Goal: Task Accomplishment & Management: Use online tool/utility

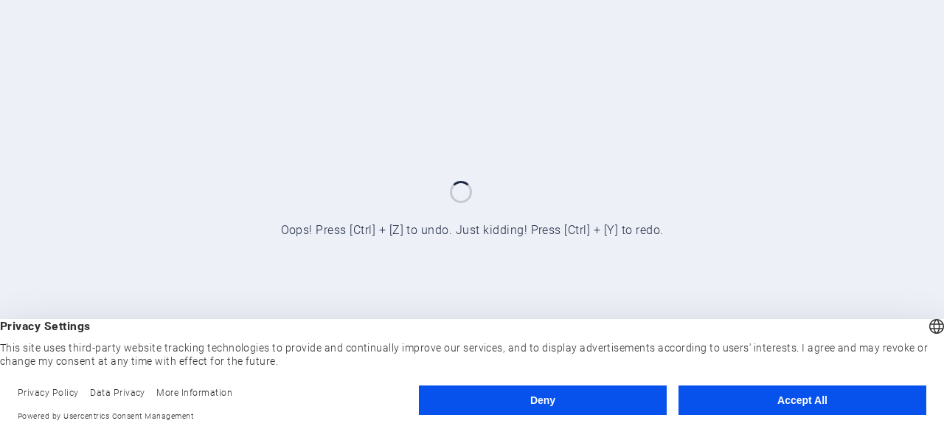
click at [730, 398] on button "Accept All" at bounding box center [803, 400] width 248 height 30
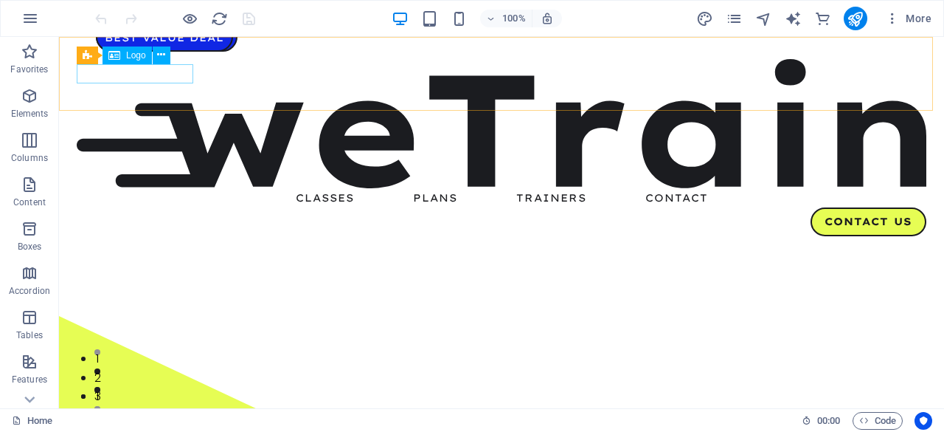
click at [131, 55] on span "Logo" at bounding box center [136, 55] width 20 height 9
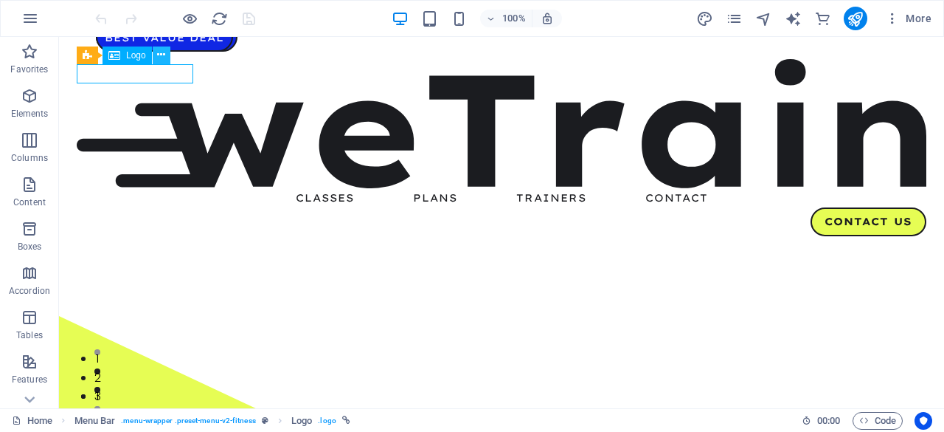
click at [164, 53] on icon at bounding box center [161, 54] width 8 height 15
click at [168, 54] on button at bounding box center [162, 55] width 18 height 18
click at [164, 52] on icon at bounding box center [161, 54] width 8 height 15
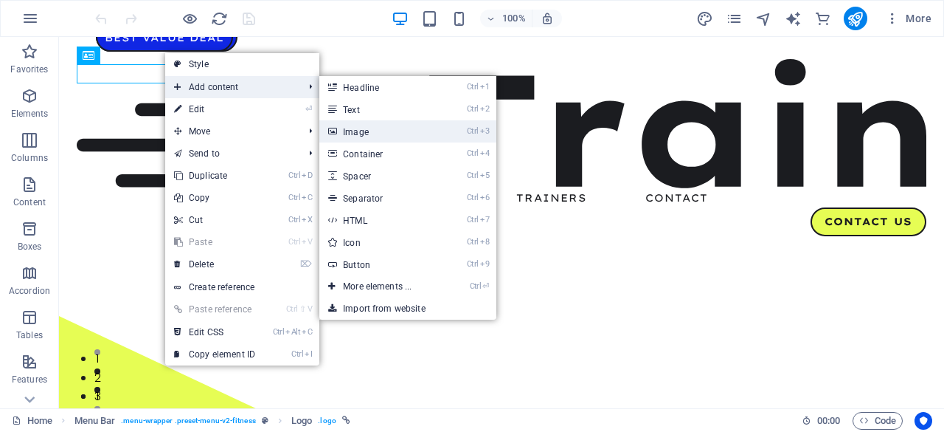
click at [387, 131] on link "Ctrl 3 Image" at bounding box center [380, 131] width 122 height 22
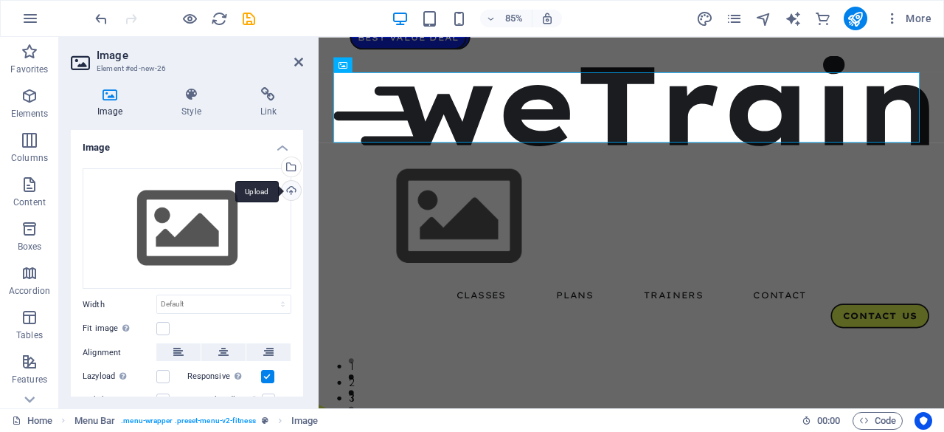
click at [291, 184] on div "Upload" at bounding box center [290, 192] width 22 height 22
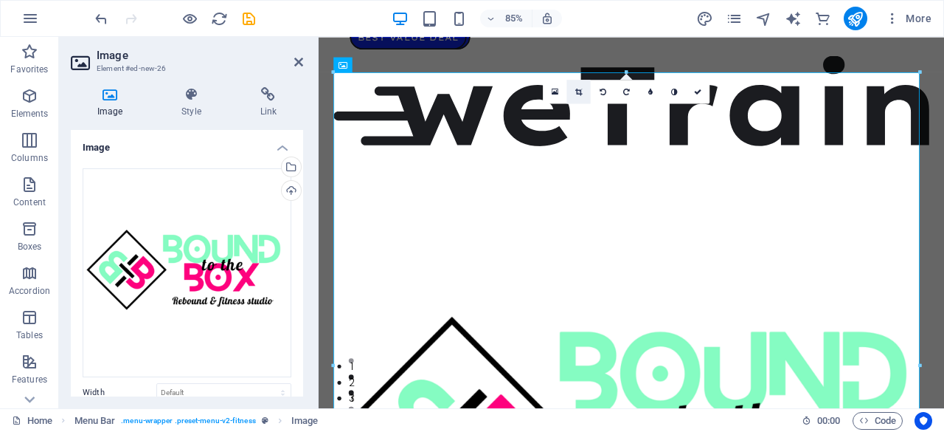
click at [581, 93] on icon at bounding box center [578, 91] width 7 height 7
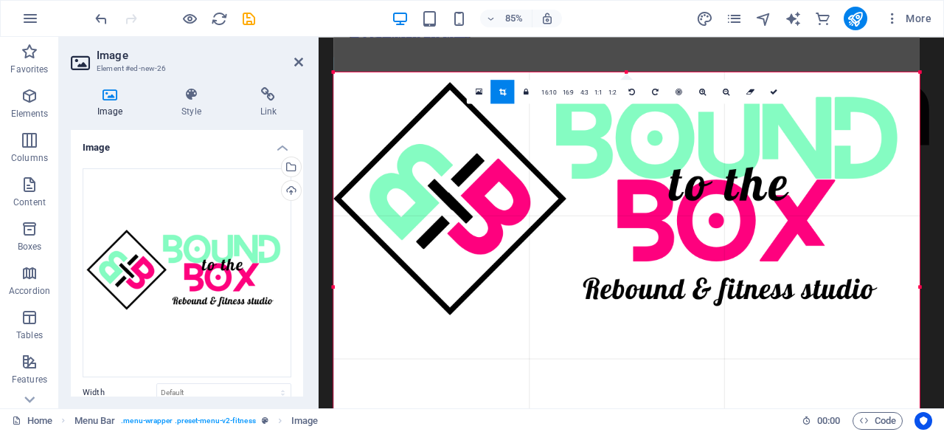
drag, startPoint x: 634, startPoint y: 71, endPoint x: 643, endPoint y: 257, distance: 186.2
click at [643, 257] on div "180 170 160 150 140 130 120 110 100 90 80 70 60 50 40 30 20 10 0 -10 -20 -30 -4…" at bounding box center [626, 286] width 586 height 429
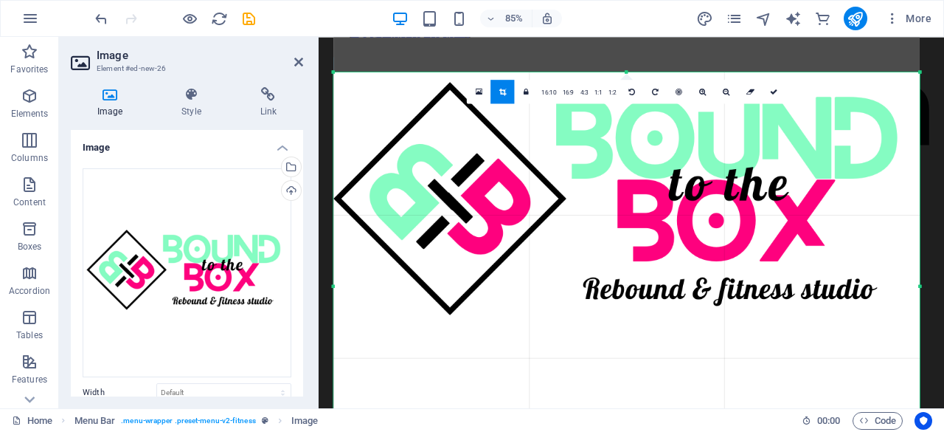
click at [303, 62] on aside "Image Element #ed-new-26 Image Style Link Image Drag files here, click to choos…" at bounding box center [189, 222] width 260 height 371
click at [490, 307] on div at bounding box center [626, 207] width 587 height 587
click at [511, 93] on link at bounding box center [503, 91] width 24 height 24
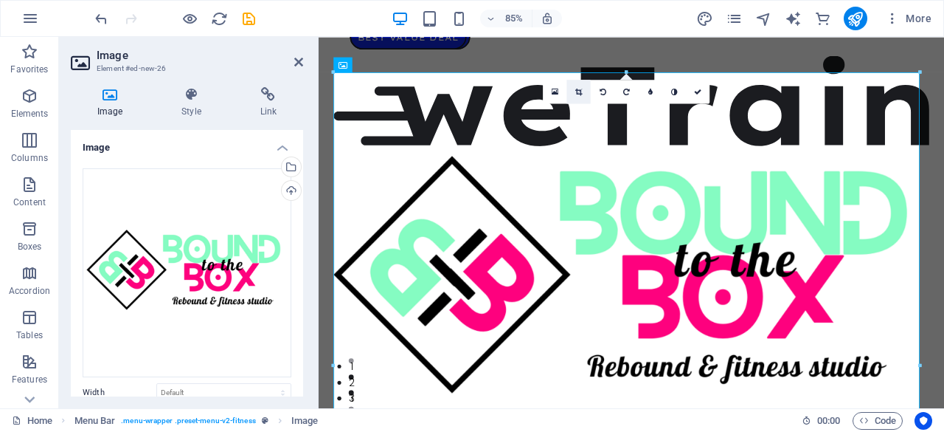
click at [585, 89] on link at bounding box center [579, 91] width 24 height 24
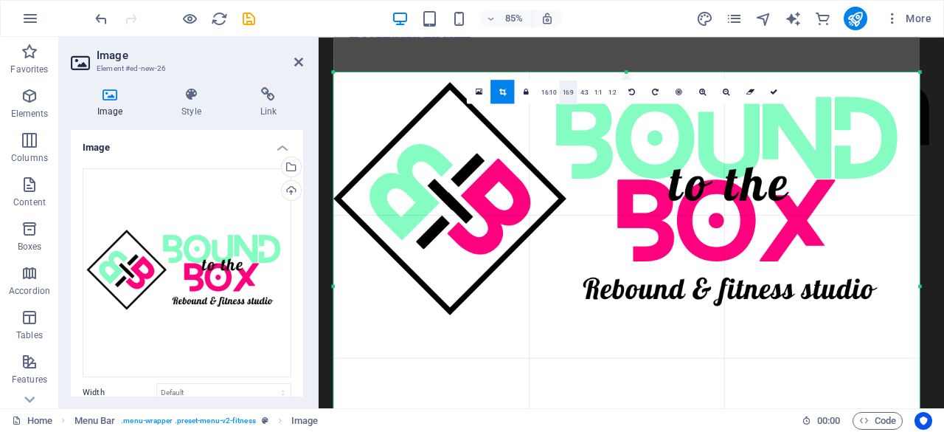
click at [566, 89] on link "16:9" at bounding box center [569, 92] width 18 height 24
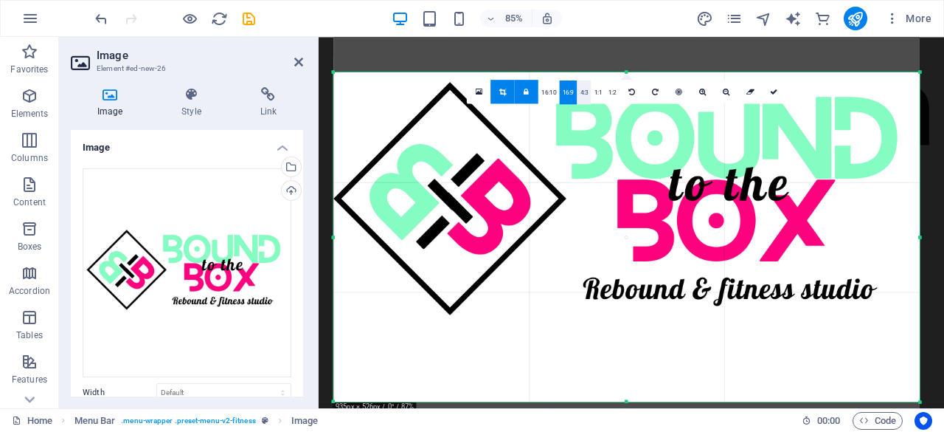
click at [584, 94] on link "4:3" at bounding box center [584, 92] width 14 height 24
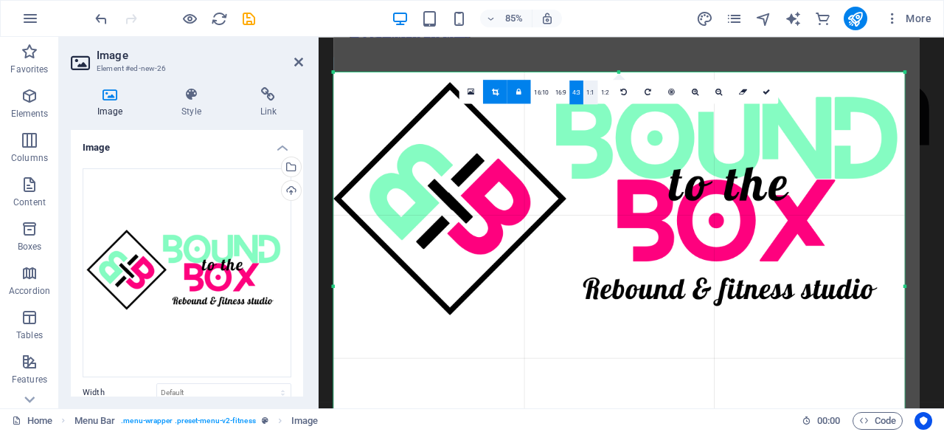
click at [592, 91] on link "1:1" at bounding box center [591, 92] width 14 height 24
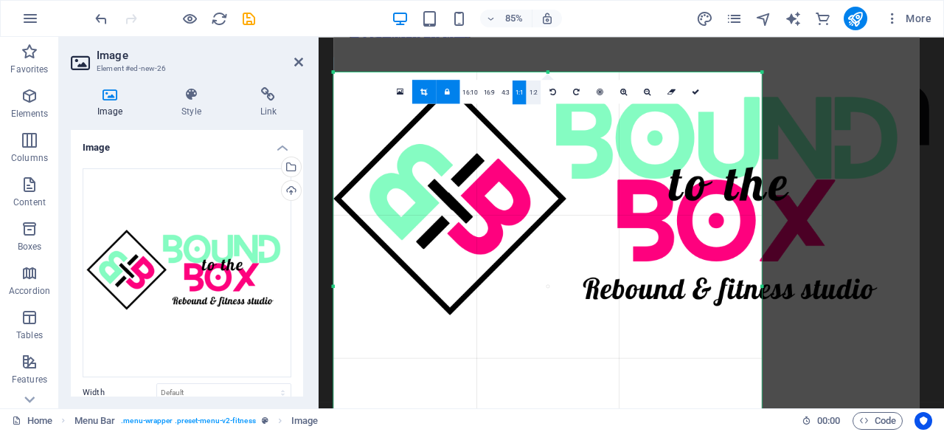
click at [530, 91] on link "1:2" at bounding box center [534, 92] width 14 height 24
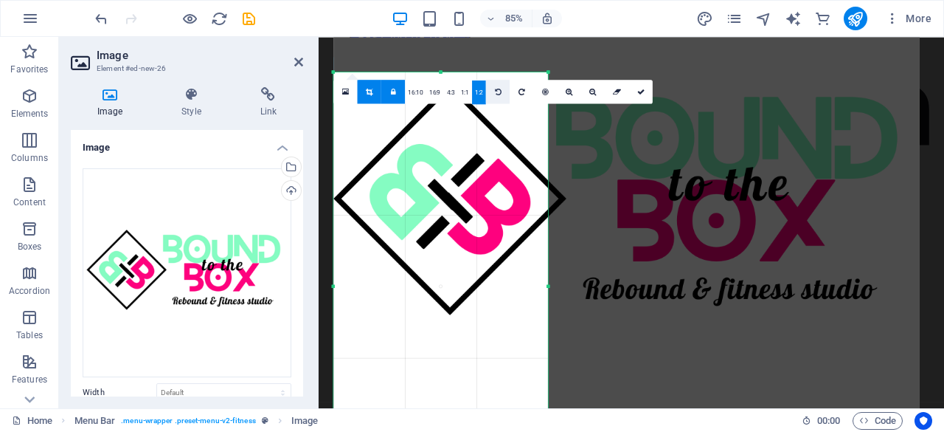
click at [498, 92] on icon at bounding box center [498, 91] width 7 height 7
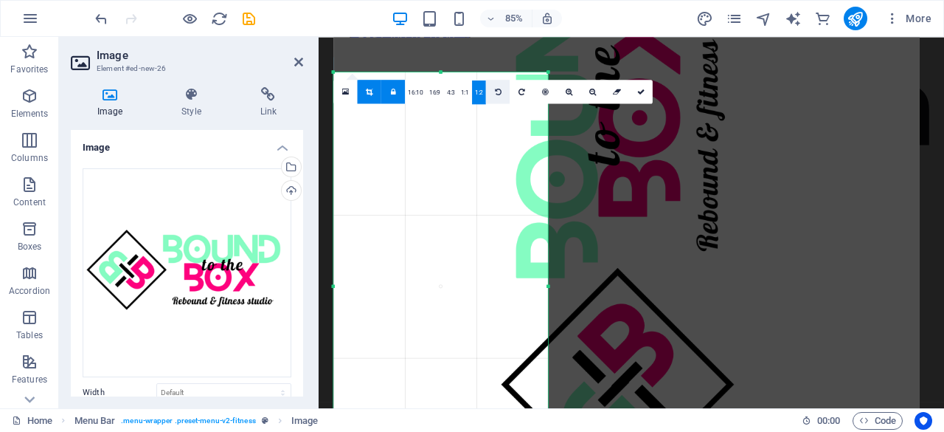
click at [498, 92] on icon at bounding box center [498, 91] width 7 height 7
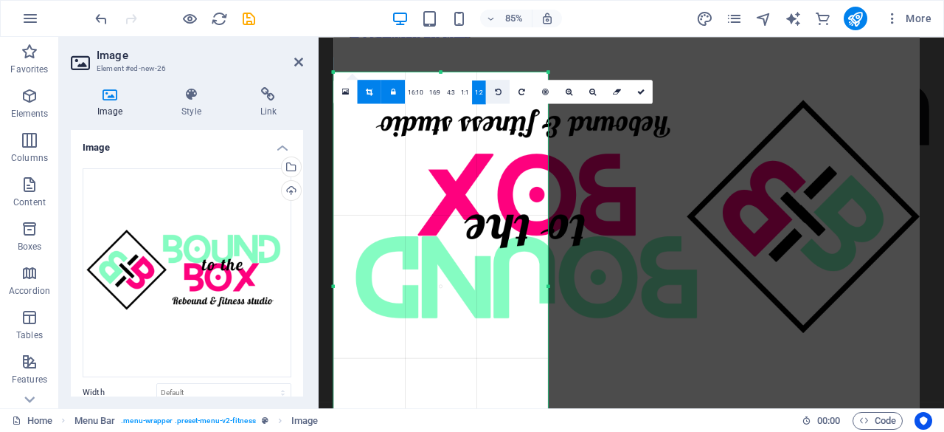
click at [498, 92] on icon at bounding box center [498, 91] width 7 height 7
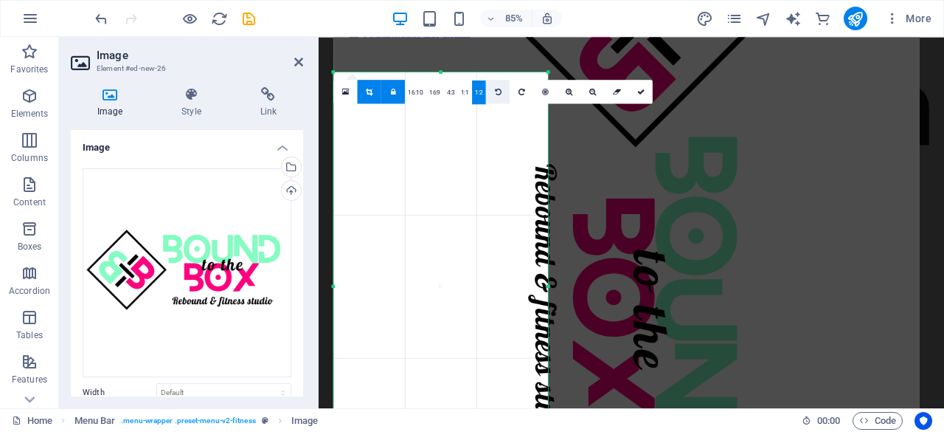
click at [498, 92] on icon at bounding box center [498, 91] width 7 height 7
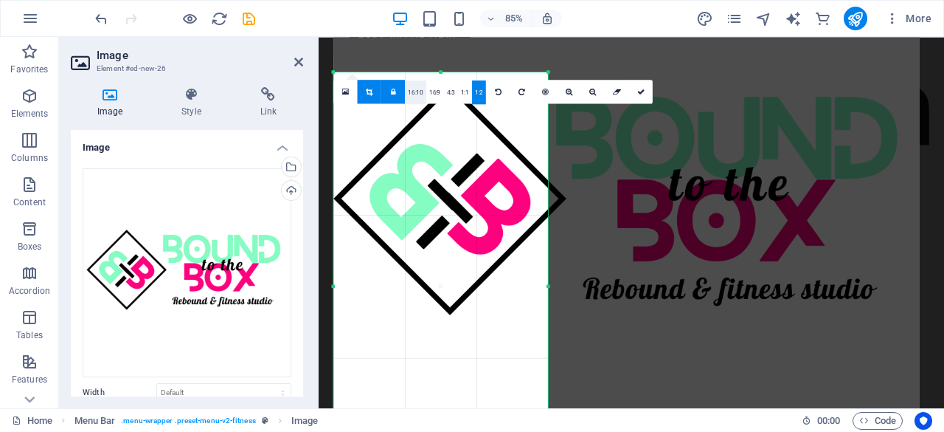
click at [421, 96] on link "16:10" at bounding box center [415, 92] width 21 height 24
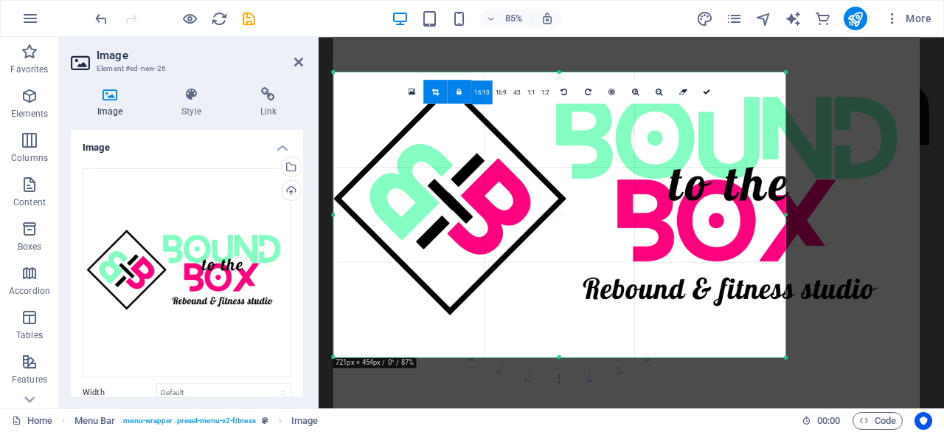
drag, startPoint x: 550, startPoint y: 203, endPoint x: 829, endPoint y: 323, distance: 304.4
click at [785, 323] on div "180 170 160 150 140 130 120 110 100 90 80 70 60 50 40 30 20 10 0 -10 -20 -30 -4…" at bounding box center [558, 214] width 451 height 285
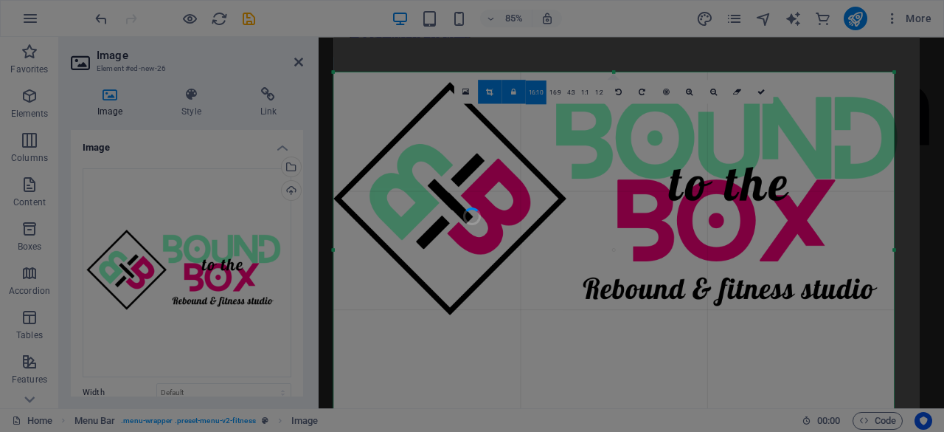
drag, startPoint x: 787, startPoint y: 213, endPoint x: 915, endPoint y: 207, distance: 127.8
click at [915, 207] on body "[DOMAIN_NAME] Home Favorites Elements Columns Content Boxes Accordion Tables Fe…" at bounding box center [472, 216] width 944 height 432
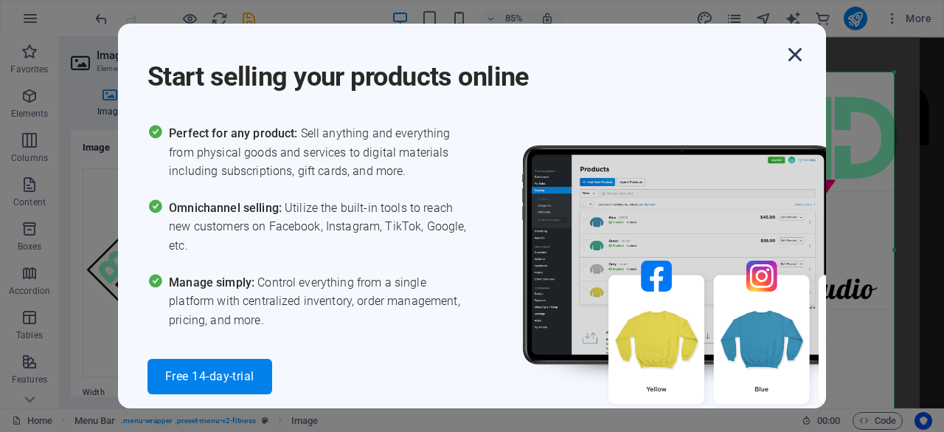
click at [797, 51] on icon "button" at bounding box center [795, 54] width 27 height 27
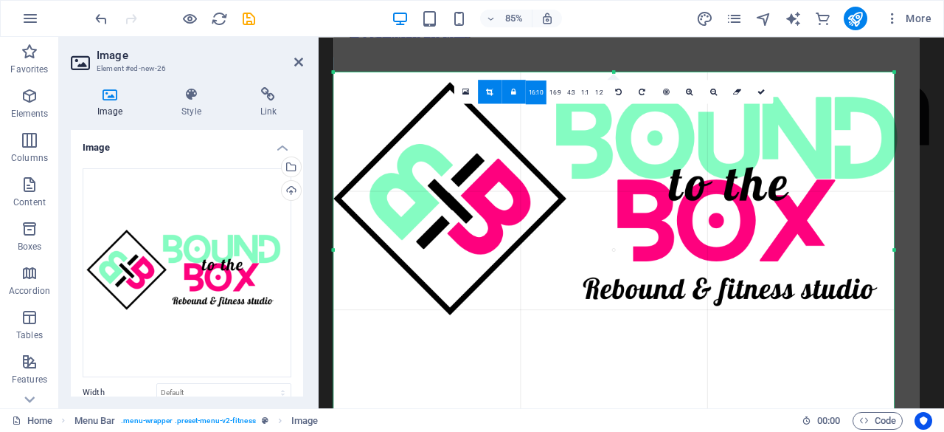
click at [518, 96] on link at bounding box center [514, 91] width 24 height 24
drag, startPoint x: 895, startPoint y: 247, endPoint x: 895, endPoint y: 233, distance: 14.0
click at [895, 233] on div at bounding box center [894, 250] width 4 height 356
click at [542, 89] on link "16:10" at bounding box center [536, 92] width 21 height 24
click at [554, 90] on link "16:9" at bounding box center [556, 92] width 18 height 24
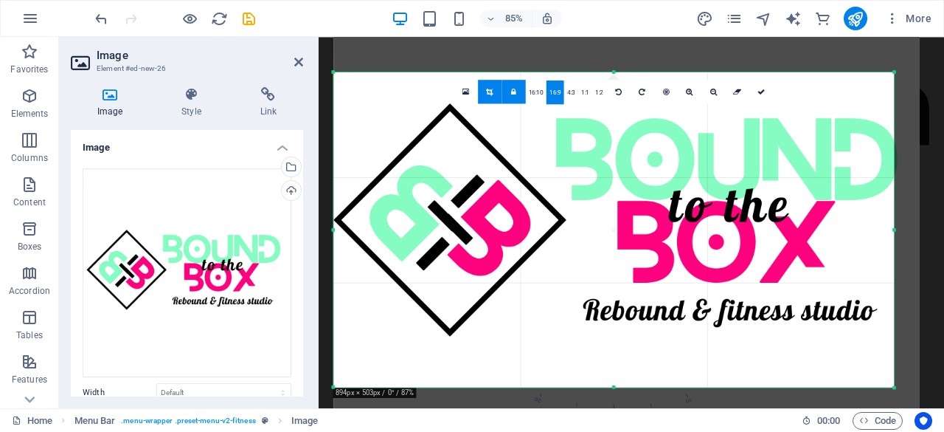
click at [733, 340] on div at bounding box center [626, 229] width 587 height 587
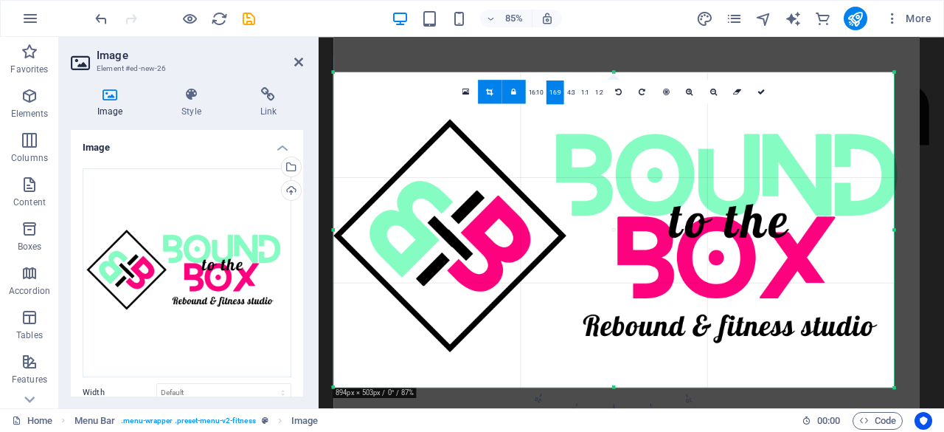
click at [749, 314] on div at bounding box center [626, 244] width 587 height 587
click at [519, 93] on link at bounding box center [514, 91] width 24 height 24
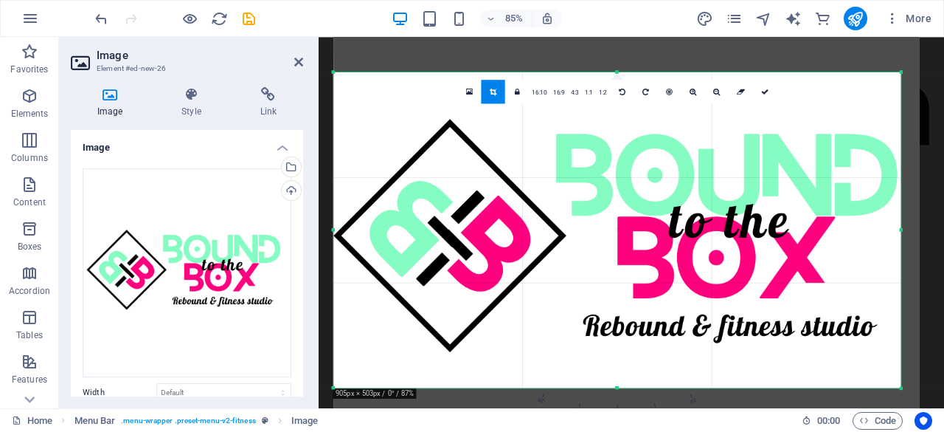
drag, startPoint x: 893, startPoint y: 228, endPoint x: 902, endPoint y: 226, distance: 8.2
click at [902, 226] on div at bounding box center [901, 230] width 4 height 316
click at [766, 98] on link at bounding box center [765, 91] width 24 height 24
type input "904"
select select "px"
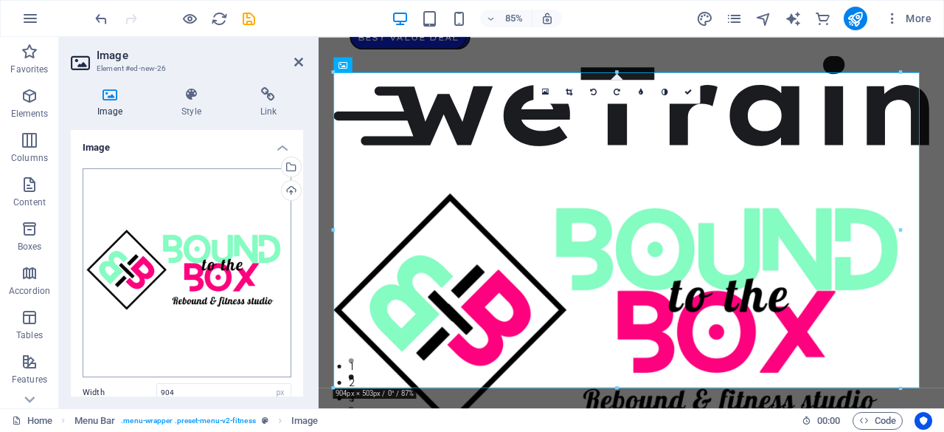
scroll to position [168, 0]
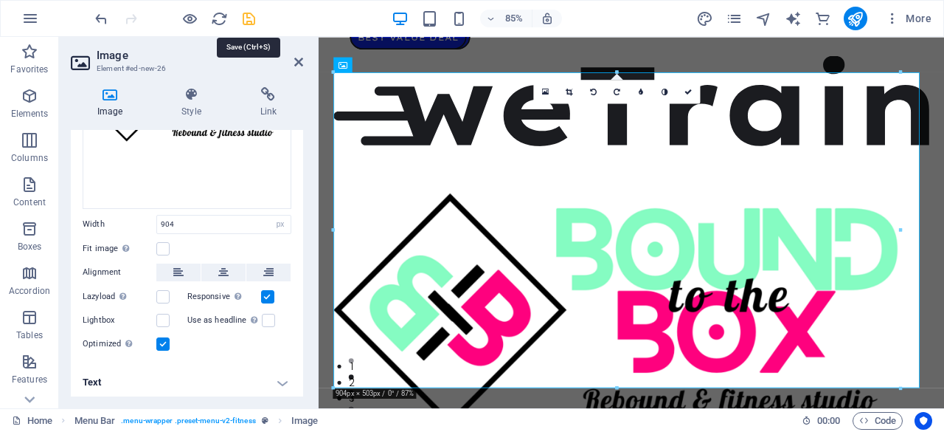
click at [250, 14] on icon "save" at bounding box center [249, 18] width 17 height 17
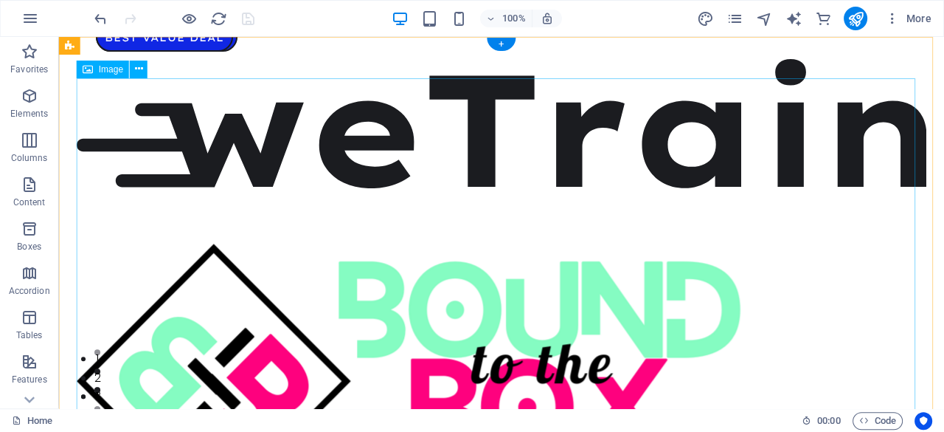
scroll to position [0, 0]
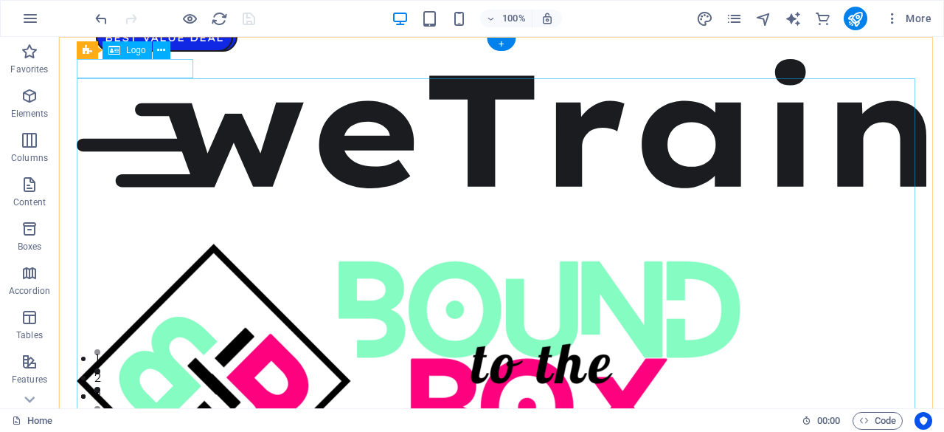
click at [171, 65] on div at bounding box center [502, 123] width 850 height 129
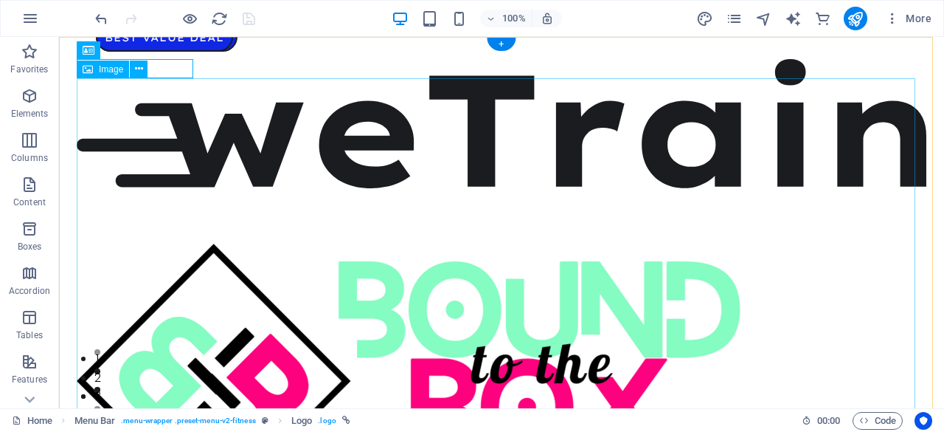
click at [283, 199] on figure at bounding box center [502, 373] width 850 height 371
click at [140, 64] on icon at bounding box center [139, 68] width 8 height 15
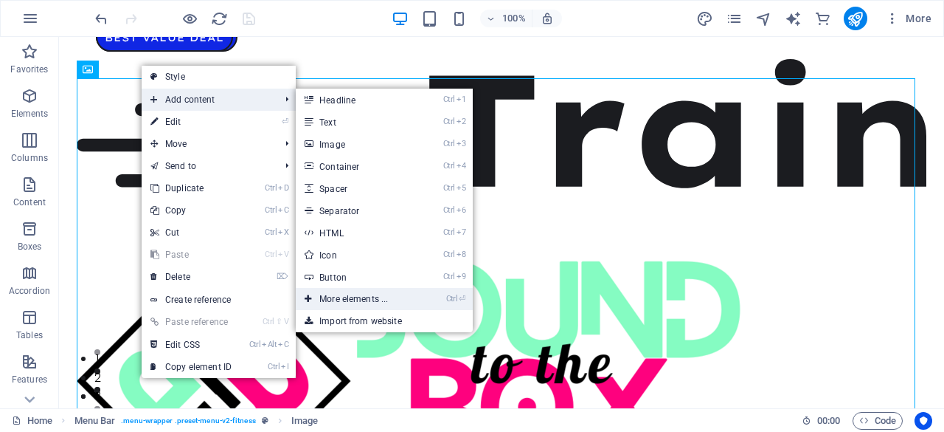
click at [364, 300] on link "Ctrl ⏎ More elements ..." at bounding box center [357, 299] width 122 height 22
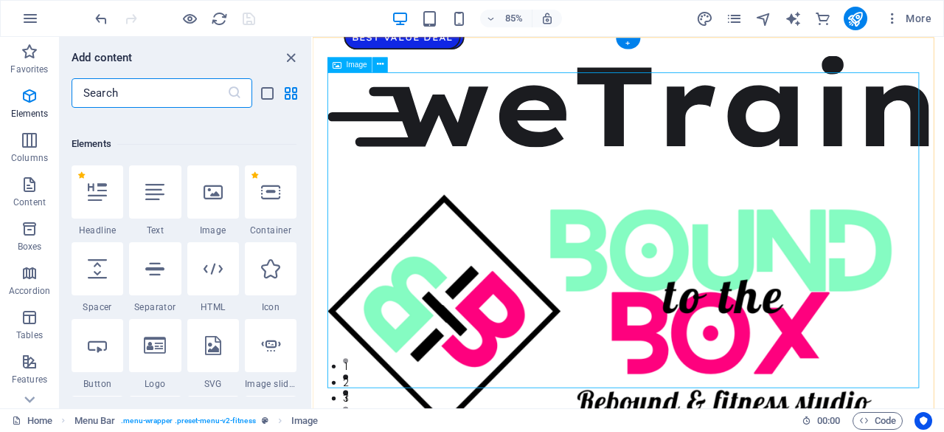
scroll to position [157, 0]
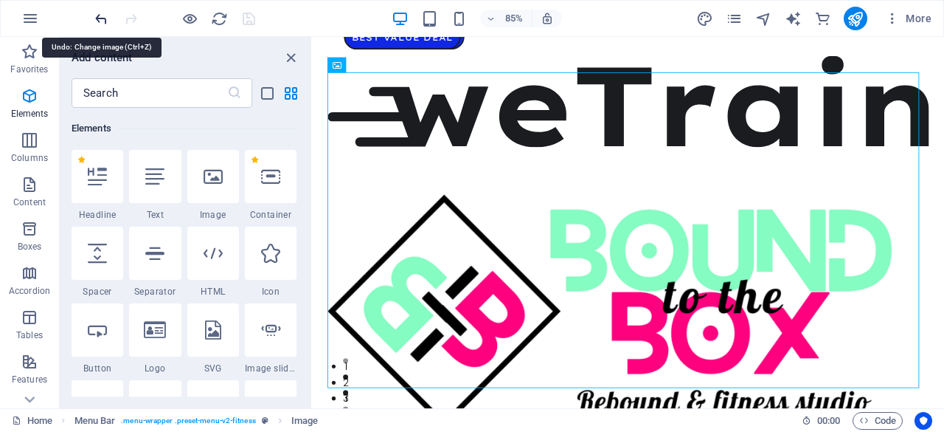
click at [100, 14] on icon "undo" at bounding box center [101, 18] width 17 height 17
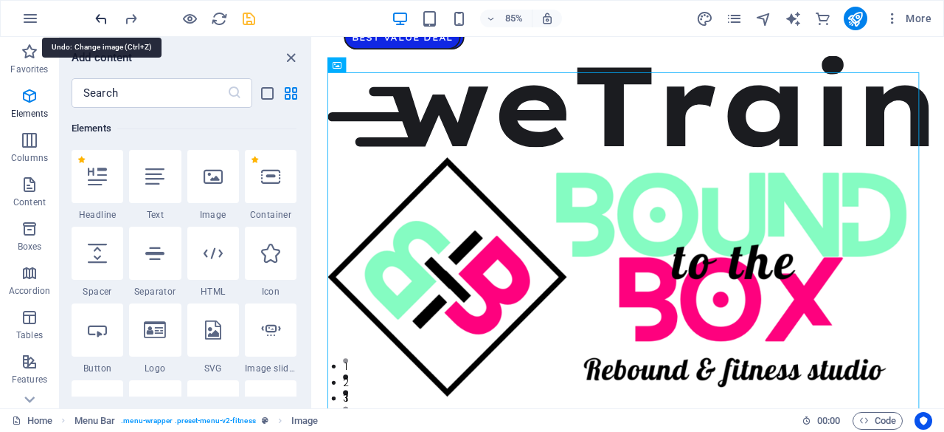
click at [100, 14] on icon "undo" at bounding box center [101, 18] width 17 height 17
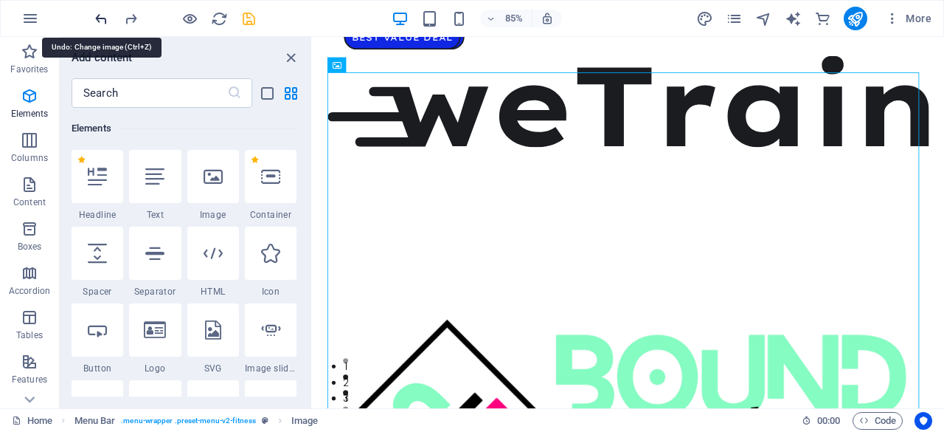
click at [100, 14] on icon "undo" at bounding box center [101, 18] width 17 height 17
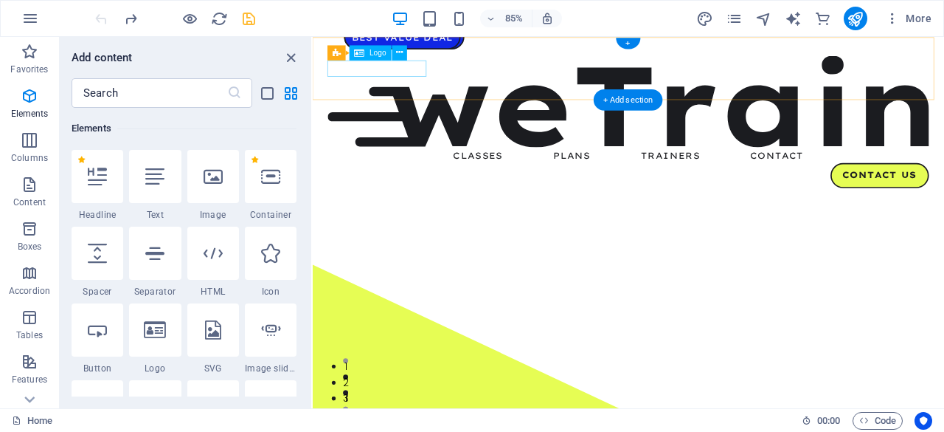
click at [398, 75] on div at bounding box center [684, 113] width 707 height 108
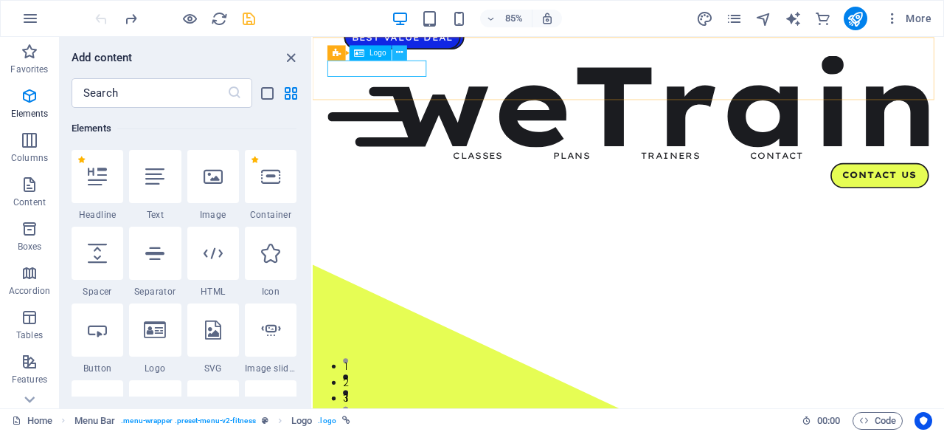
click at [404, 52] on button at bounding box center [399, 52] width 15 height 15
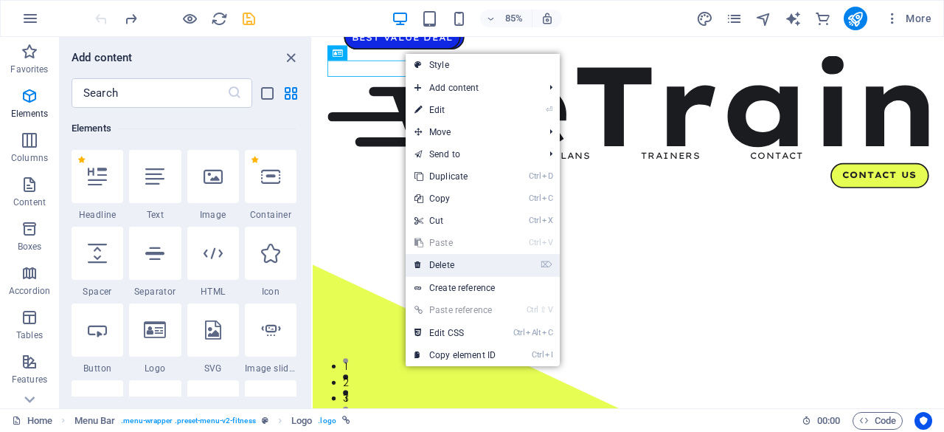
click at [450, 266] on link "⌦ Delete" at bounding box center [455, 265] width 99 height 22
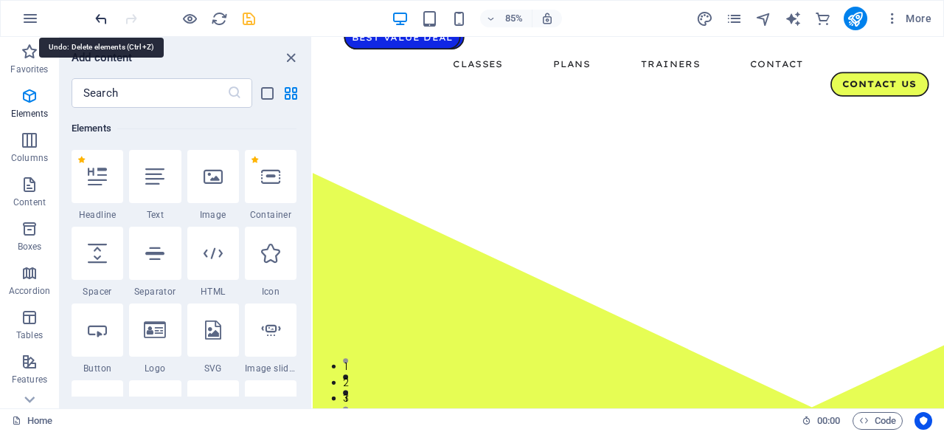
click at [99, 15] on icon "undo" at bounding box center [101, 18] width 17 height 17
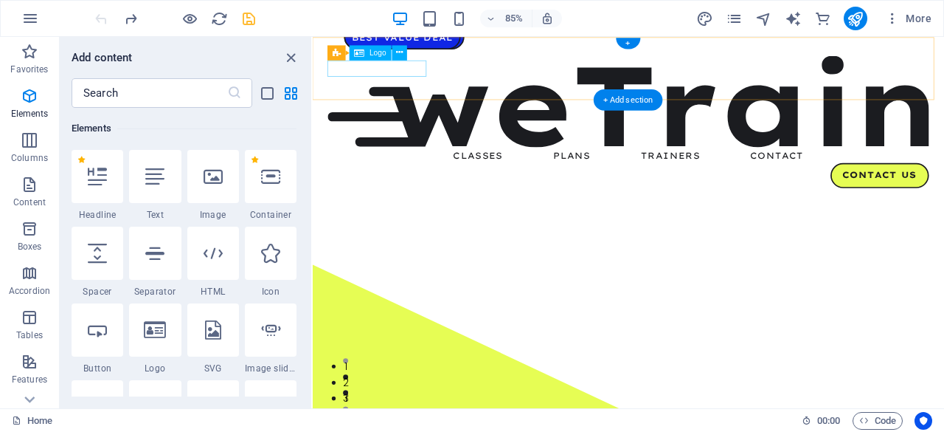
click at [366, 82] on div at bounding box center [684, 113] width 707 height 108
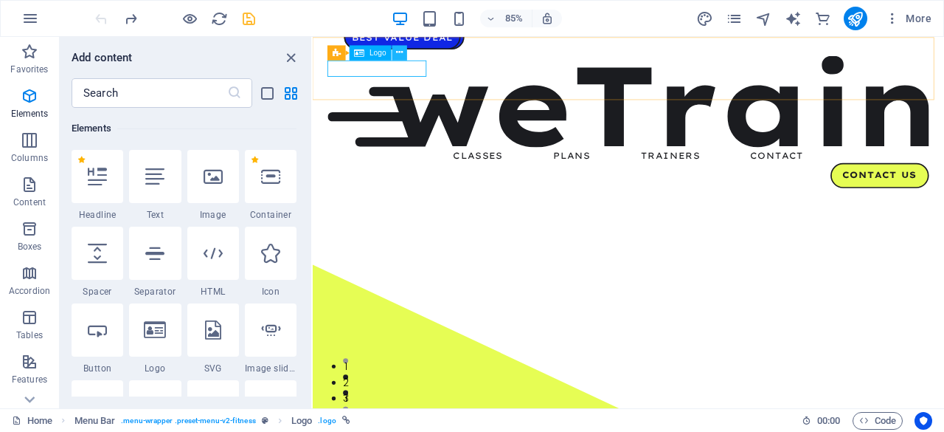
click at [403, 49] on button at bounding box center [399, 52] width 15 height 15
click at [148, 335] on icon at bounding box center [155, 329] width 22 height 19
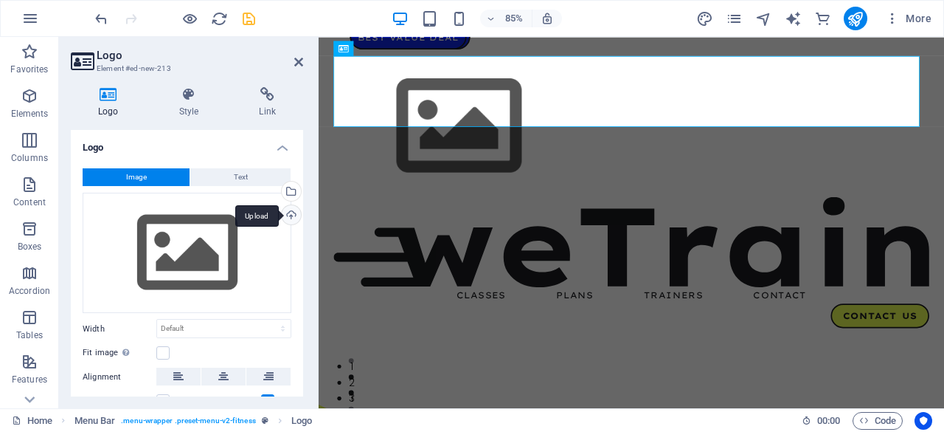
click at [288, 214] on div "Upload" at bounding box center [290, 216] width 22 height 22
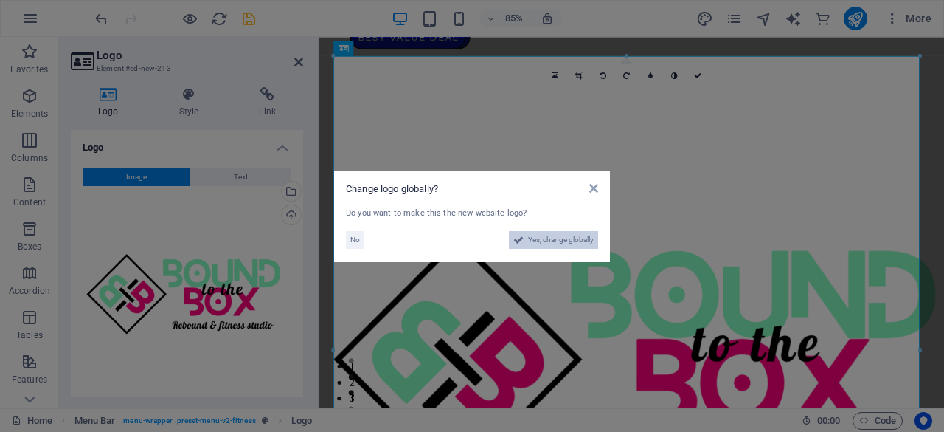
click at [526, 237] on button "Yes, change globally" at bounding box center [553, 240] width 89 height 18
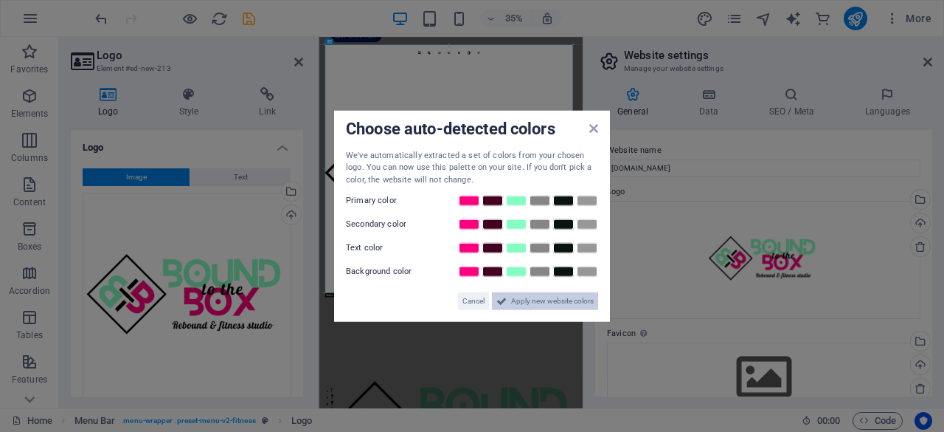
click at [533, 301] on span "Apply new website colors" at bounding box center [552, 301] width 83 height 18
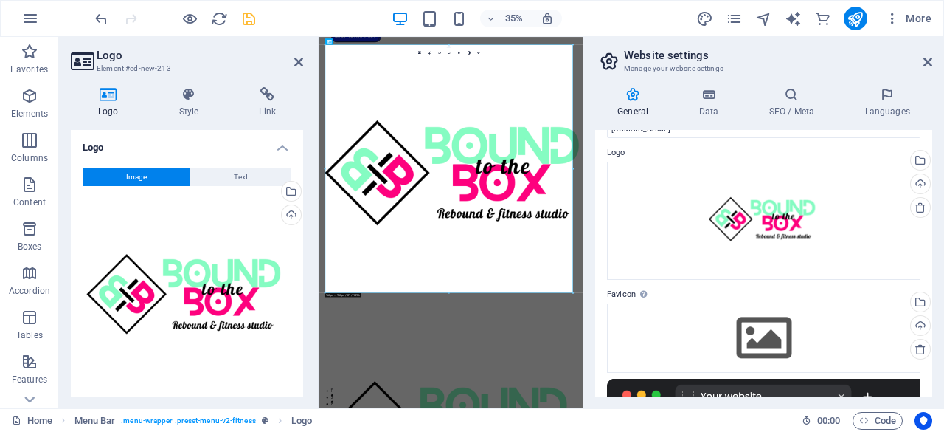
scroll to position [0, 0]
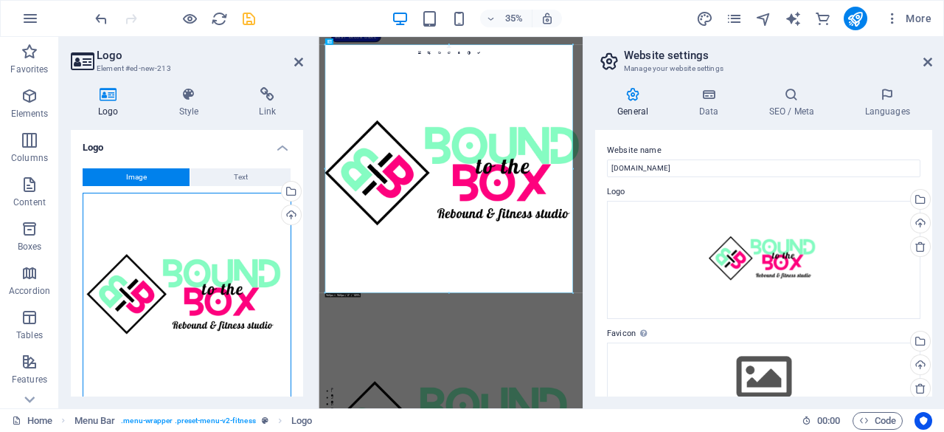
click at [176, 319] on div "Drag files here, click to choose files or select files from Files or our free s…" at bounding box center [187, 297] width 209 height 209
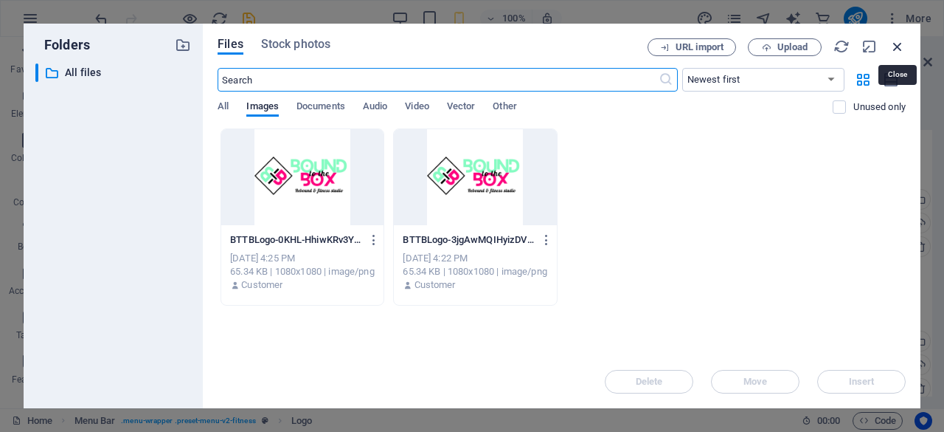
click at [896, 46] on icon "button" at bounding box center [898, 46] width 16 height 16
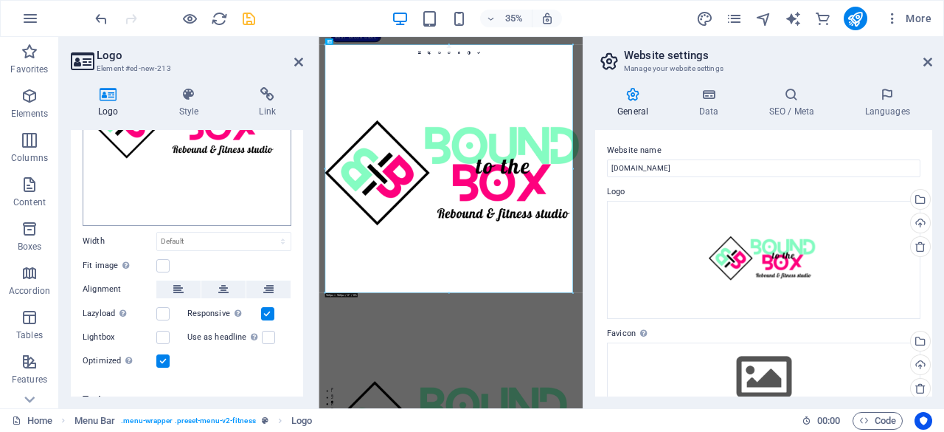
scroll to position [193, 0]
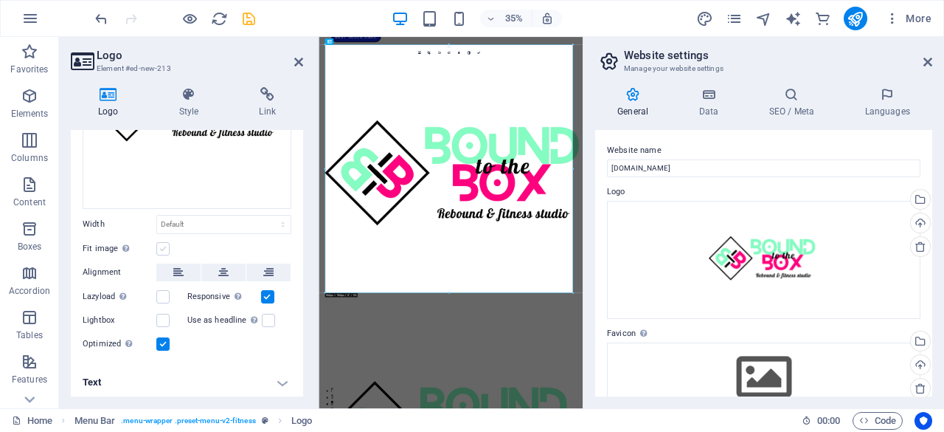
click at [163, 242] on label at bounding box center [162, 248] width 13 height 13
click at [0, 0] on input "Fit image Automatically fit image to a fixed width and height" at bounding box center [0, 0] width 0 height 0
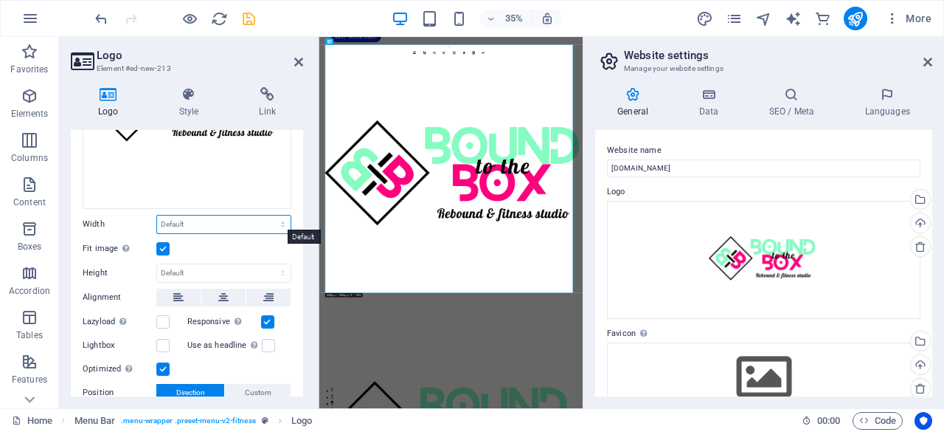
click at [222, 220] on select "Default auto px rem % em vh vw" at bounding box center [224, 224] width 134 height 18
click at [157, 215] on select "Default auto px rem % em vh vw" at bounding box center [224, 224] width 134 height 18
select select "DISABLED_OPTION_VALUE"
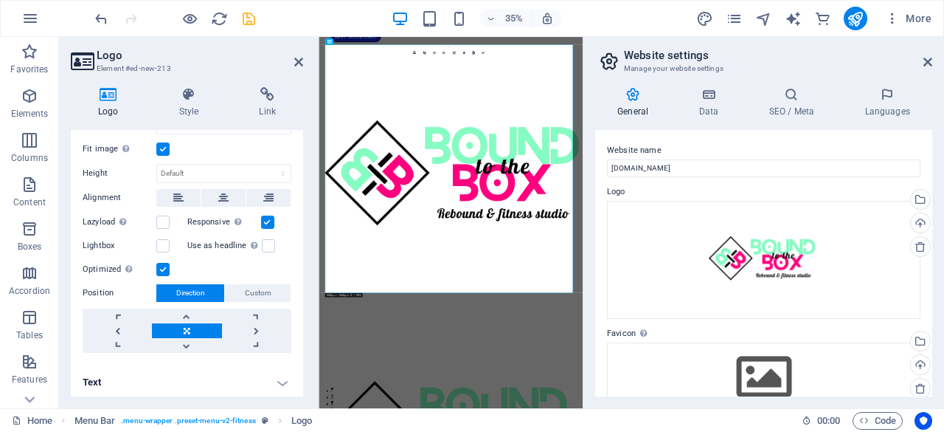
click at [193, 350] on div "Image Text Drag files here, click to choose files or select files from Files or…" at bounding box center [187, 114] width 232 height 500
click at [252, 14] on icon "save" at bounding box center [249, 18] width 17 height 17
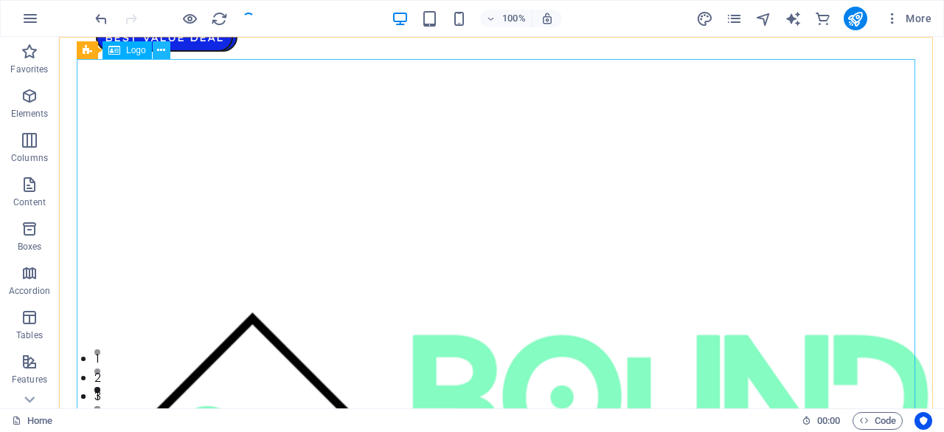
click at [167, 48] on button at bounding box center [162, 50] width 18 height 18
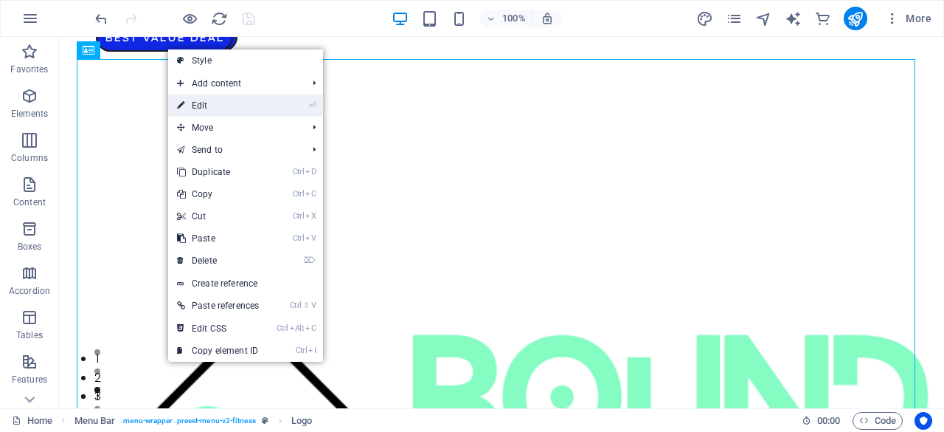
click at [210, 99] on link "⏎ Edit" at bounding box center [218, 105] width 100 height 22
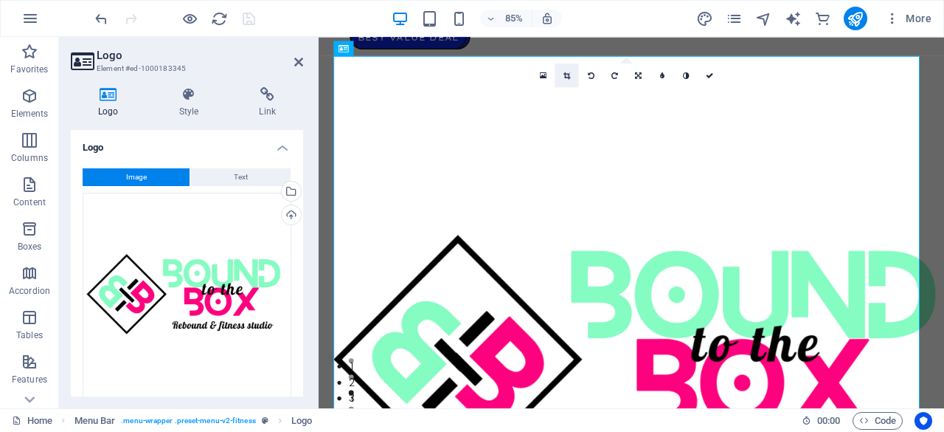
click at [569, 74] on icon at bounding box center [567, 75] width 7 height 7
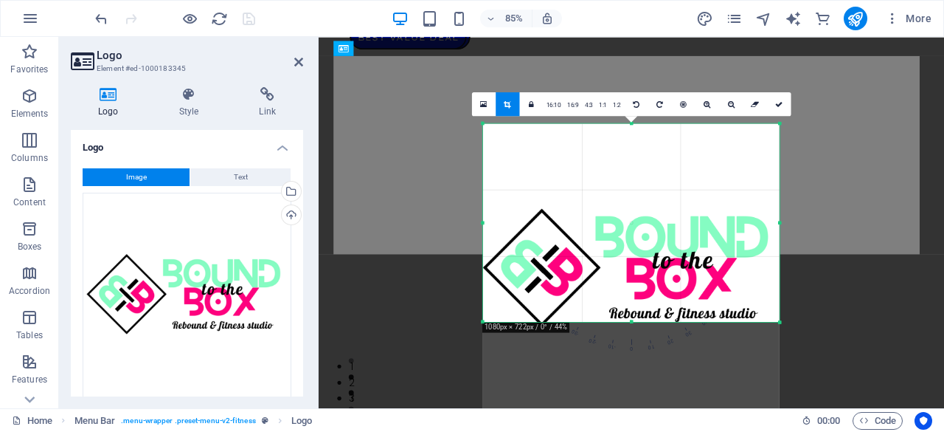
drag, startPoint x: 631, startPoint y: 369, endPoint x: 629, endPoint y: 253, distance: 115.8
click at [629, 253] on div "180 170 160 150 140 130 120 110 100 90 80 70 60 50 40 30 20 10 0 -10 -20 -30 -4…" at bounding box center [631, 222] width 297 height 198
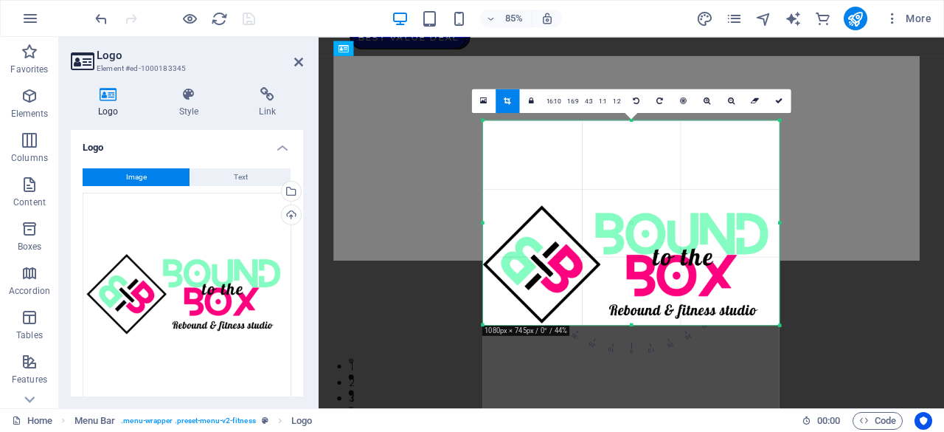
click at [631, 325] on div "180 170 160 150 140 130 120 110 100 90 80 70 60 50 40 30 20 10 0 -10 -20 -30 -4…" at bounding box center [631, 222] width 297 height 204
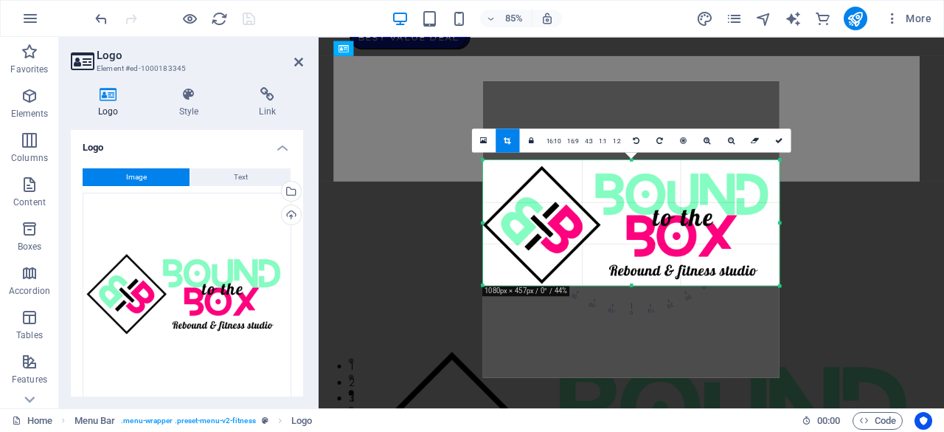
drag, startPoint x: 632, startPoint y: 120, endPoint x: 643, endPoint y: 212, distance: 93.5
click at [643, 212] on div "180 170 160 150 140 130 120 110 100 90 80 70 60 50 40 30 20 10 0 -10 -20 -30 -4…" at bounding box center [631, 221] width 297 height 125
click at [775, 142] on icon at bounding box center [778, 139] width 7 height 7
type input "473"
select select "px"
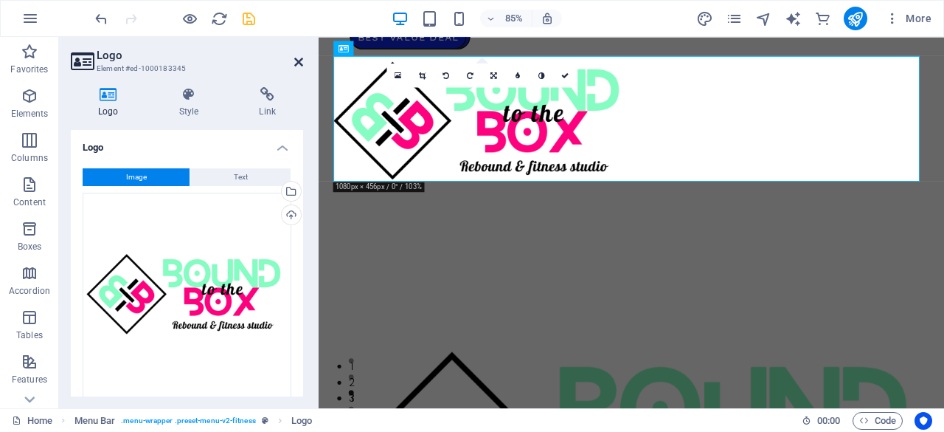
click at [299, 64] on icon at bounding box center [298, 62] width 9 height 12
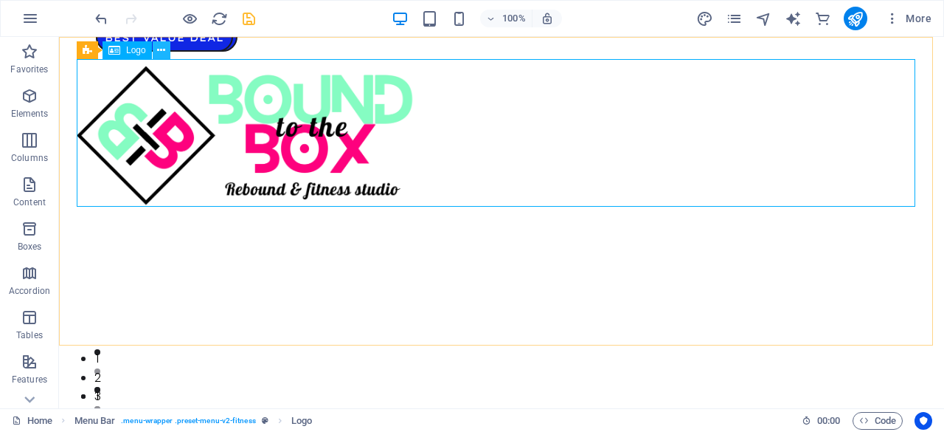
click at [161, 44] on icon at bounding box center [161, 50] width 8 height 15
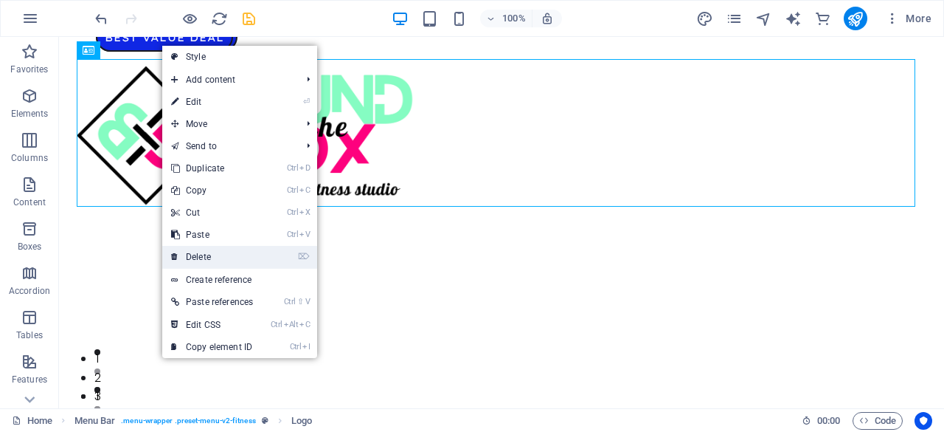
click at [216, 253] on link "⌦ Delete" at bounding box center [212, 257] width 100 height 22
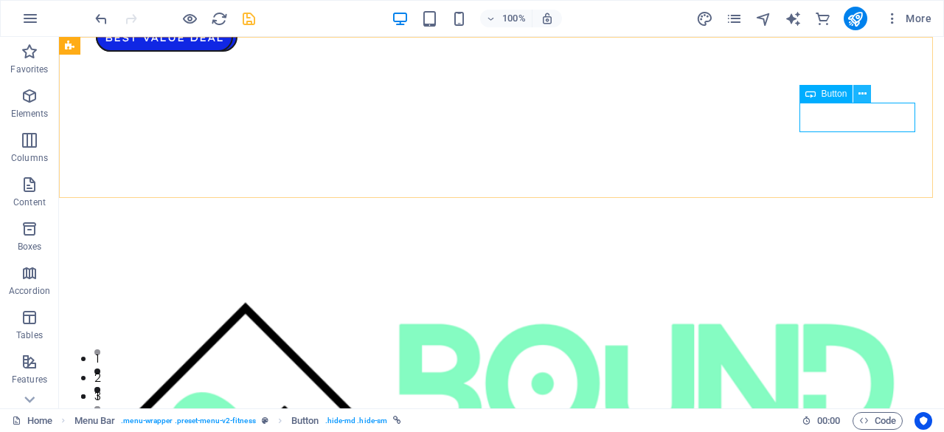
click at [862, 94] on icon at bounding box center [863, 93] width 8 height 15
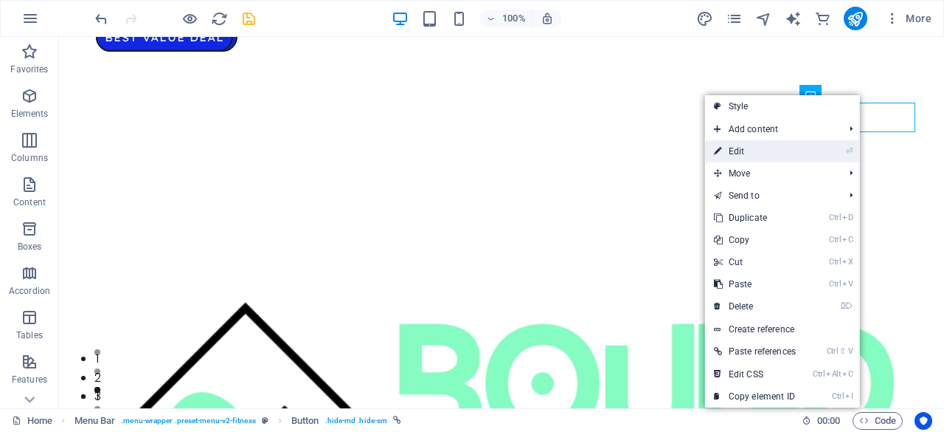
click at [850, 148] on icon "⏎" at bounding box center [849, 151] width 7 height 10
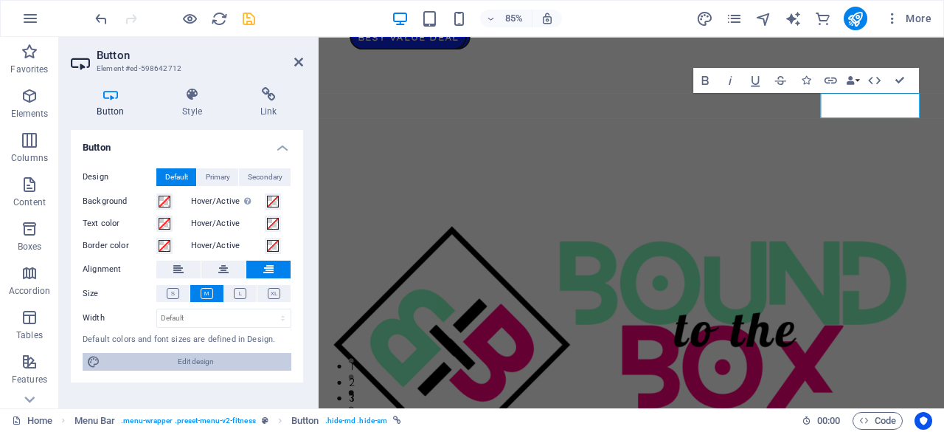
click at [185, 358] on span "Edit design" at bounding box center [196, 362] width 182 height 18
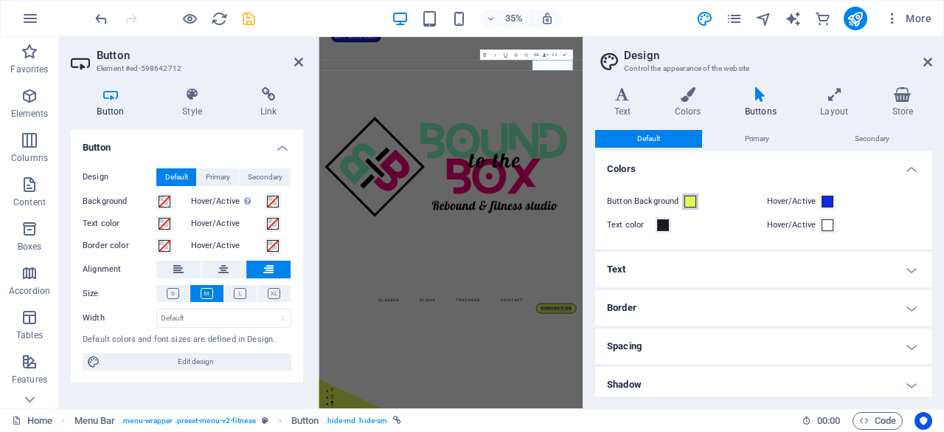
click at [691, 198] on span at bounding box center [691, 202] width 12 height 12
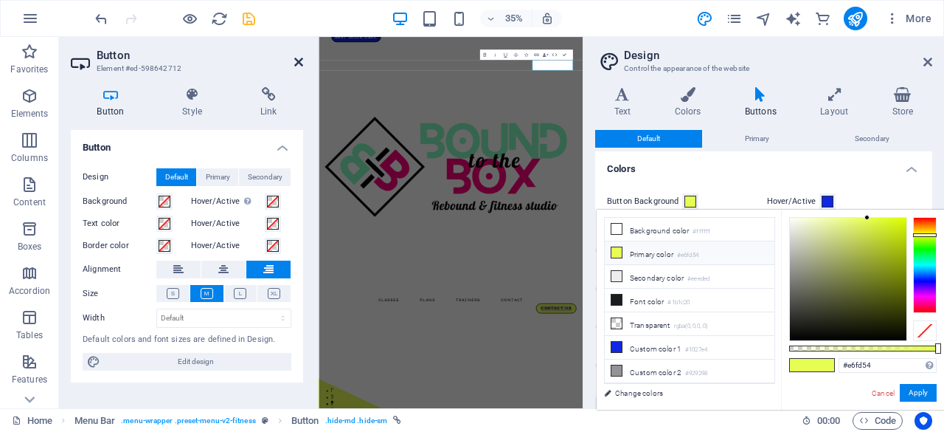
click at [298, 58] on icon at bounding box center [298, 62] width 9 height 12
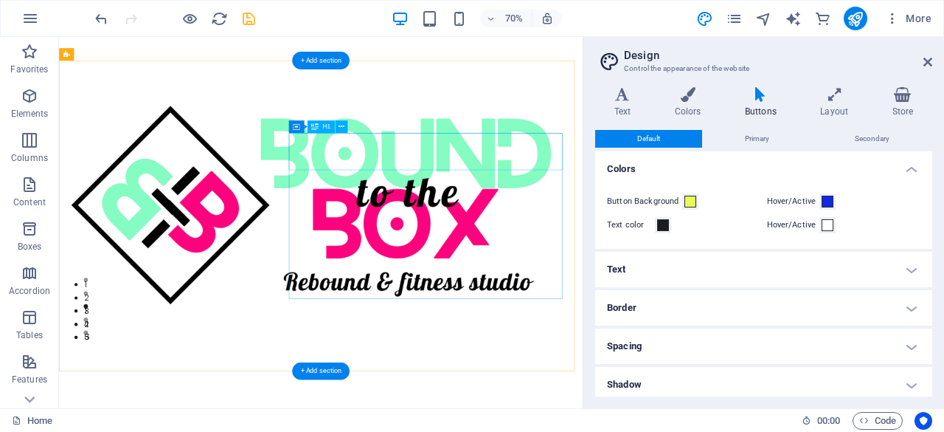
scroll to position [130, 0]
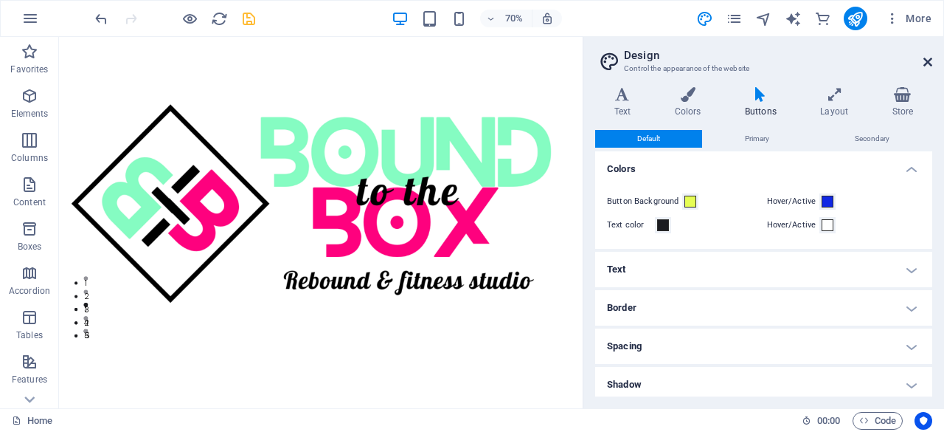
click at [929, 59] on icon at bounding box center [928, 62] width 9 height 12
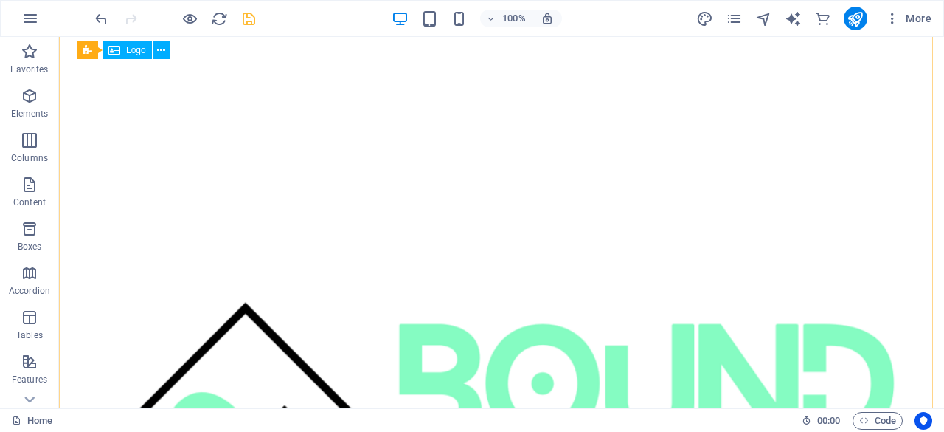
scroll to position [300, 0]
click at [103, 20] on icon "undo" at bounding box center [101, 18] width 17 height 17
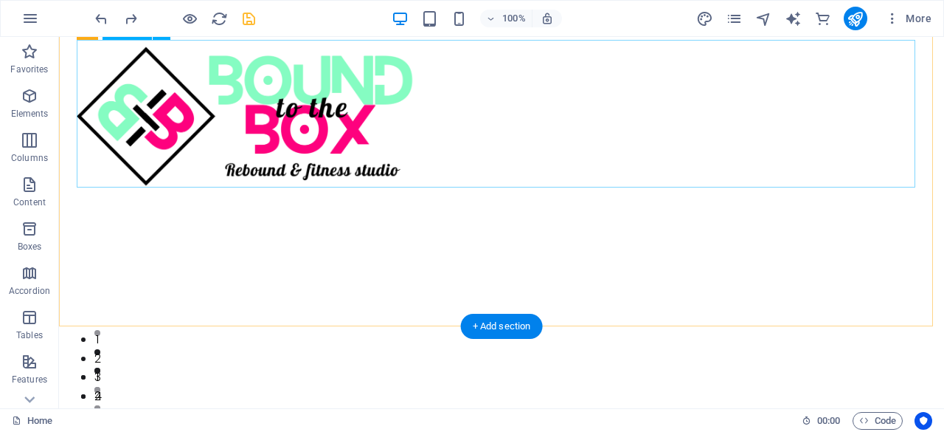
scroll to position [0, 0]
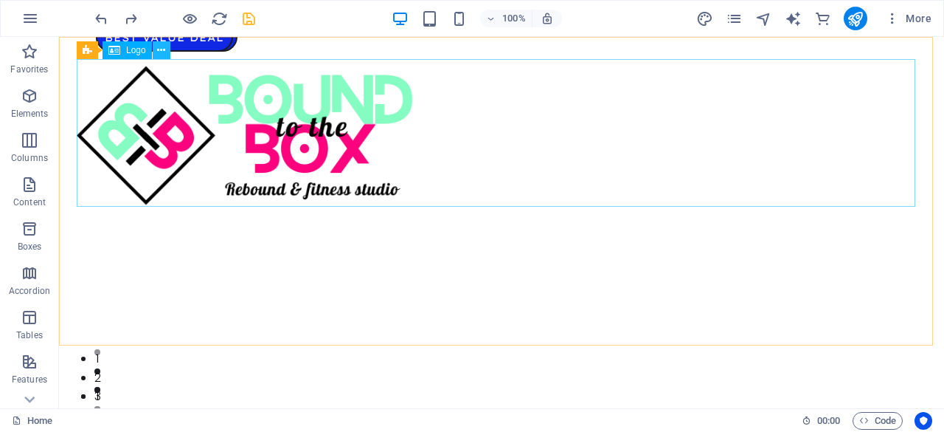
click at [162, 52] on icon at bounding box center [161, 50] width 8 height 15
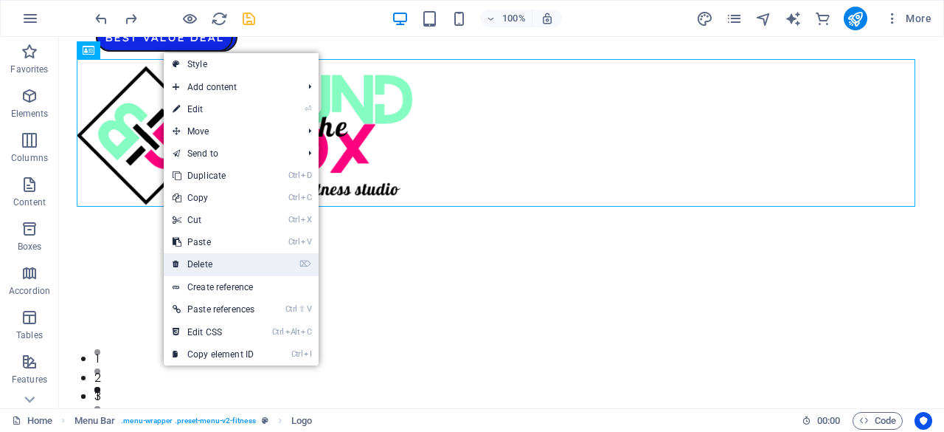
click at [218, 255] on link "⌦ Delete" at bounding box center [214, 264] width 100 height 22
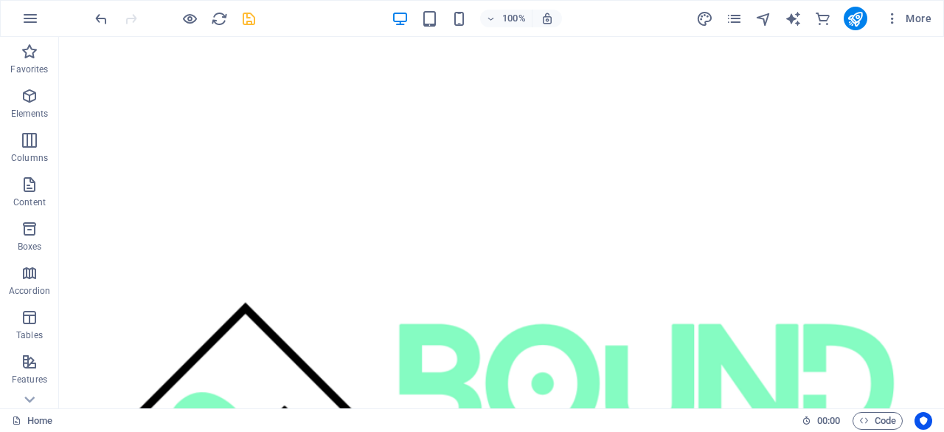
scroll to position [1777, 0]
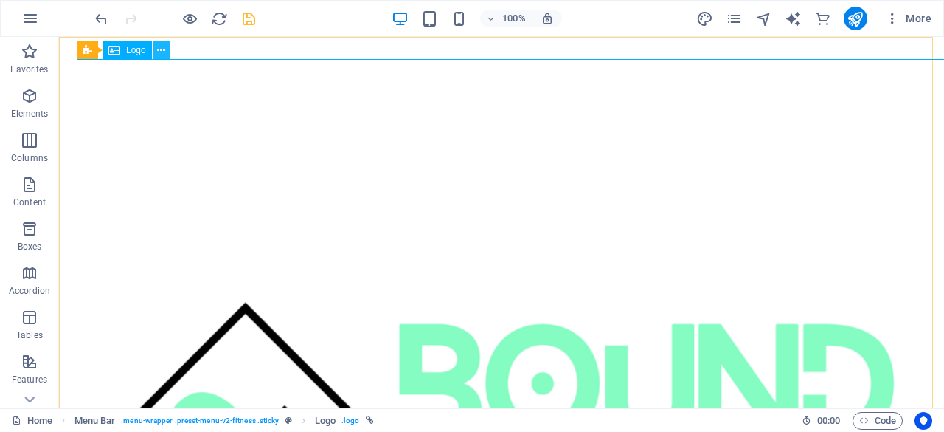
click at [163, 56] on icon at bounding box center [161, 50] width 8 height 15
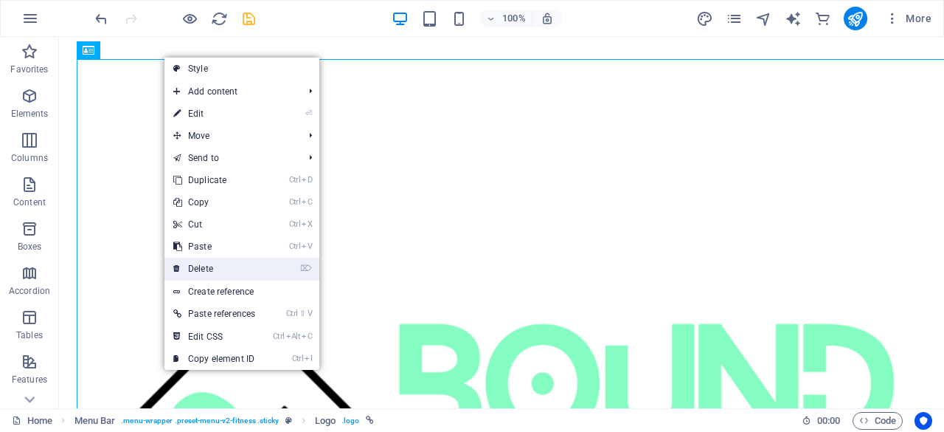
click at [243, 266] on link "⌦ Delete" at bounding box center [215, 268] width 100 height 22
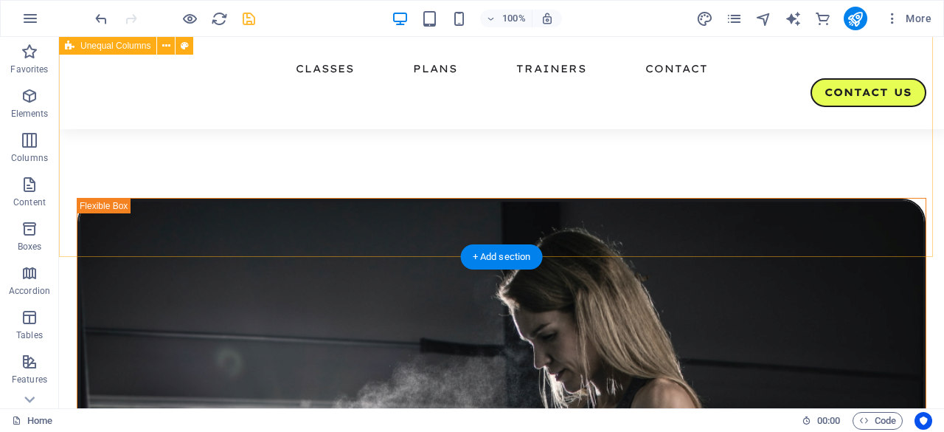
scroll to position [0, 0]
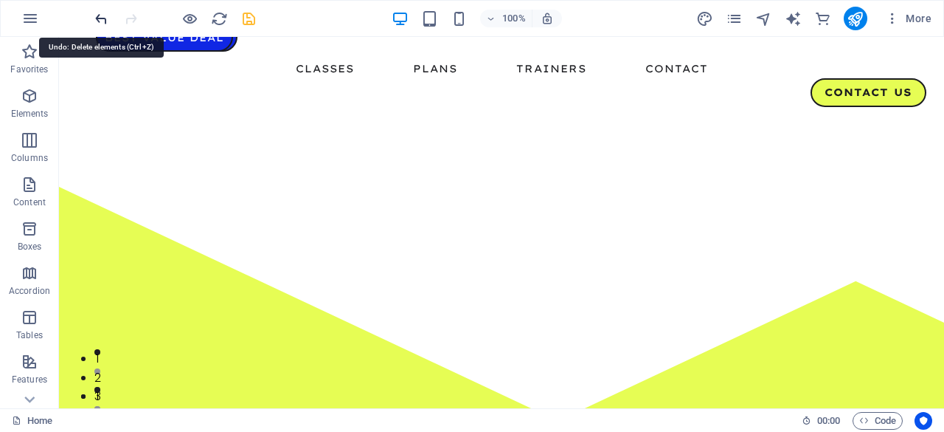
click at [101, 15] on icon "undo" at bounding box center [101, 18] width 17 height 17
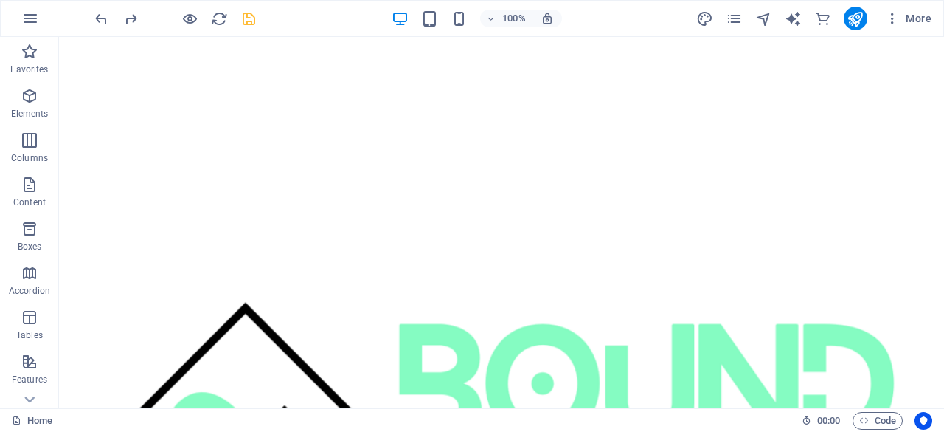
scroll to position [4159, 0]
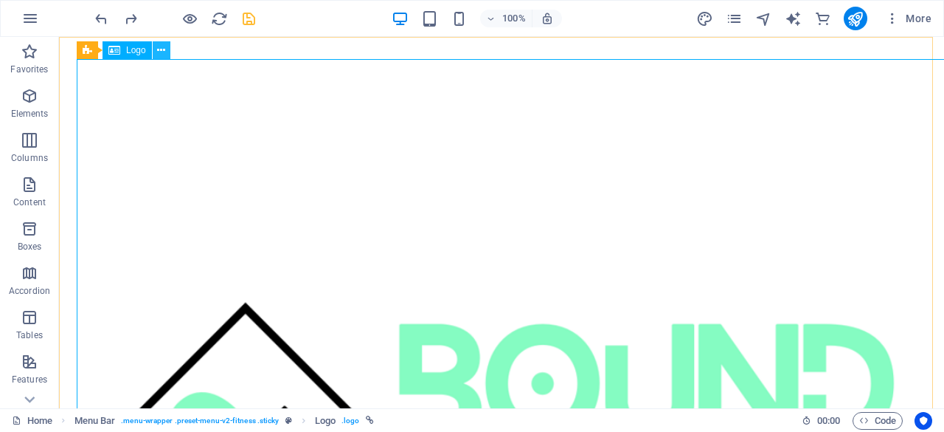
click at [162, 52] on icon at bounding box center [161, 50] width 8 height 15
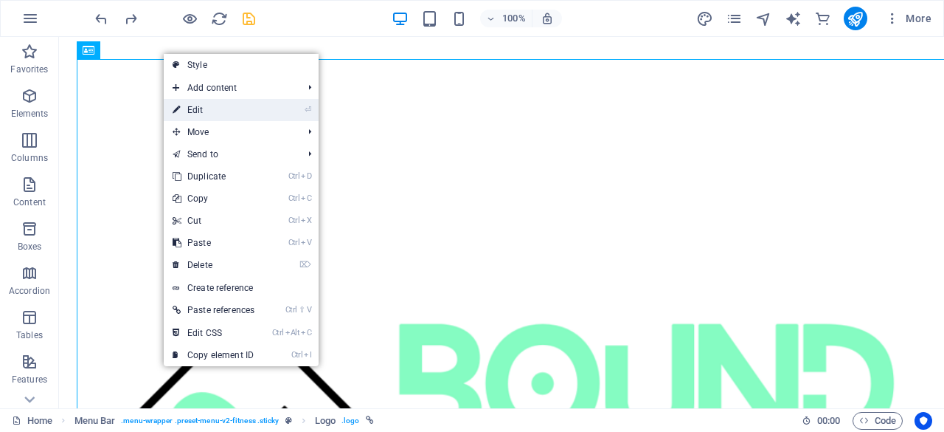
click at [207, 110] on link "⏎ Edit" at bounding box center [214, 110] width 100 height 22
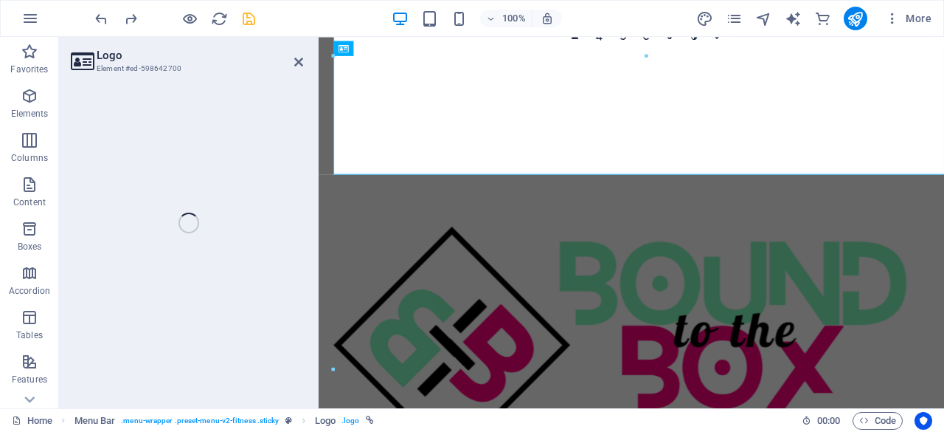
scroll to position [4871, 0]
select select "%"
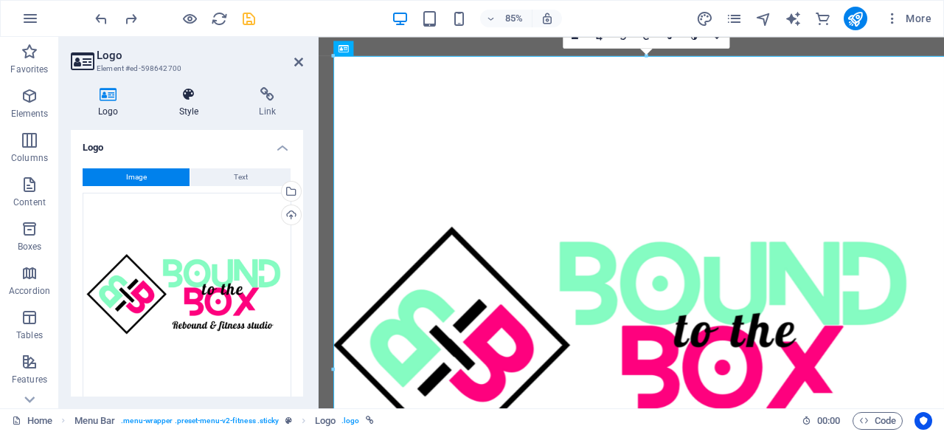
click at [193, 94] on icon at bounding box center [189, 94] width 75 height 15
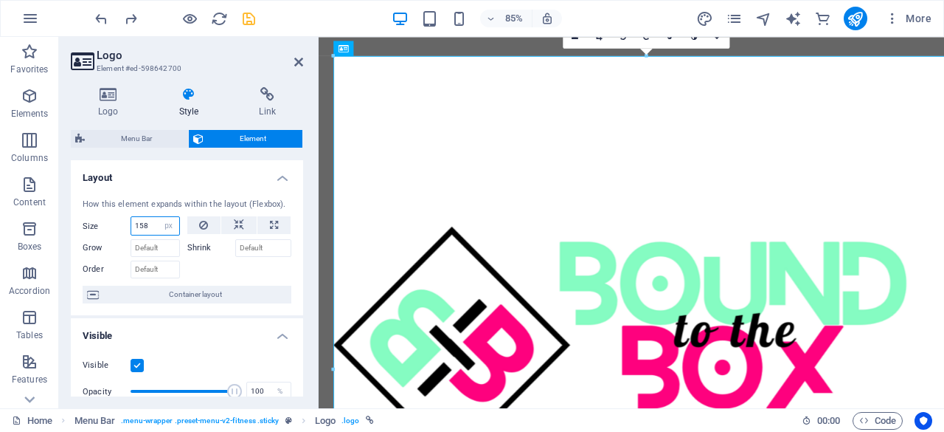
click at [152, 224] on input "158" at bounding box center [155, 226] width 48 height 18
click at [297, 59] on icon at bounding box center [298, 62] width 9 height 12
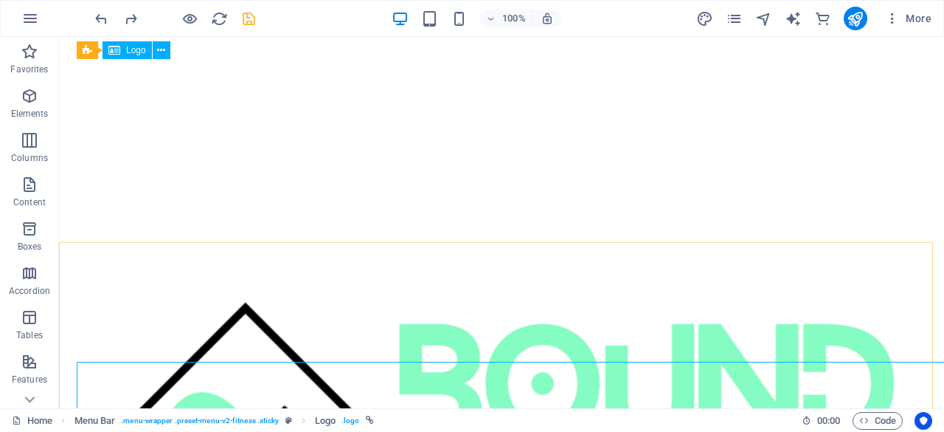
scroll to position [4651, 0]
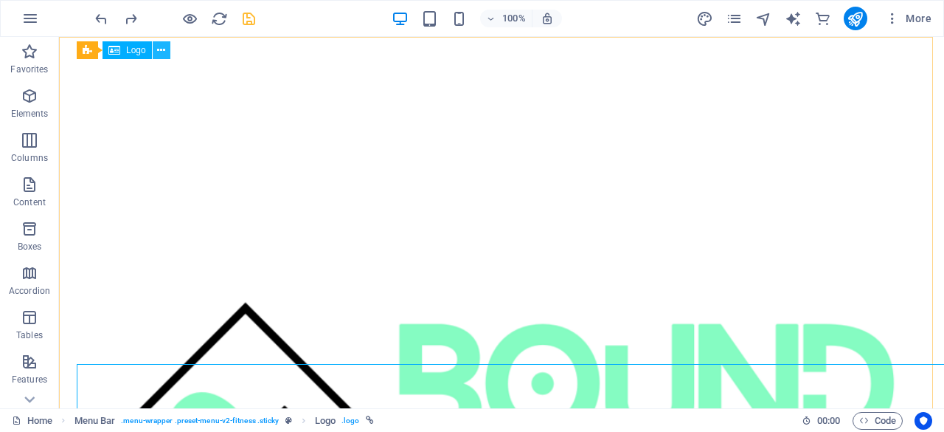
click at [158, 48] on icon at bounding box center [161, 50] width 8 height 15
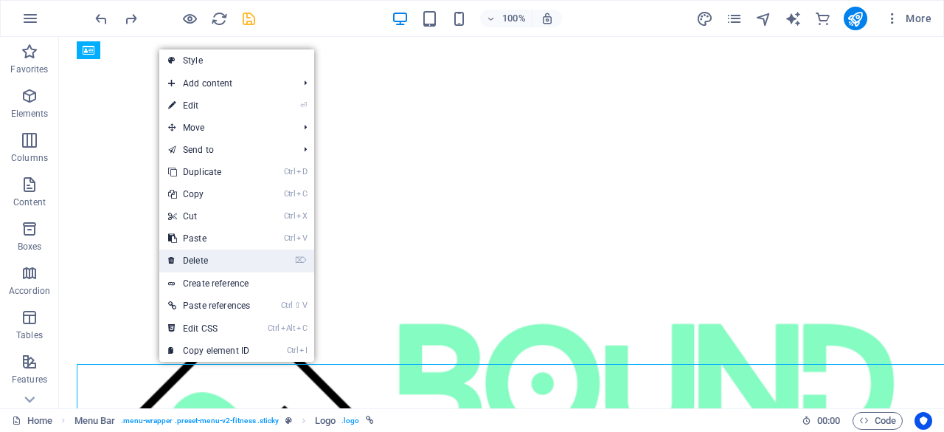
click at [243, 255] on link "⌦ Delete" at bounding box center [209, 260] width 100 height 22
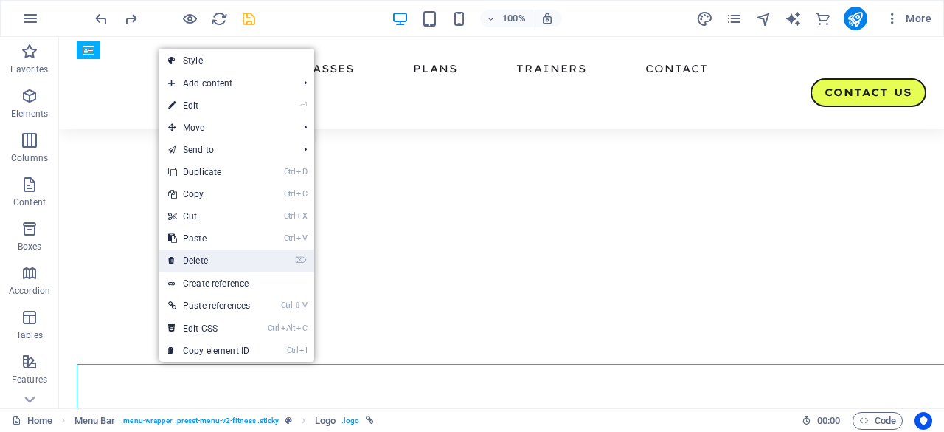
scroll to position [3766, 0]
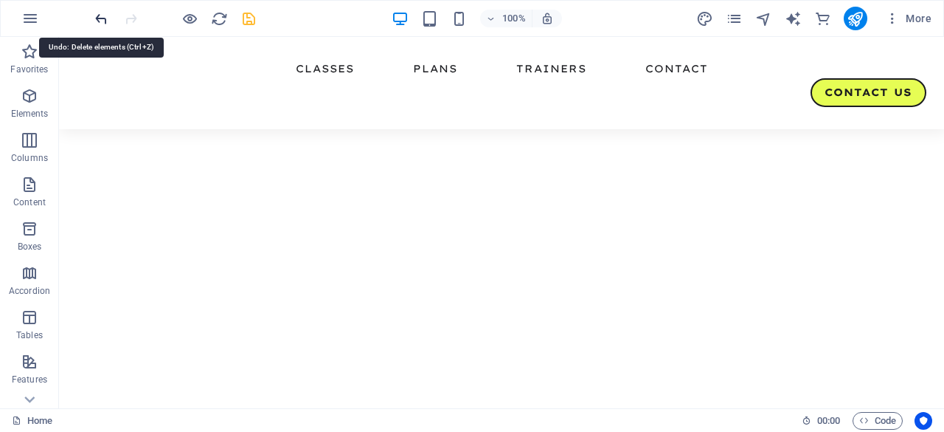
click at [103, 16] on icon "undo" at bounding box center [101, 18] width 17 height 17
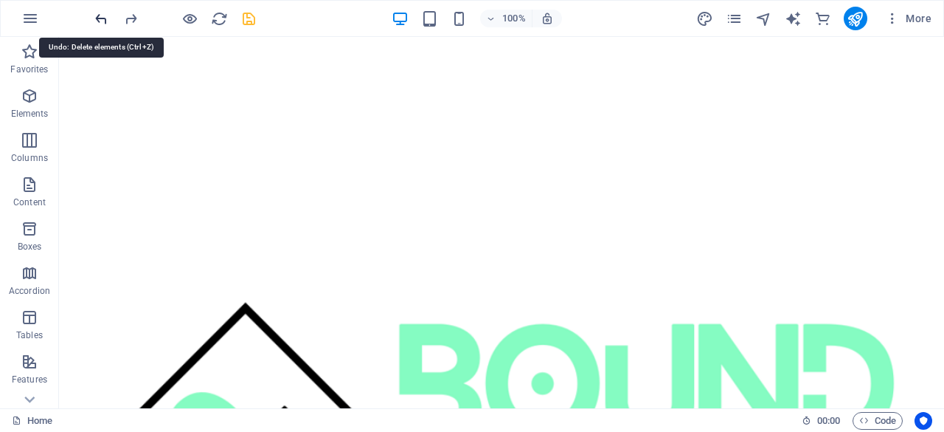
click at [103, 16] on icon "undo" at bounding box center [101, 18] width 17 height 17
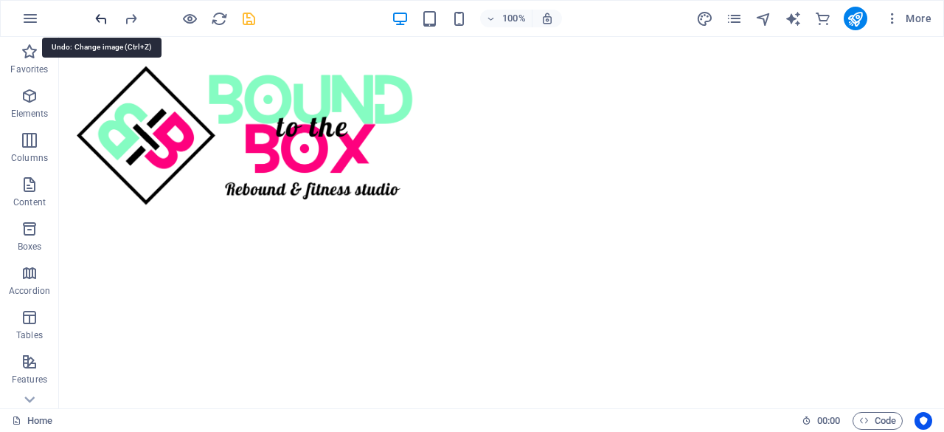
click at [103, 16] on icon "undo" at bounding box center [101, 18] width 17 height 17
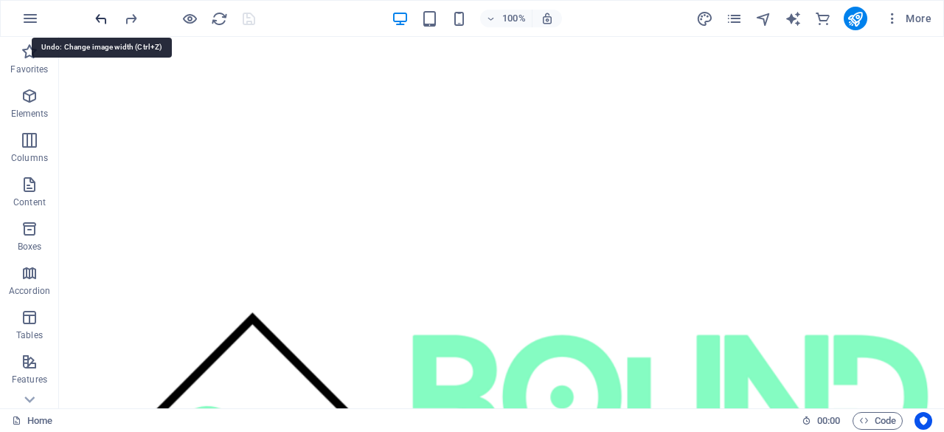
click at [103, 16] on icon "undo" at bounding box center [101, 18] width 17 height 17
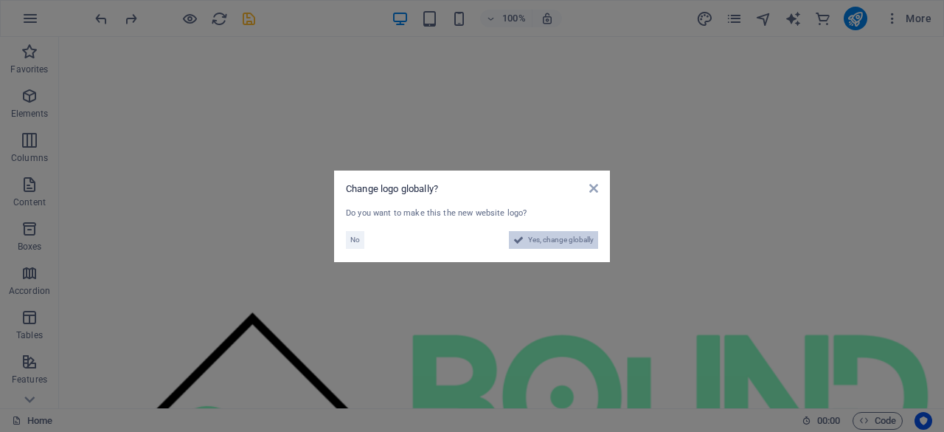
click at [533, 238] on span "Yes, change globally" at bounding box center [561, 240] width 66 height 18
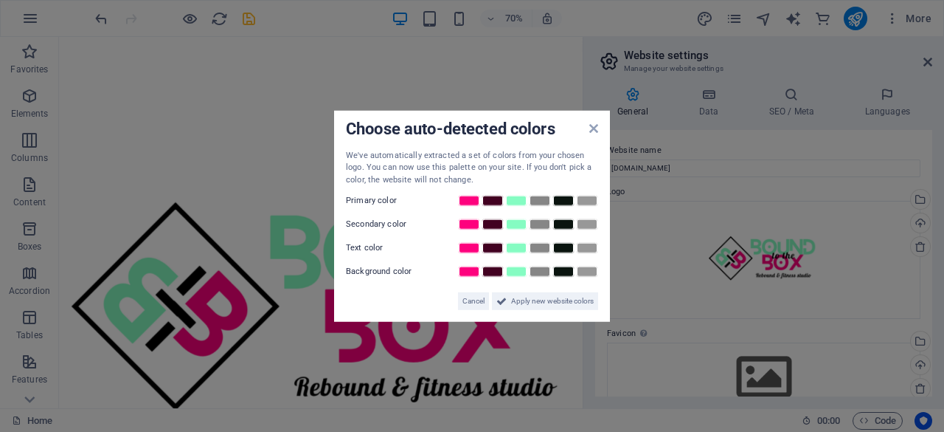
click at [89, 13] on aside "Choose auto-detected colors We've automatically extracted a set of colors from …" at bounding box center [472, 216] width 944 height 432
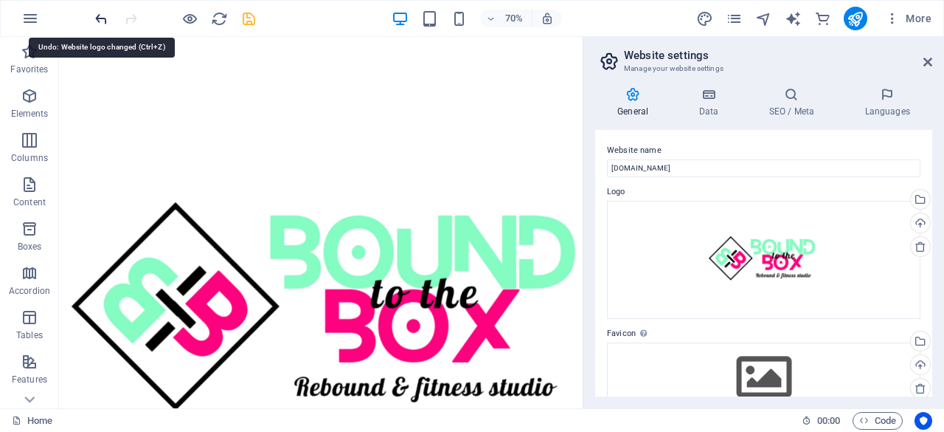
click at [105, 20] on icon "undo" at bounding box center [101, 18] width 17 height 17
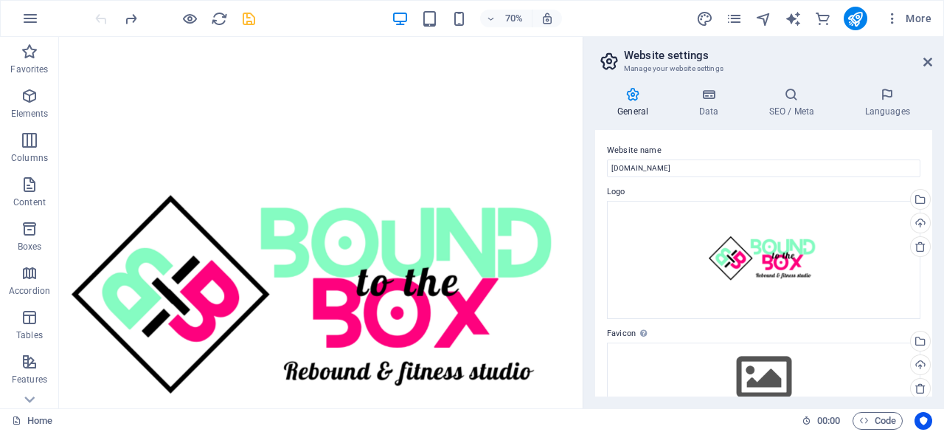
scroll to position [4484, 0]
click at [105, 20] on div at bounding box center [174, 19] width 165 height 24
click at [926, 54] on h2 "Website settings" at bounding box center [778, 55] width 308 height 13
click at [927, 59] on icon at bounding box center [928, 62] width 9 height 12
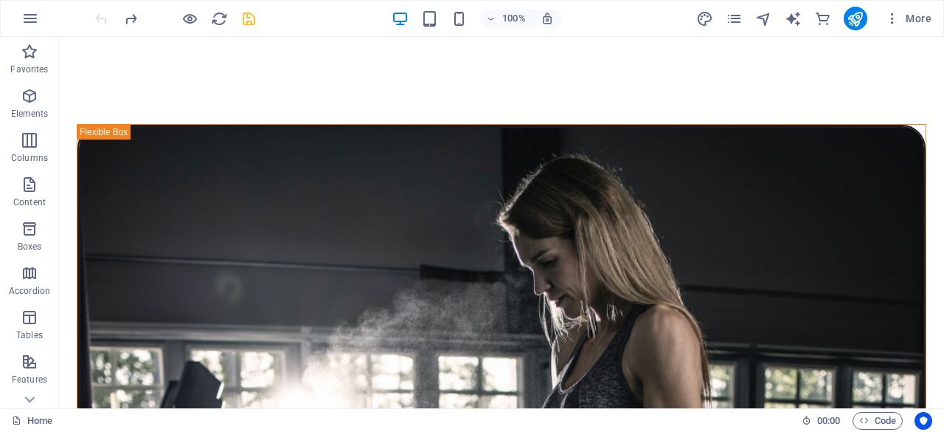
scroll to position [0, 0]
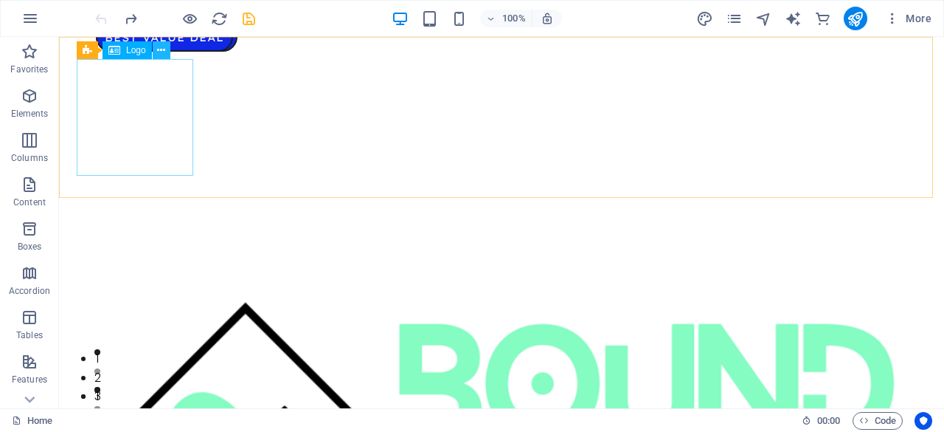
click at [163, 49] on icon at bounding box center [161, 50] width 8 height 15
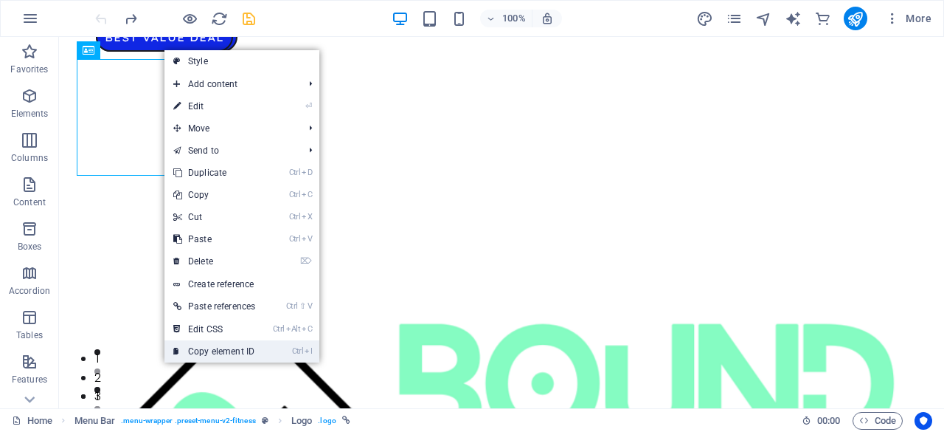
click at [227, 350] on link "Ctrl I Copy element ID" at bounding box center [215, 351] width 100 height 22
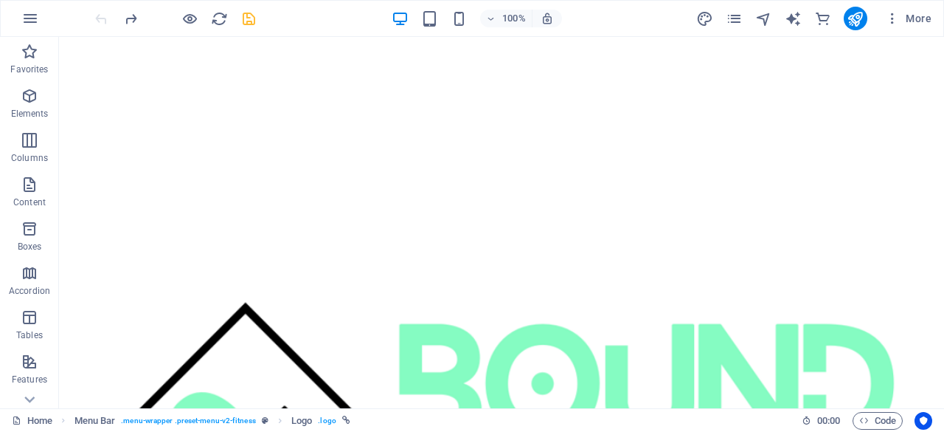
scroll to position [4839, 0]
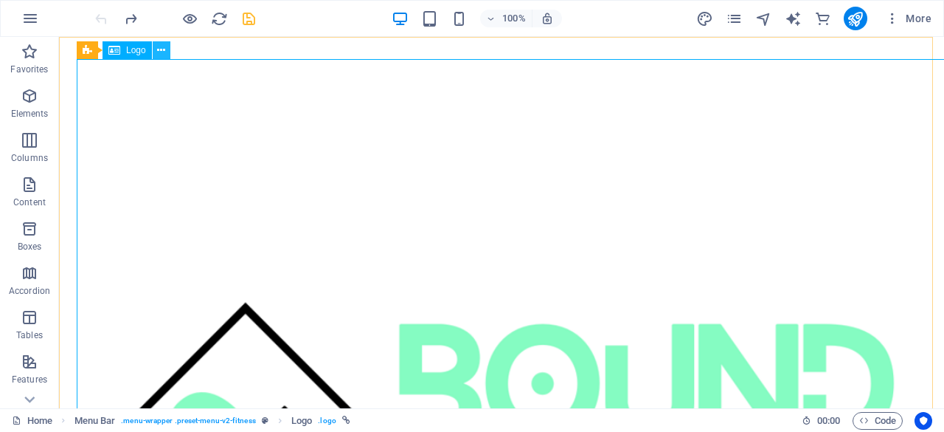
click at [162, 52] on icon at bounding box center [161, 50] width 8 height 15
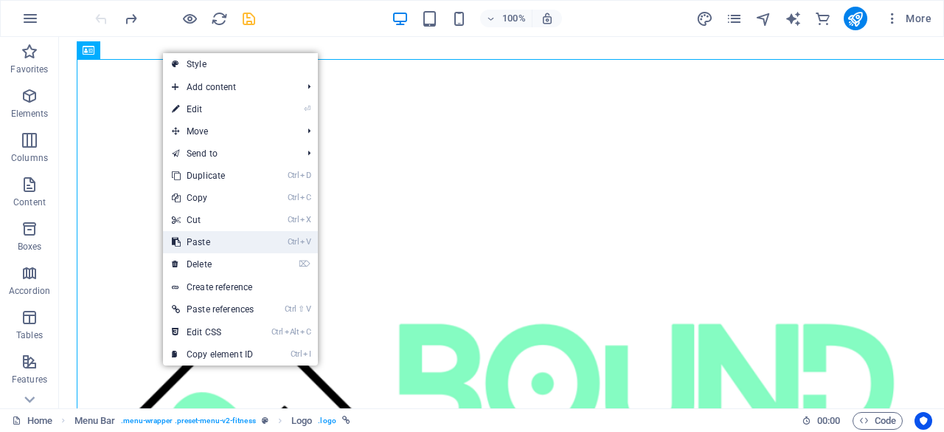
click at [218, 246] on link "Ctrl V Paste" at bounding box center [213, 242] width 100 height 22
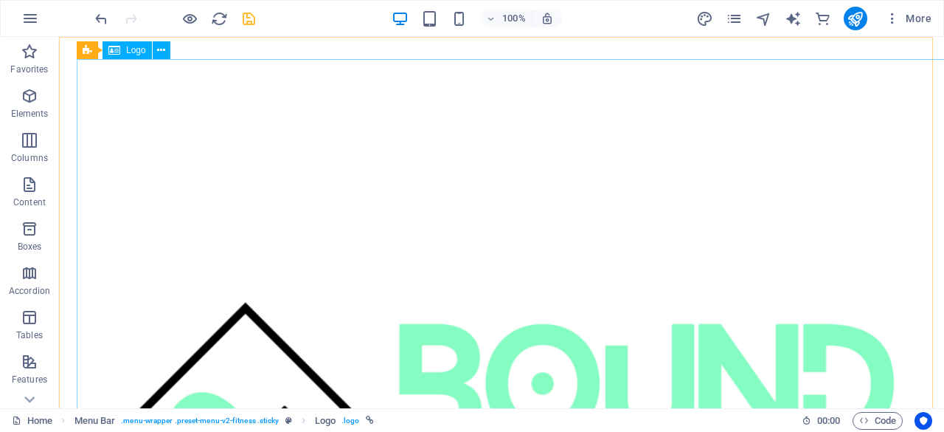
scroll to position [5842, 0]
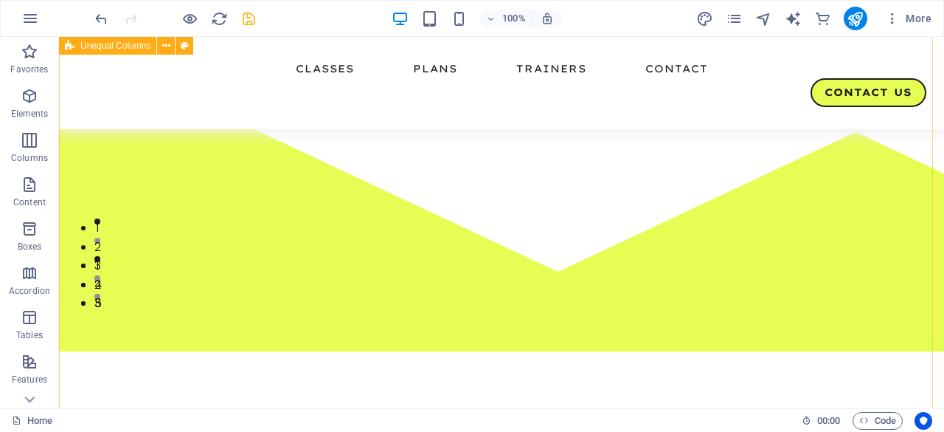
scroll to position [0, 0]
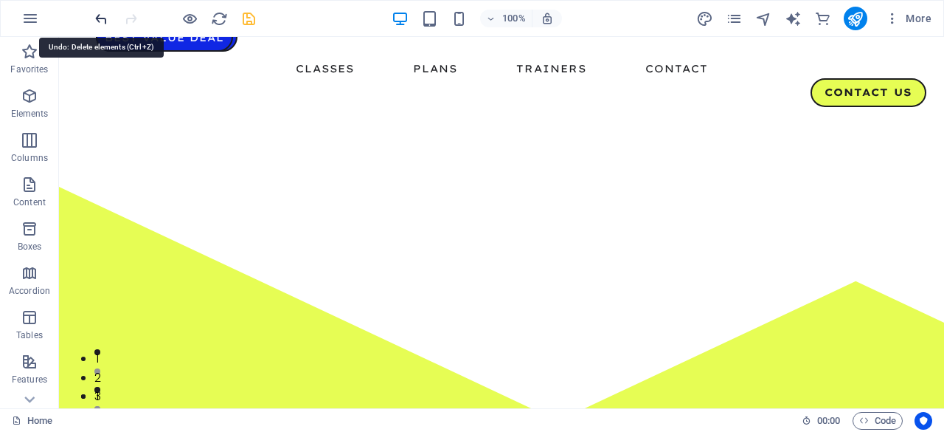
click at [107, 16] on icon "undo" at bounding box center [101, 18] width 17 height 17
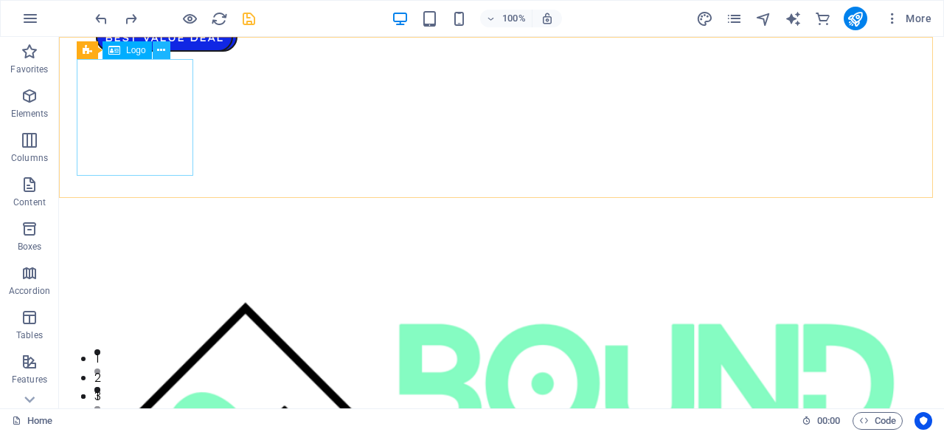
click at [160, 54] on icon at bounding box center [161, 50] width 8 height 15
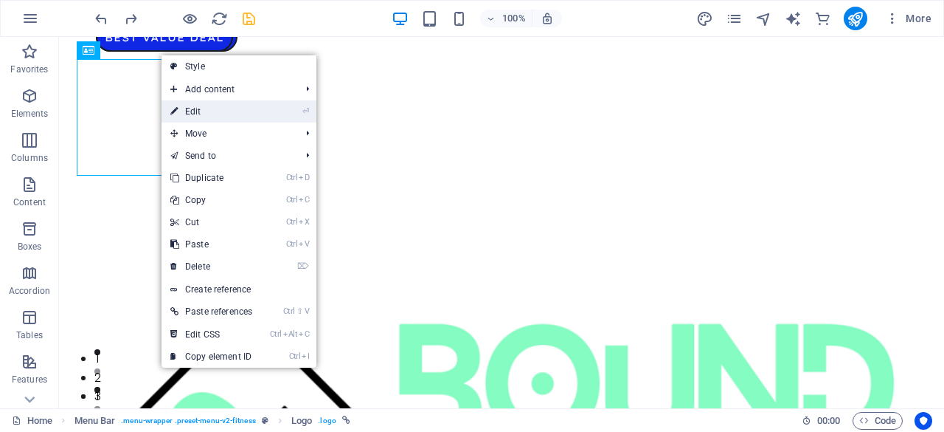
click at [232, 115] on link "⏎ Edit" at bounding box center [212, 111] width 100 height 22
select select "%"
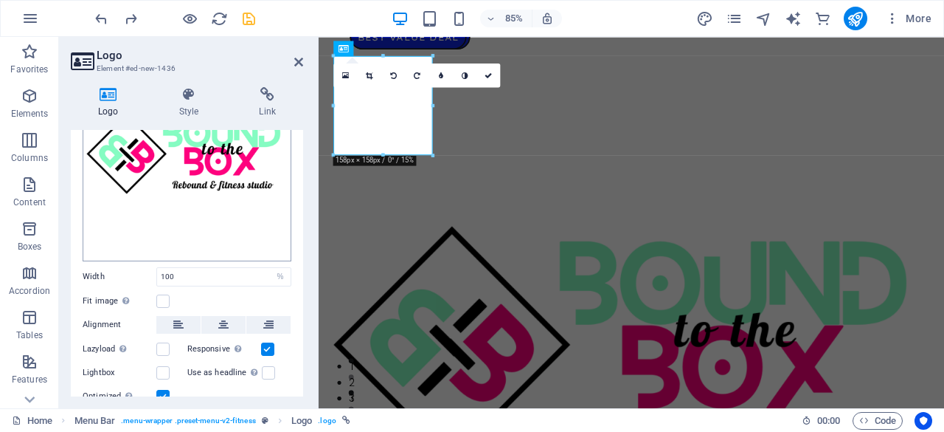
scroll to position [193, 0]
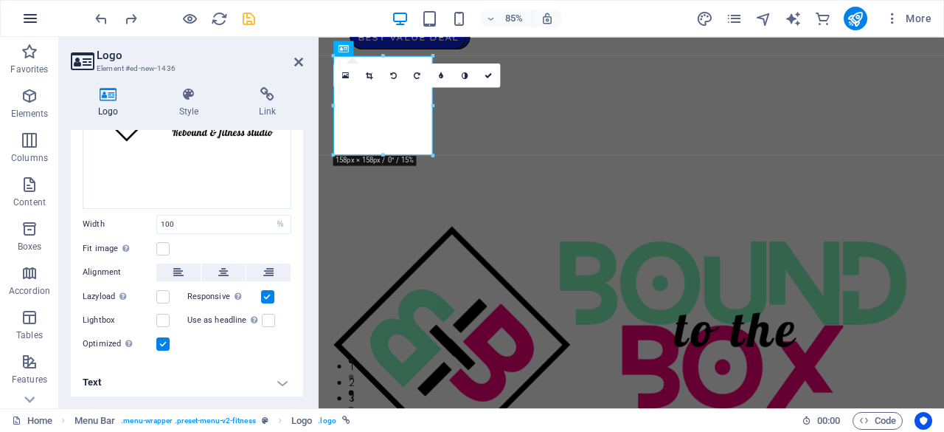
click at [32, 21] on icon "button" at bounding box center [30, 19] width 18 height 18
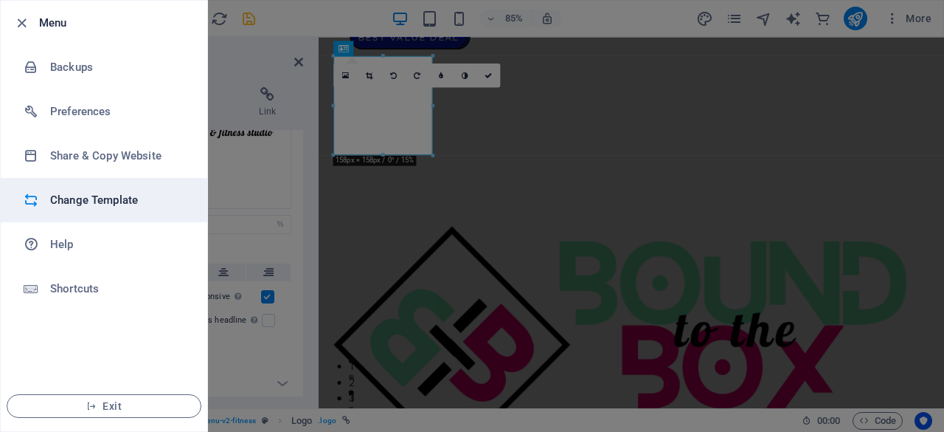
click at [131, 184] on li "Change Template" at bounding box center [104, 200] width 207 height 44
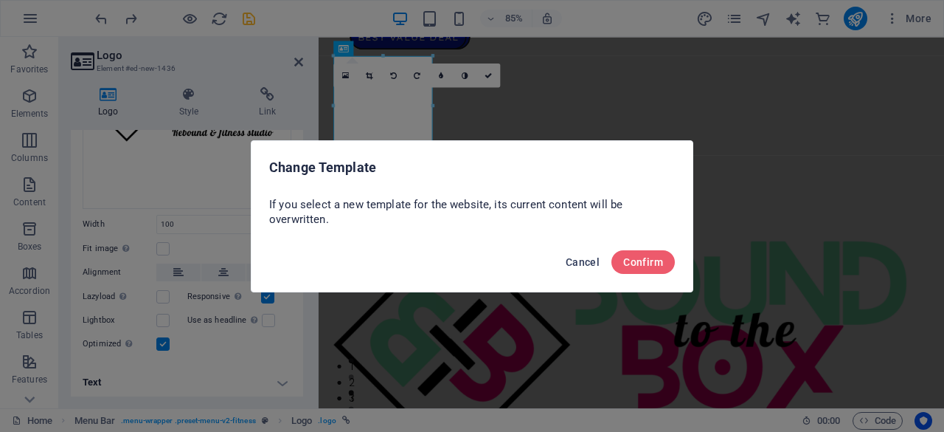
click at [581, 257] on span "Cancel" at bounding box center [583, 262] width 34 height 12
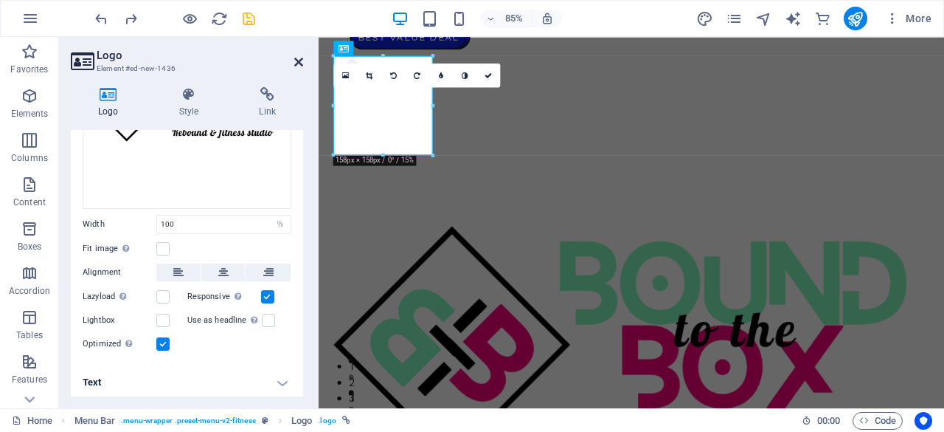
click at [297, 59] on icon at bounding box center [298, 62] width 9 height 12
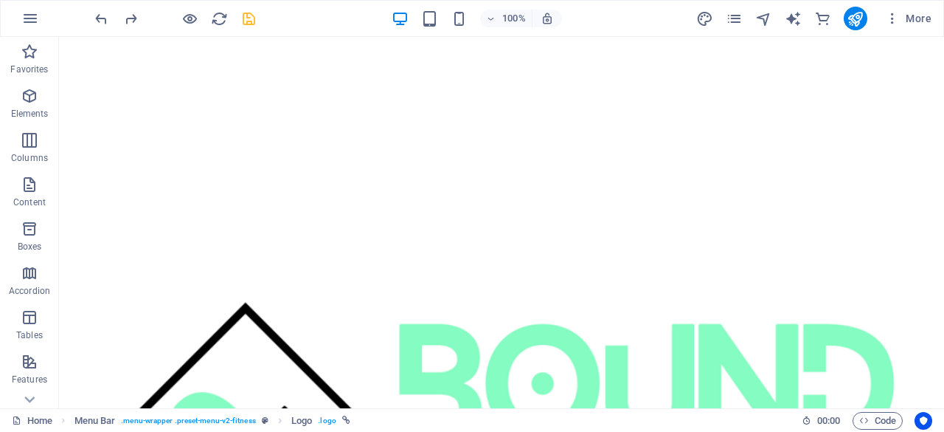
scroll to position [191, 0]
click at [41, 110] on p "Elements" at bounding box center [30, 114] width 38 height 12
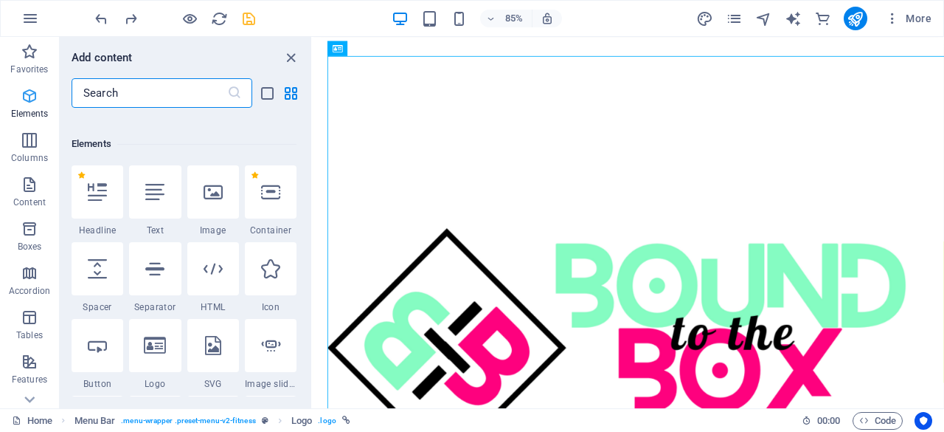
scroll to position [157, 0]
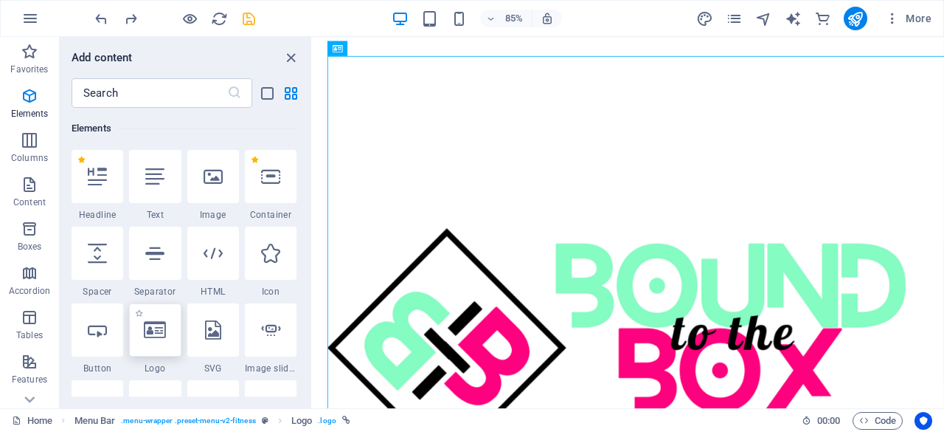
click at [153, 331] on icon at bounding box center [155, 329] width 22 height 19
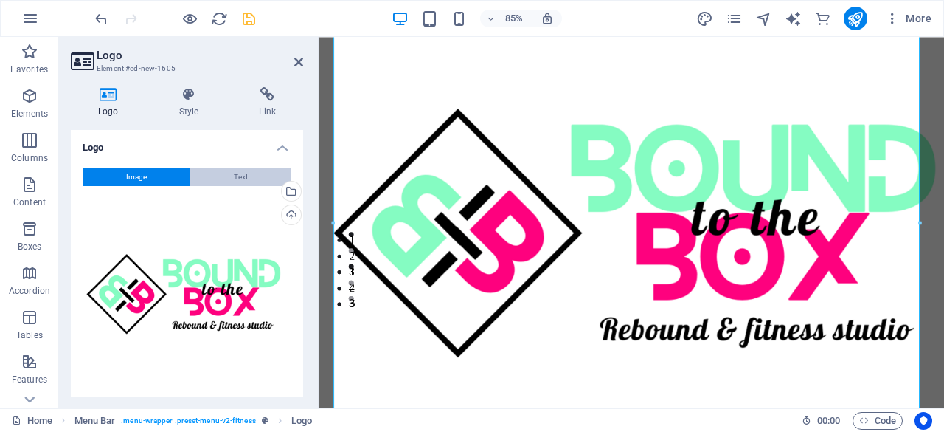
scroll to position [21, 0]
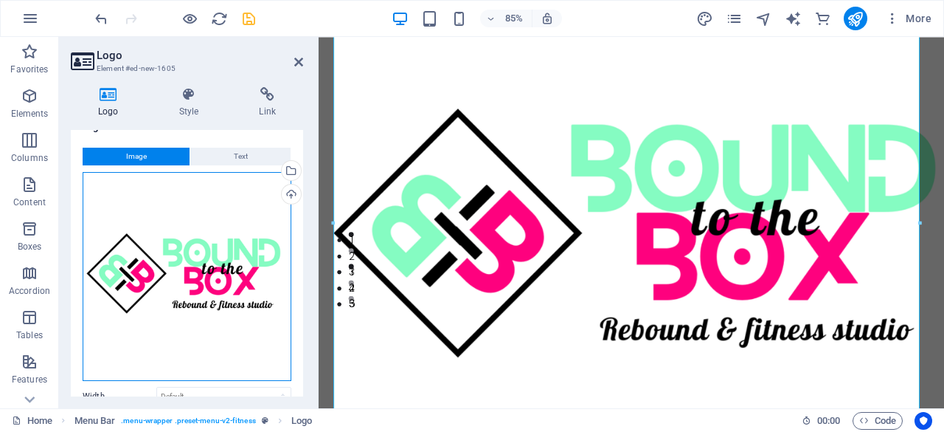
click at [263, 176] on div "Drag files here, click to choose files or select files from Files or our free s…" at bounding box center [187, 276] width 209 height 209
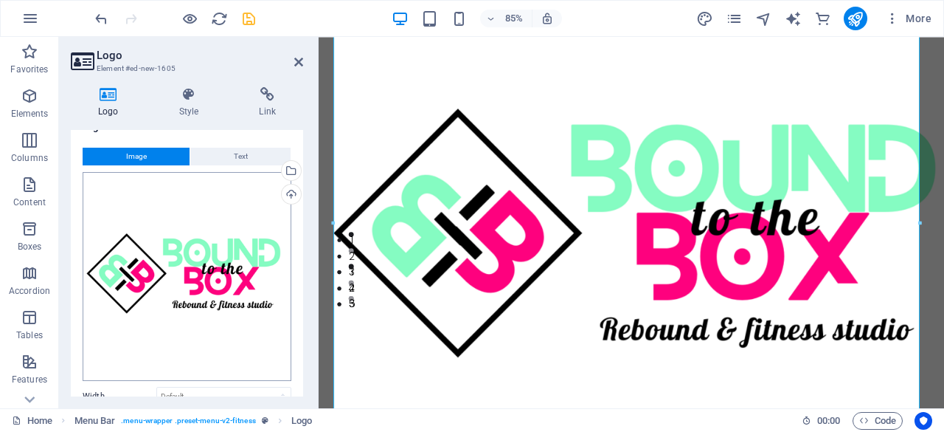
click at [263, 176] on body "[DOMAIN_NAME] Home Favorites Elements Columns Content Boxes Accordion Tables Fe…" at bounding box center [472, 216] width 944 height 432
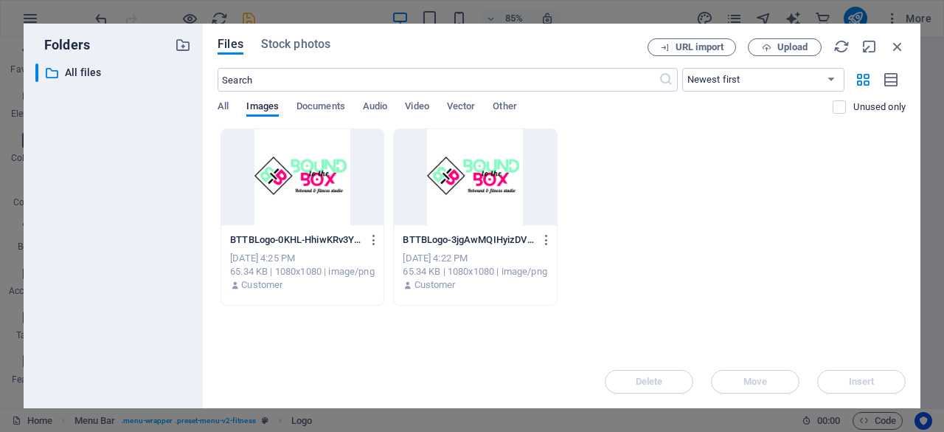
click at [263, 176] on div at bounding box center [302, 177] width 162 height 96
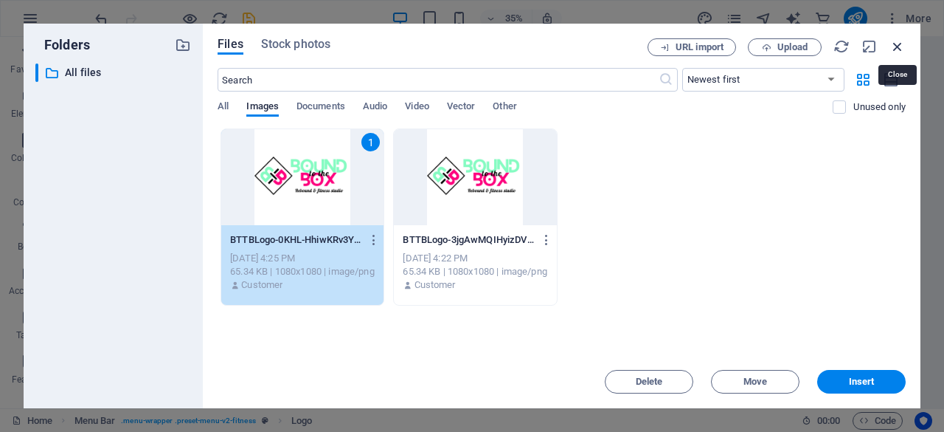
click at [894, 45] on icon "button" at bounding box center [898, 46] width 16 height 16
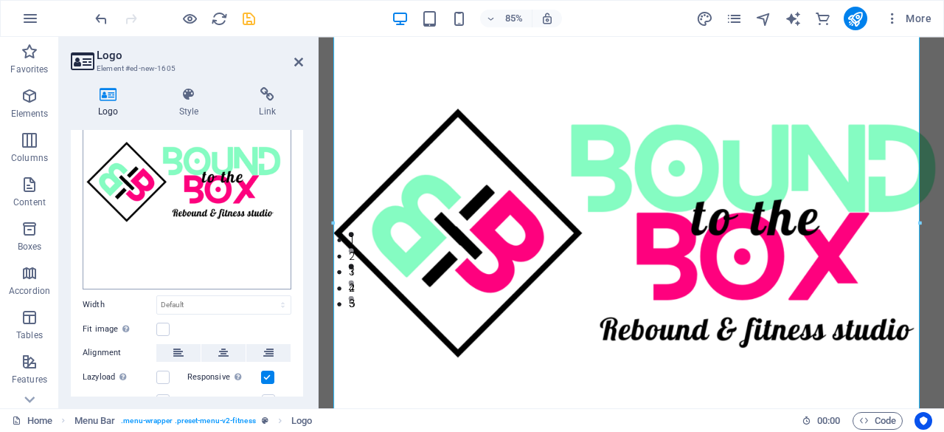
scroll to position [125, 0]
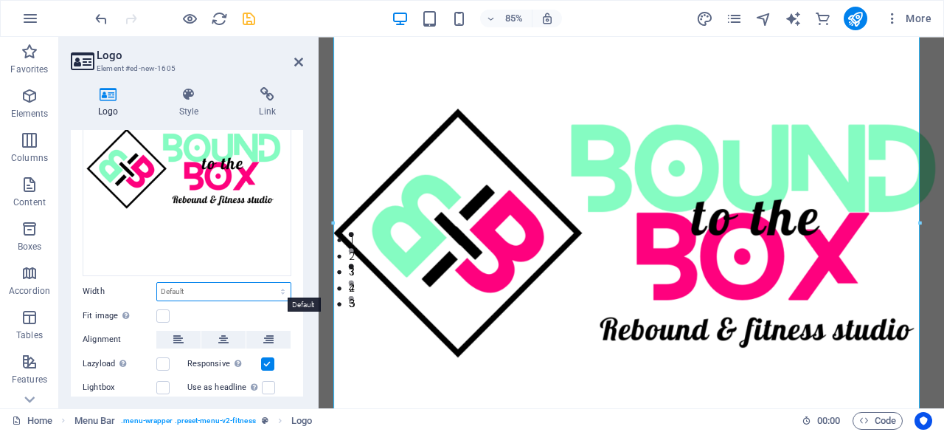
click at [272, 287] on select "Default auto px rem % em vh vw" at bounding box center [224, 292] width 134 height 18
select select "px"
click at [267, 283] on select "Default auto px rem % em vh vw" at bounding box center [224, 292] width 134 height 18
type input "935"
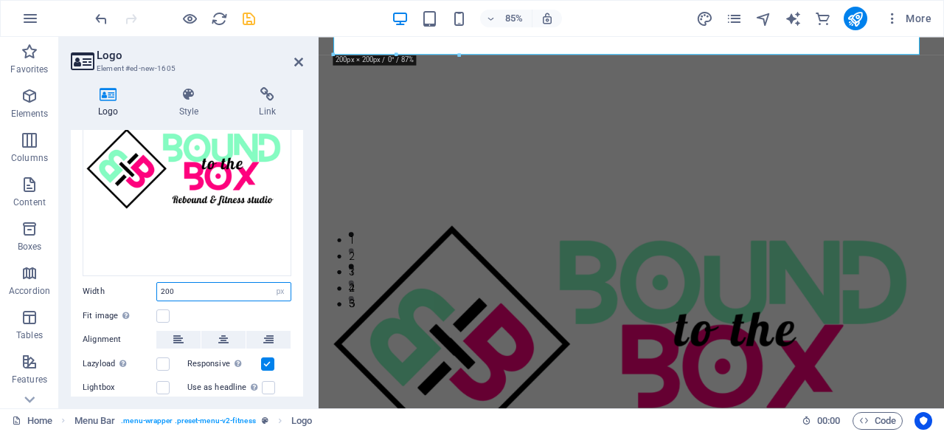
type input "200"
click at [214, 282] on div "200 Default auto px rem % em vh vw" at bounding box center [223, 291] width 135 height 19
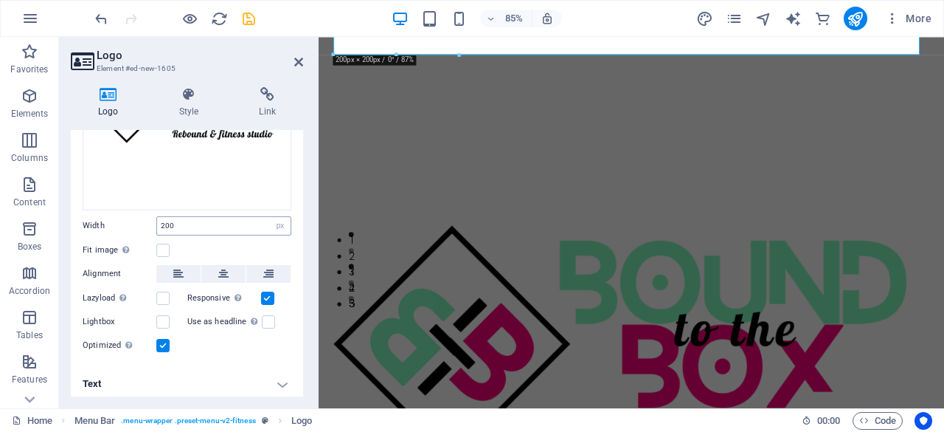
scroll to position [193, 0]
click at [275, 382] on h4 "Text" at bounding box center [187, 381] width 232 height 35
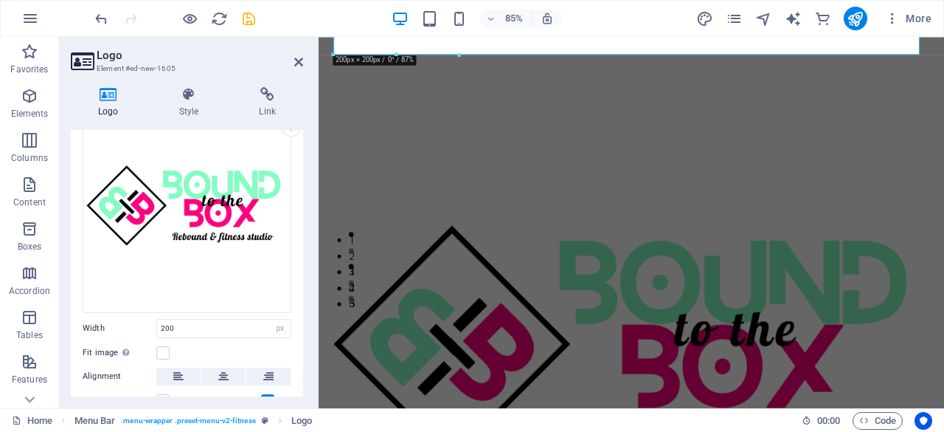
scroll to position [0, 0]
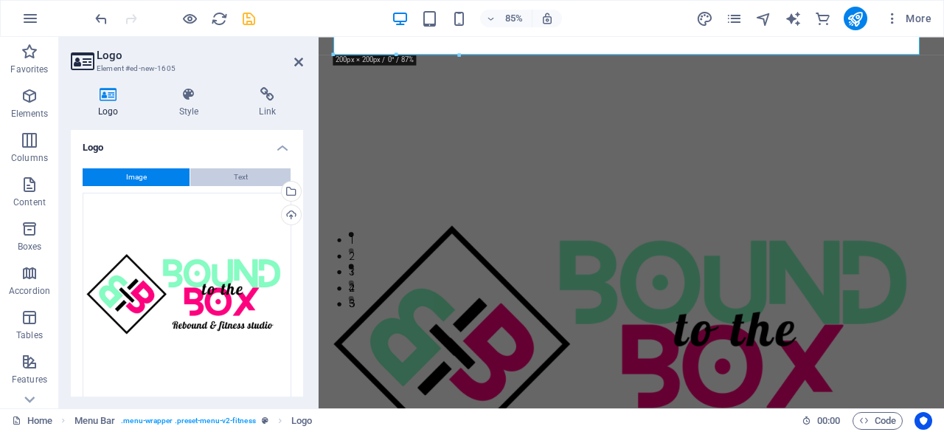
click at [259, 175] on button "Text" at bounding box center [240, 177] width 100 height 18
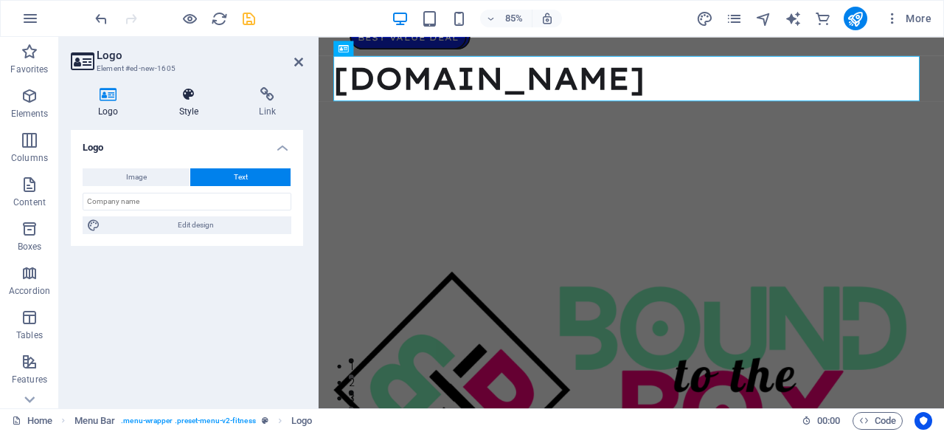
click at [186, 91] on icon at bounding box center [189, 94] width 75 height 15
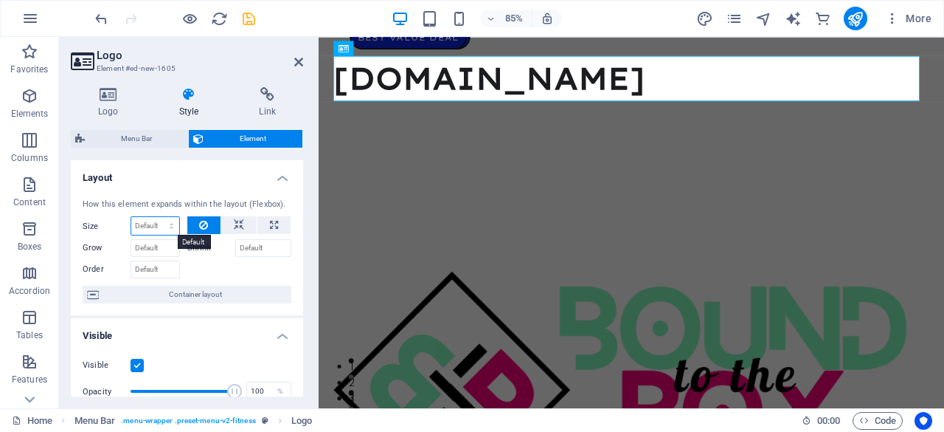
click at [162, 221] on select "Default auto px % 1/1 1/2 1/3 1/4 1/5 1/6 1/7 1/8 1/9 1/10" at bounding box center [155, 226] width 48 height 18
select select "%"
click at [156, 217] on select "Default auto px % 1/1 1/2 1/3 1/4 1/5 1/6 1/7 1/8 1/9 1/10" at bounding box center [155, 226] width 48 height 18
type input "100"
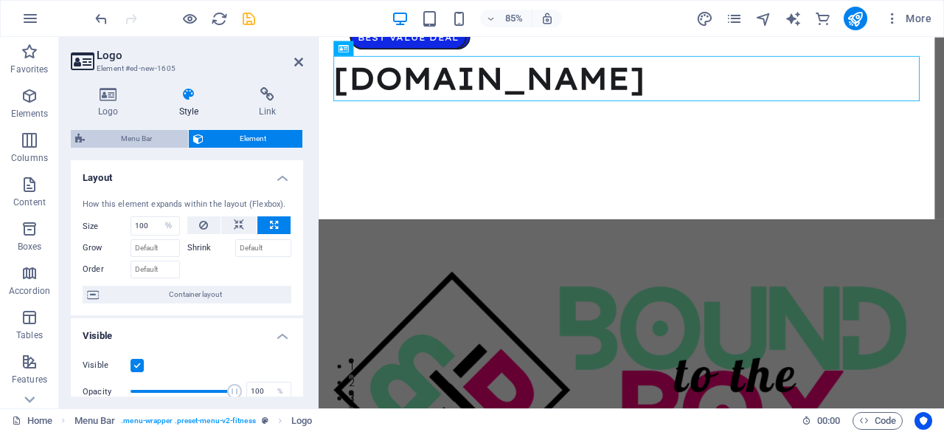
click at [153, 135] on span "Menu Bar" at bounding box center [136, 139] width 94 height 18
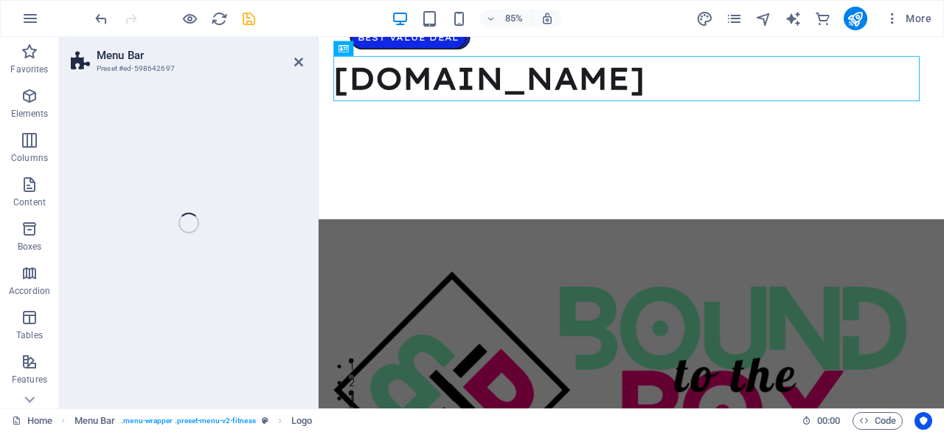
select select "px"
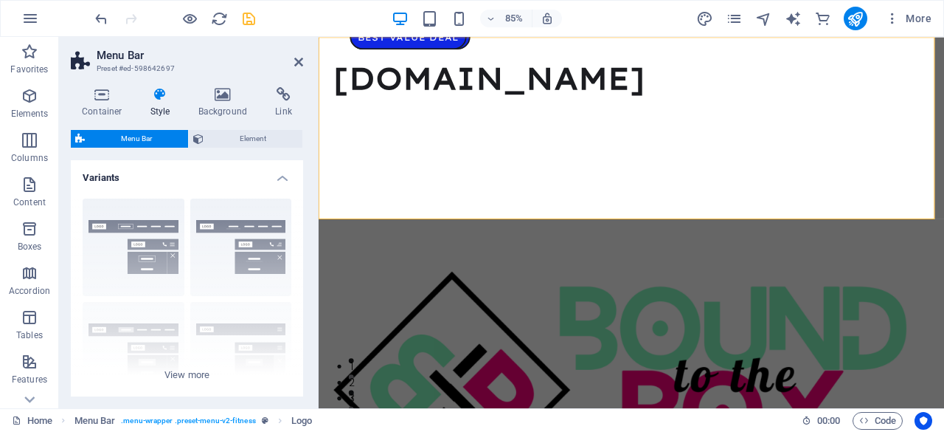
click at [153, 135] on span "Menu Bar" at bounding box center [136, 139] width 94 height 18
click at [241, 132] on span "Element" at bounding box center [253, 139] width 90 height 18
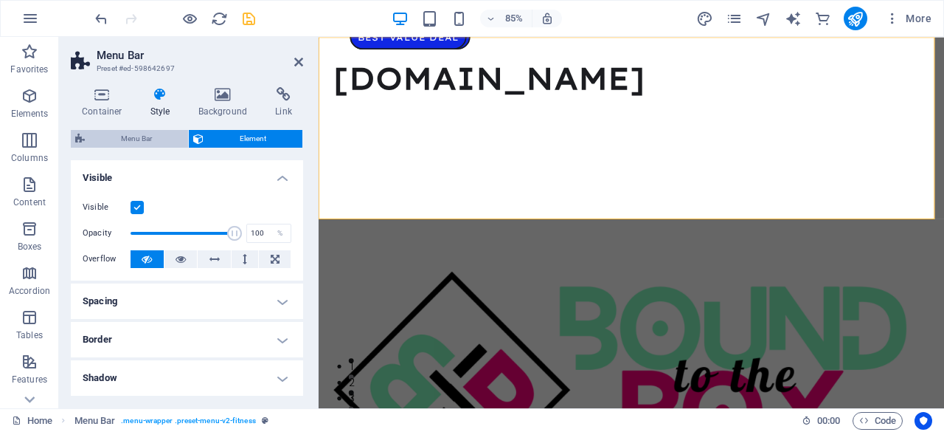
click at [138, 139] on span "Menu Bar" at bounding box center [136, 139] width 94 height 18
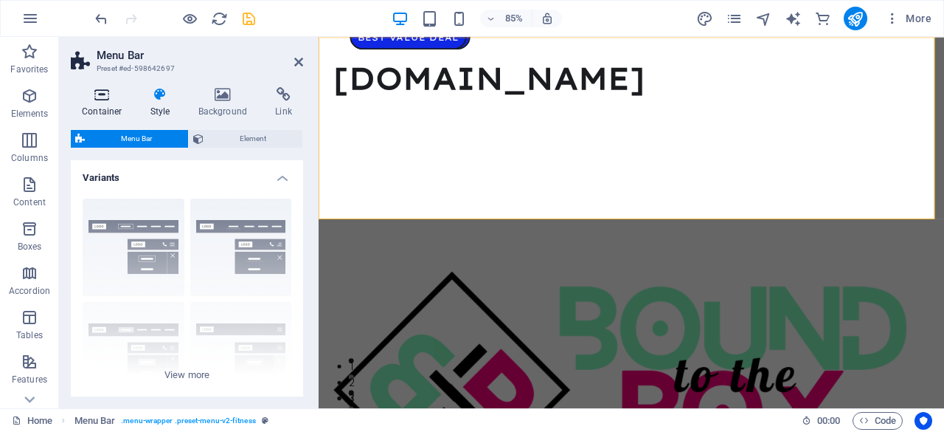
click at [107, 101] on icon at bounding box center [102, 94] width 63 height 15
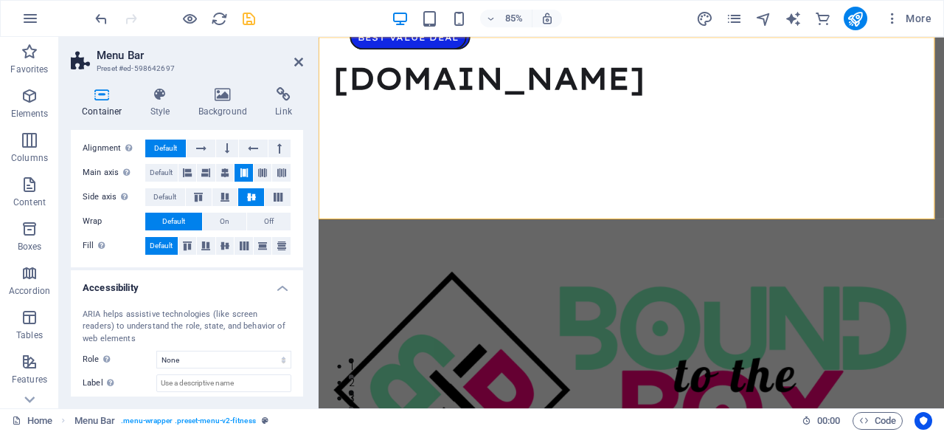
scroll to position [305, 0]
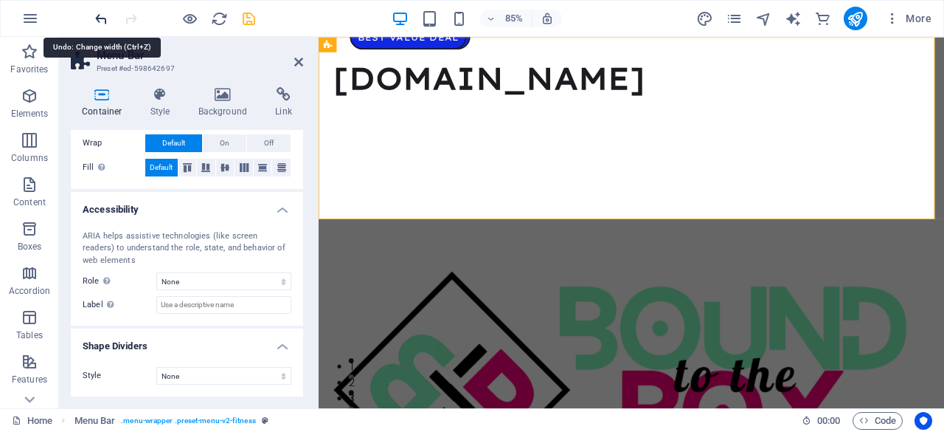
click at [107, 20] on icon "undo" at bounding box center [101, 18] width 17 height 17
click at [103, 19] on icon "undo" at bounding box center [101, 18] width 17 height 17
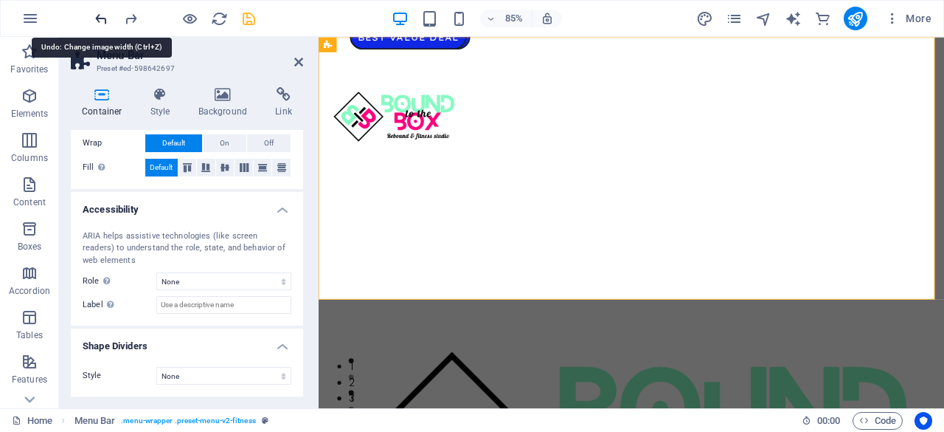
click at [103, 21] on icon "undo" at bounding box center [101, 18] width 17 height 17
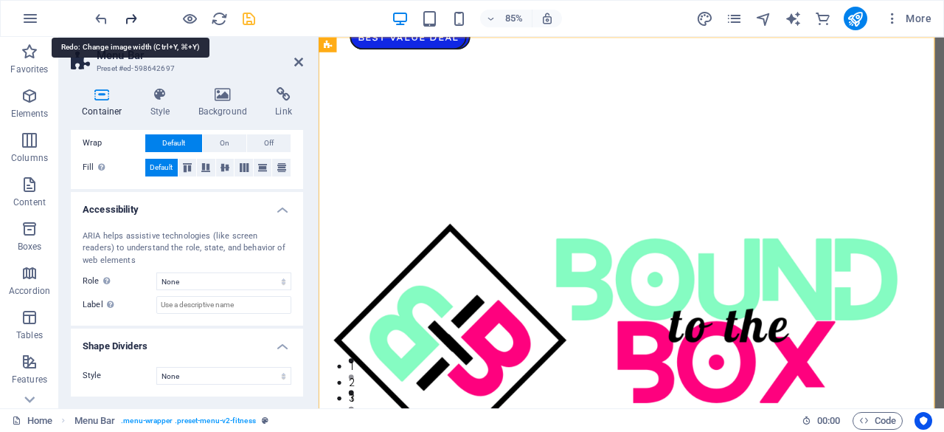
click at [139, 15] on icon "redo" at bounding box center [130, 18] width 17 height 17
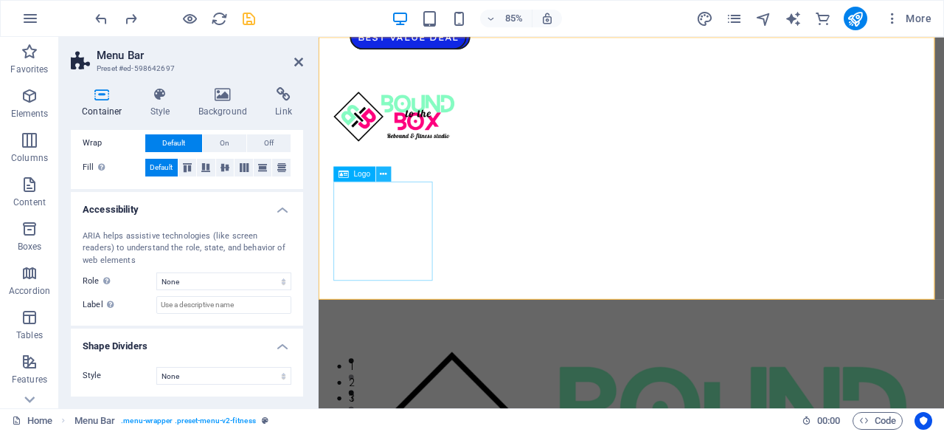
click at [385, 171] on icon at bounding box center [383, 173] width 7 height 13
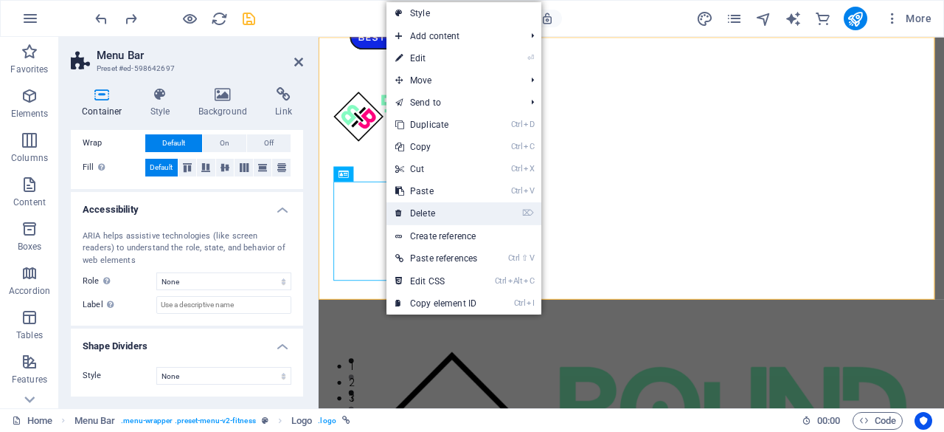
click at [448, 205] on link "⌦ Delete" at bounding box center [437, 213] width 100 height 22
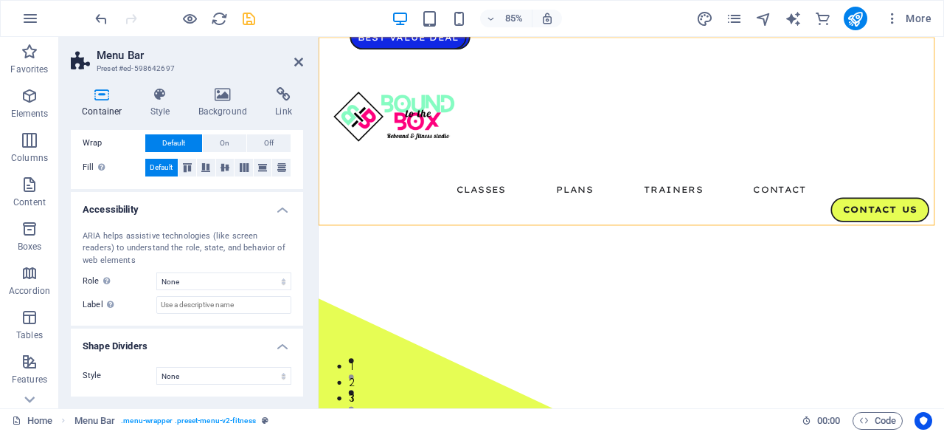
drag, startPoint x: 435, startPoint y: 125, endPoint x: 339, endPoint y: 224, distance: 137.2
click at [339, 224] on div "Classes Plans Trainers Contact Contact Us" at bounding box center [687, 157] width 736 height 240
click at [411, 117] on div at bounding box center [686, 133] width 701 height 148
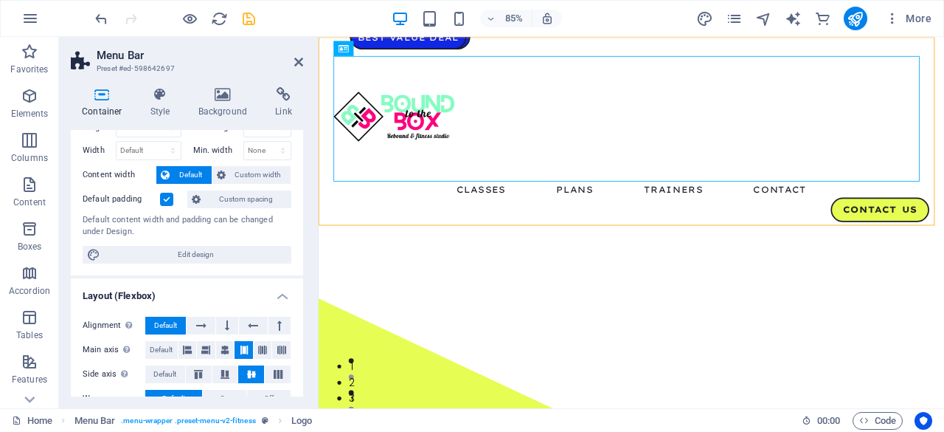
scroll to position [0, 0]
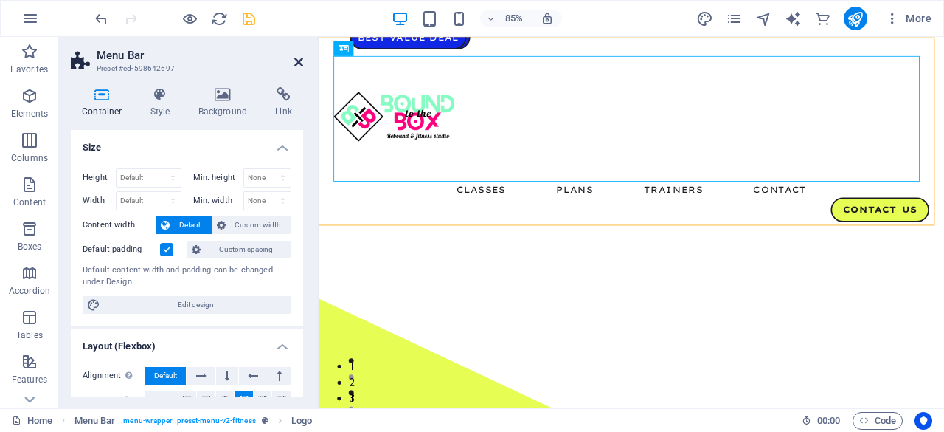
click at [297, 58] on icon at bounding box center [298, 62] width 9 height 12
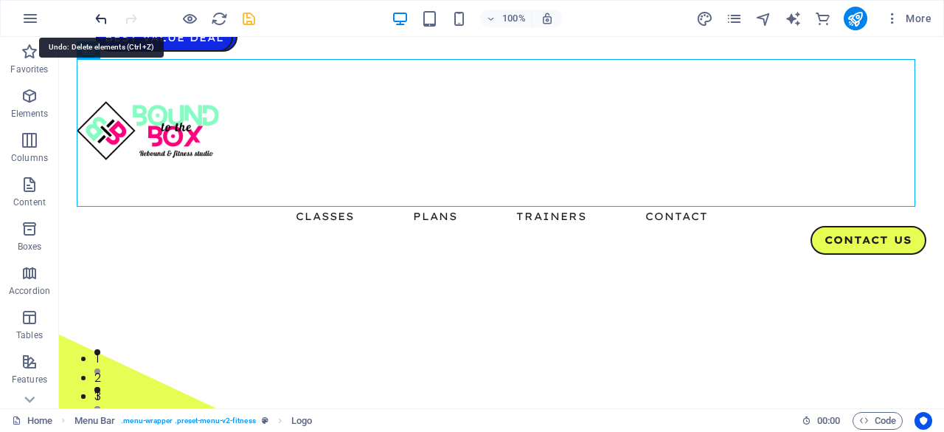
click at [100, 19] on icon "undo" at bounding box center [101, 18] width 17 height 17
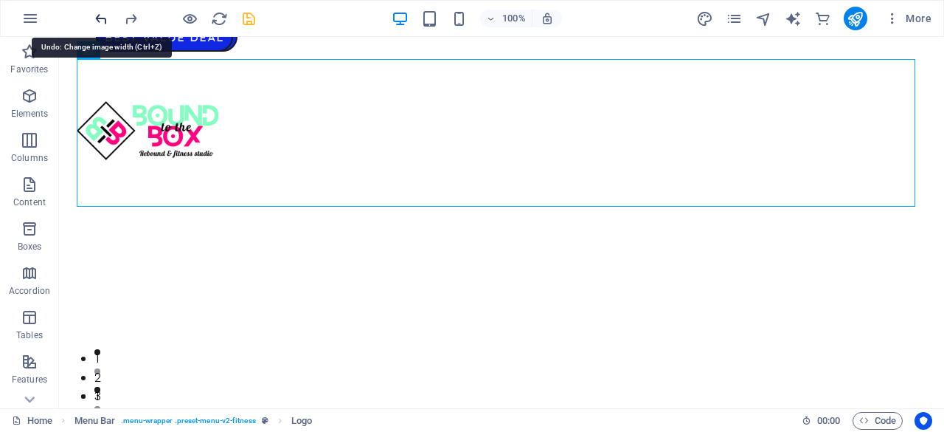
click at [100, 19] on icon "undo" at bounding box center [101, 18] width 17 height 17
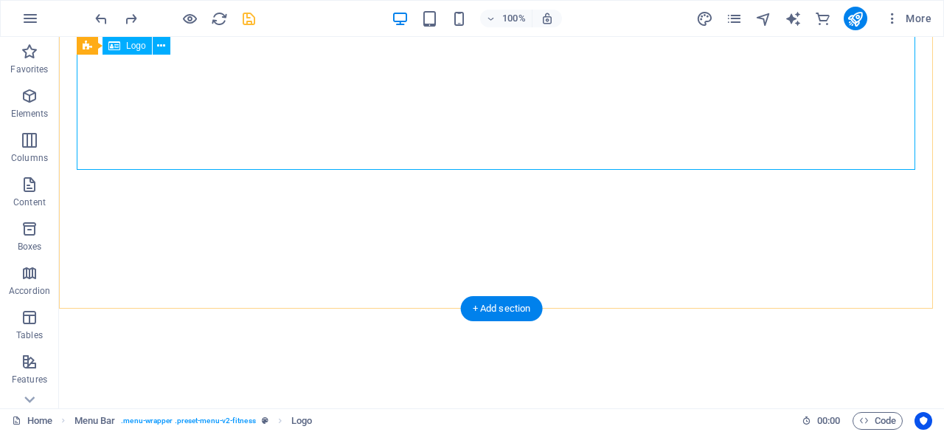
scroll to position [580, 0]
click at [165, 52] on icon at bounding box center [161, 45] width 8 height 15
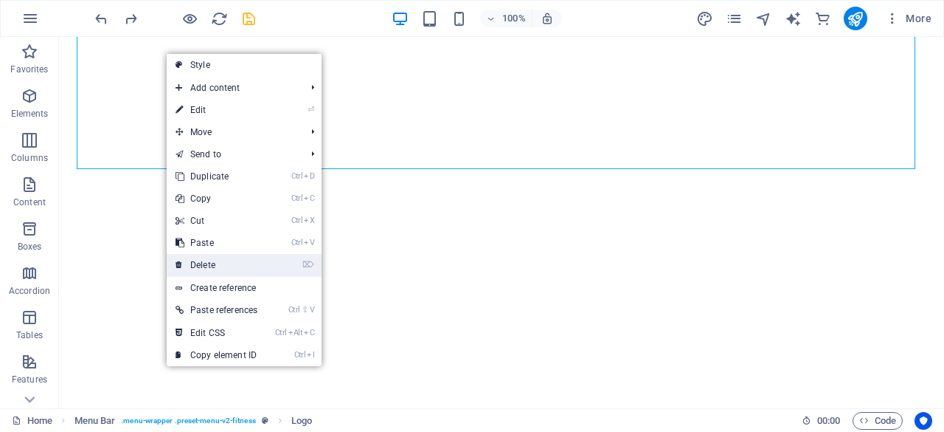
click at [226, 262] on link "⌦ Delete" at bounding box center [217, 265] width 100 height 22
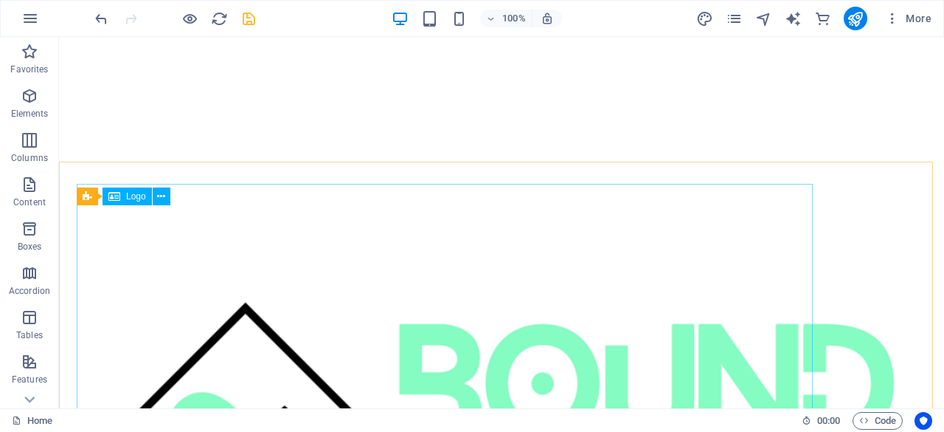
scroll to position [244, 0]
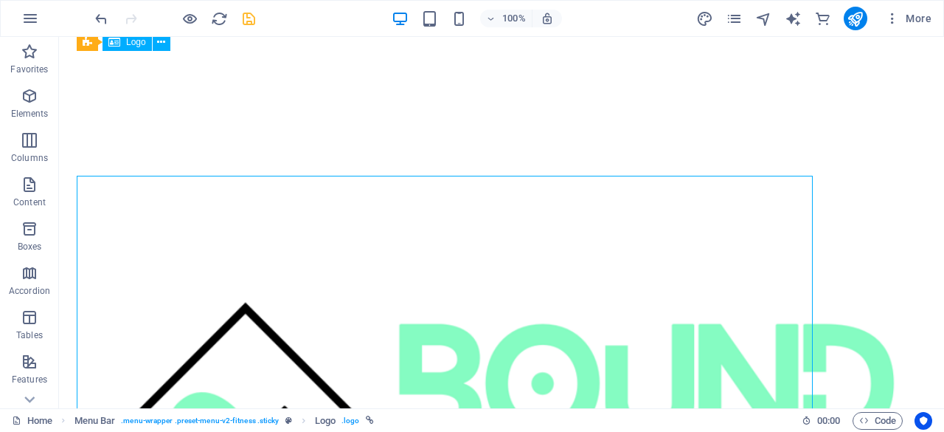
scroll to position [252, 0]
click at [160, 49] on icon at bounding box center [161, 50] width 8 height 15
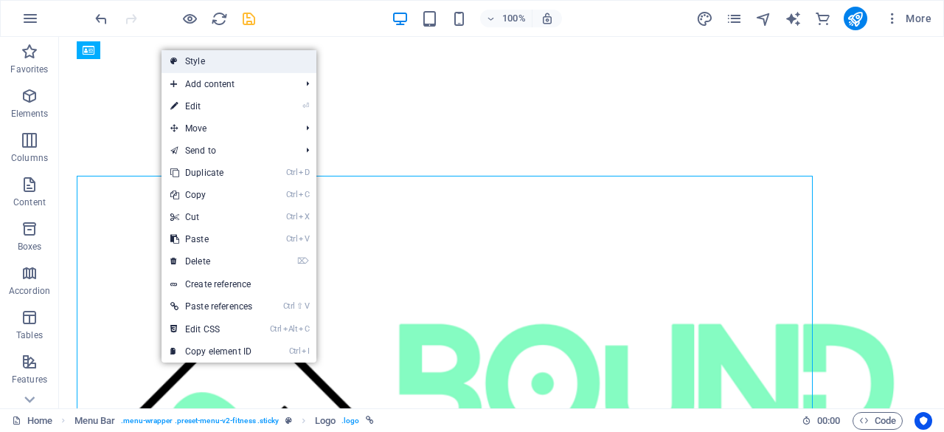
click at [205, 62] on link "Style" at bounding box center [239, 61] width 155 height 22
select select "px"
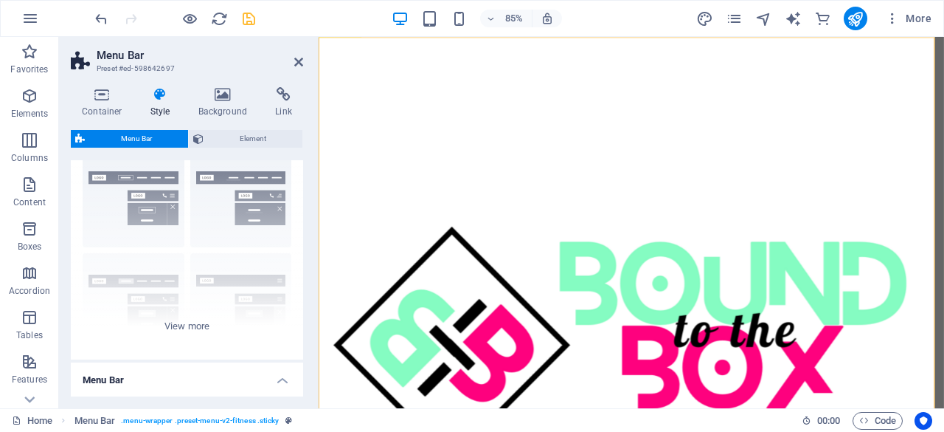
scroll to position [0, 0]
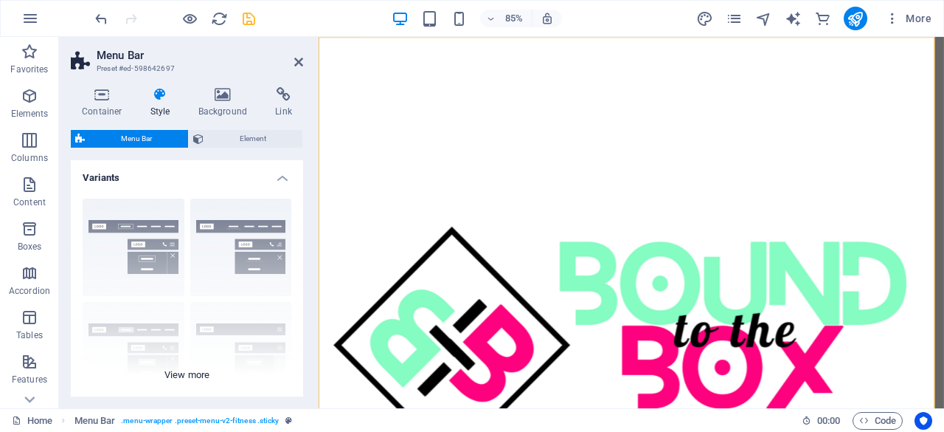
click at [196, 375] on div "Border Centered Default Fixed Loki Trigger Wide XXL" at bounding box center [187, 297] width 232 height 221
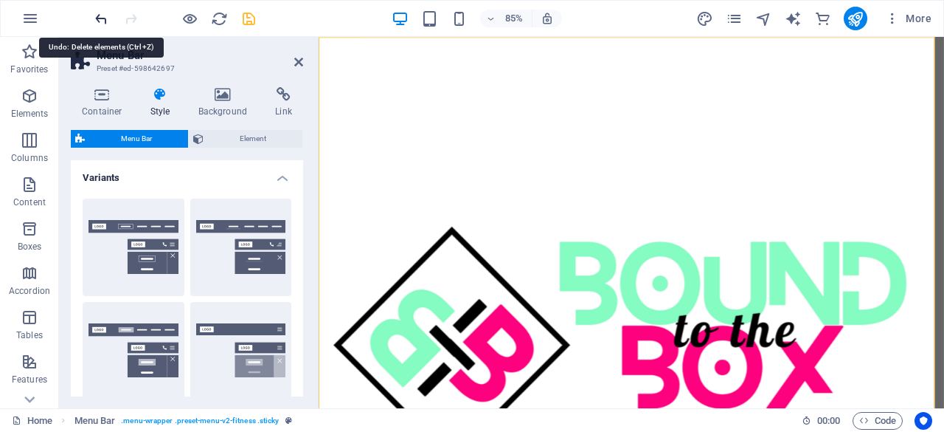
click at [94, 19] on icon "undo" at bounding box center [101, 18] width 17 height 17
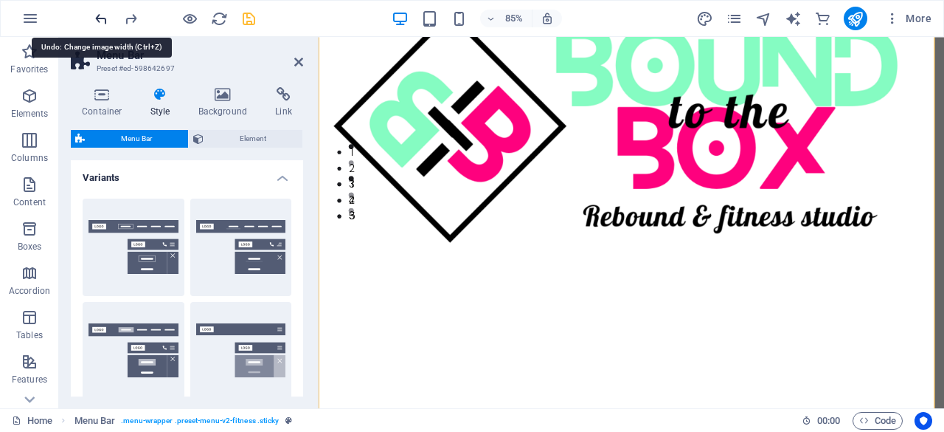
click at [94, 16] on icon "undo" at bounding box center [101, 18] width 17 height 17
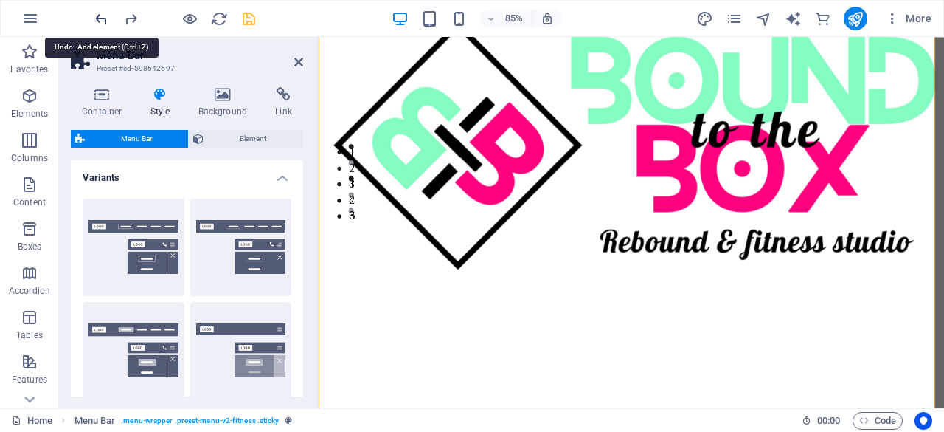
click at [94, 16] on icon "undo" at bounding box center [101, 18] width 17 height 17
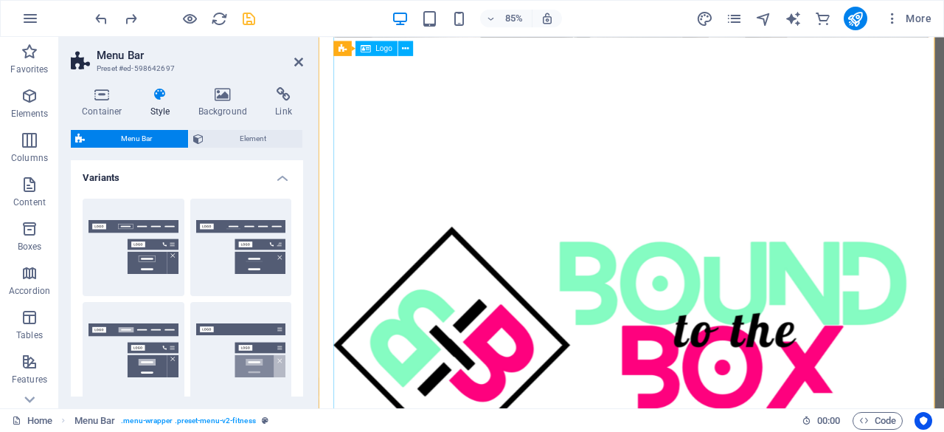
scroll to position [1866, 0]
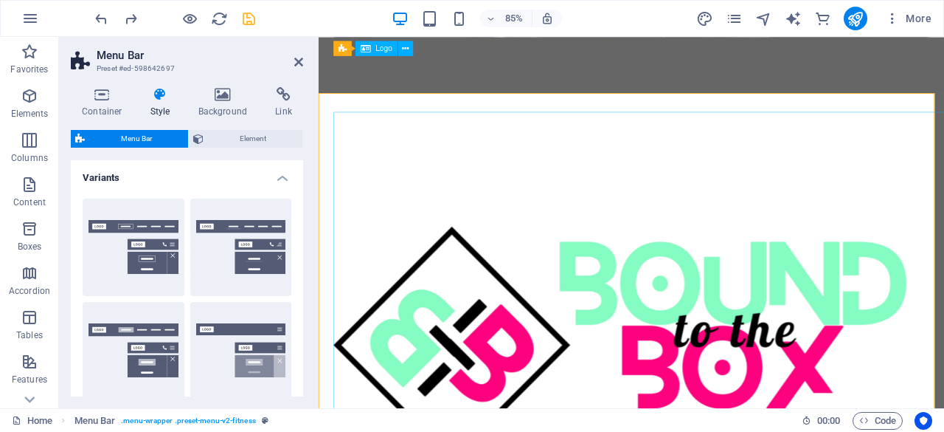
click at [463, 189] on div at bounding box center [686, 409] width 701 height 701
click at [406, 46] on icon at bounding box center [405, 47] width 7 height 13
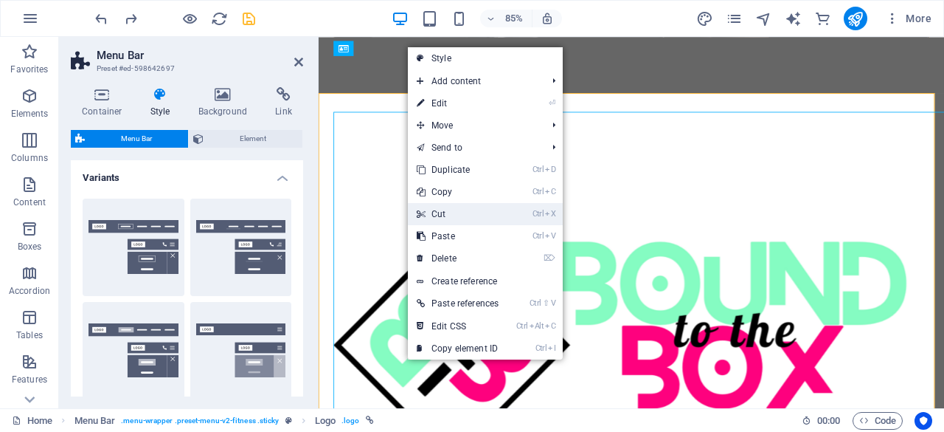
click at [466, 207] on link "Ctrl X Cut" at bounding box center [458, 214] width 100 height 22
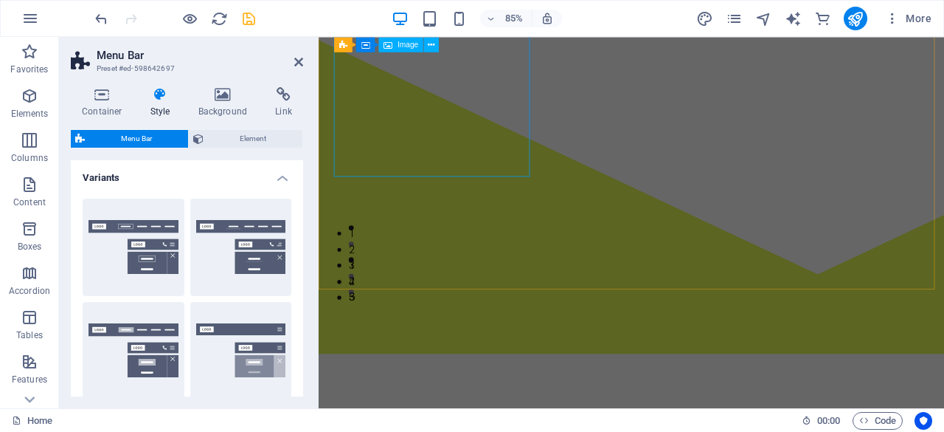
scroll to position [0, 0]
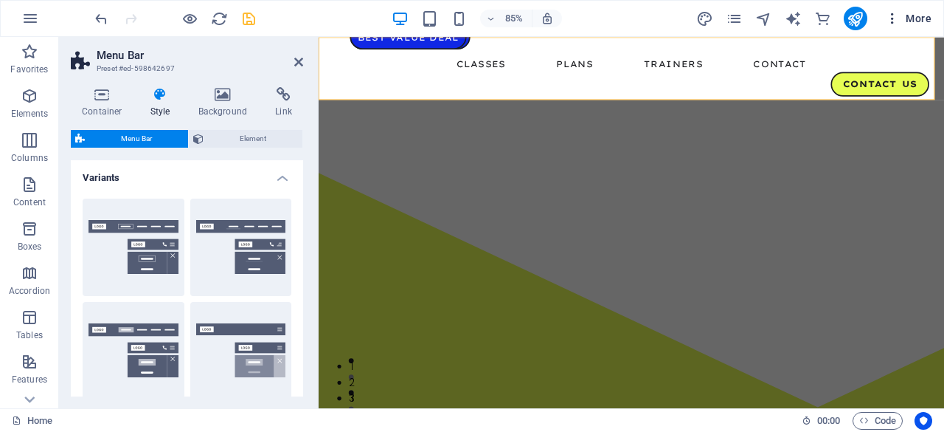
click at [896, 14] on icon "button" at bounding box center [892, 18] width 15 height 15
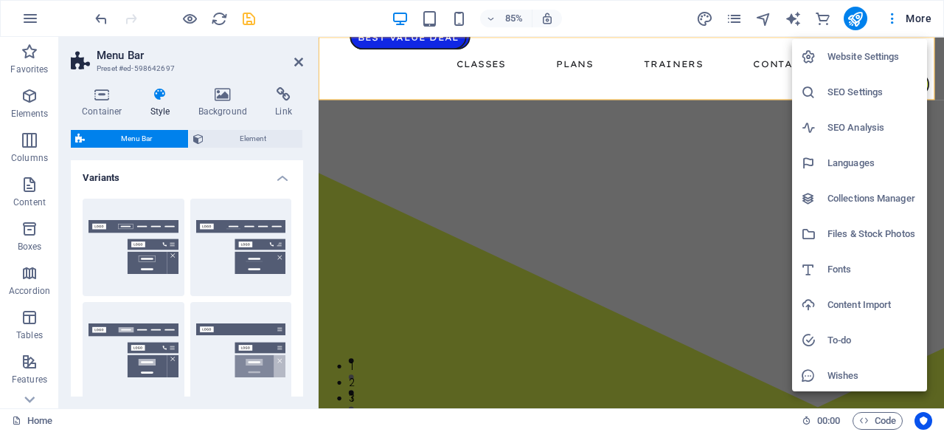
click at [856, 297] on h6 "Content Import" at bounding box center [873, 305] width 91 height 18
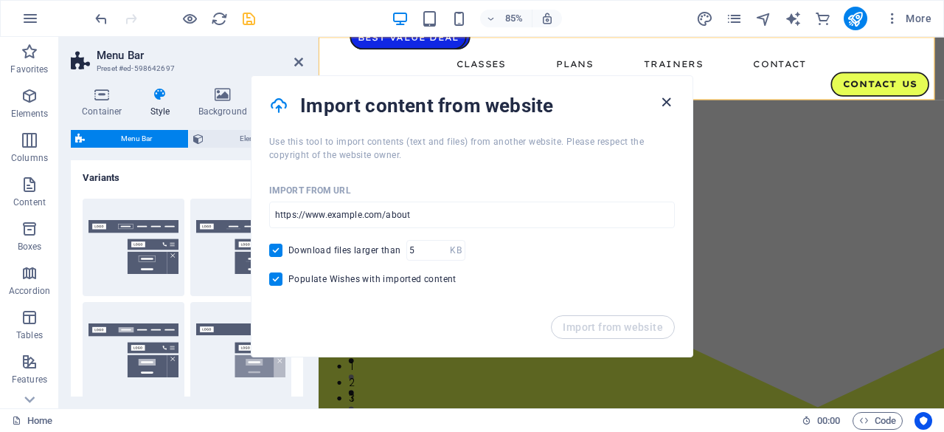
click at [662, 95] on icon "button" at bounding box center [666, 102] width 17 height 17
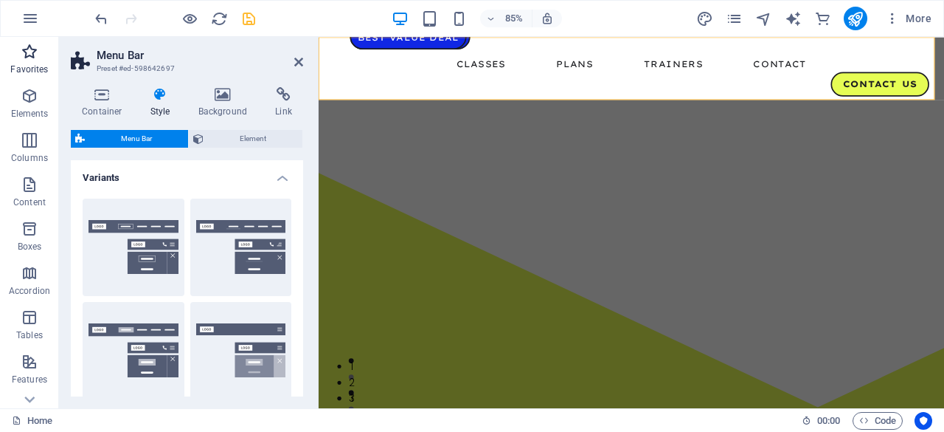
click at [30, 51] on icon "button" at bounding box center [30, 52] width 18 height 18
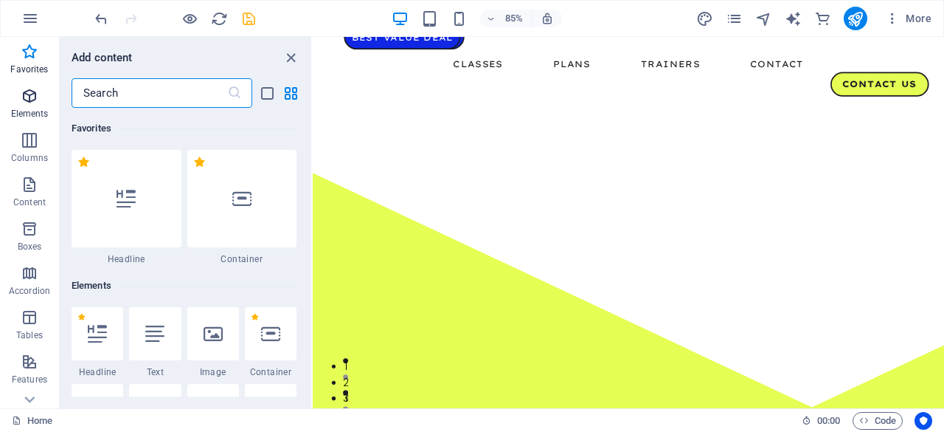
click at [32, 93] on icon "button" at bounding box center [30, 96] width 18 height 18
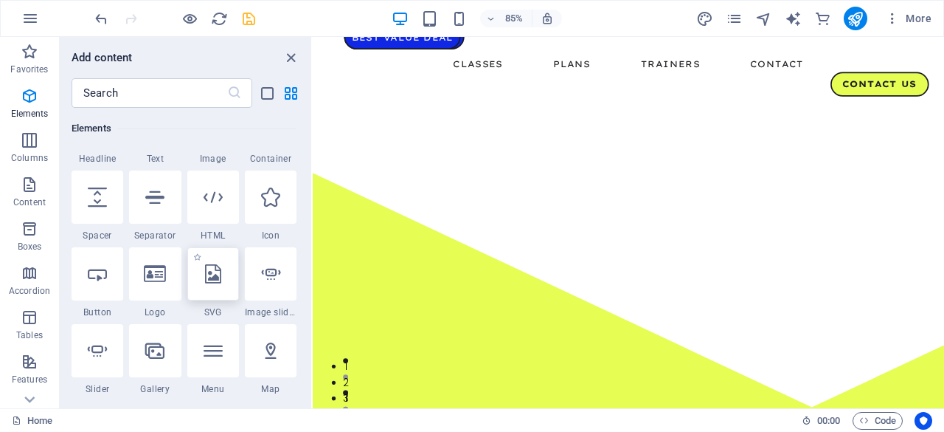
scroll to position [224, 0]
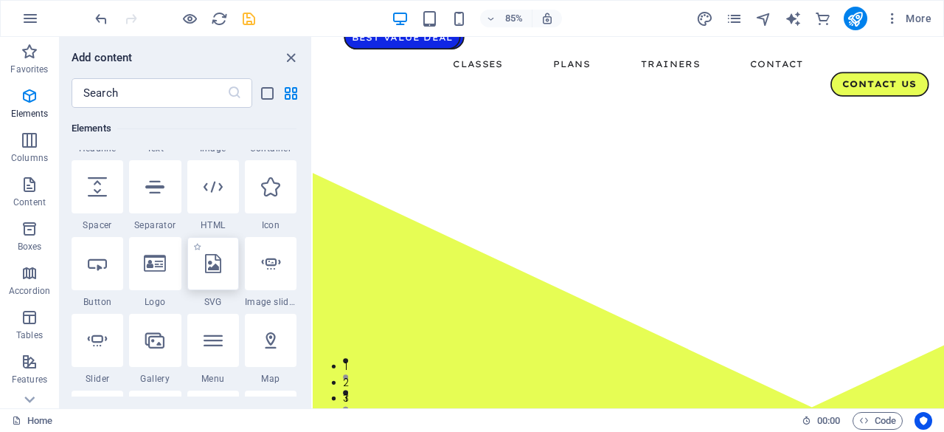
click at [217, 337] on icon at bounding box center [213, 340] width 19 height 19
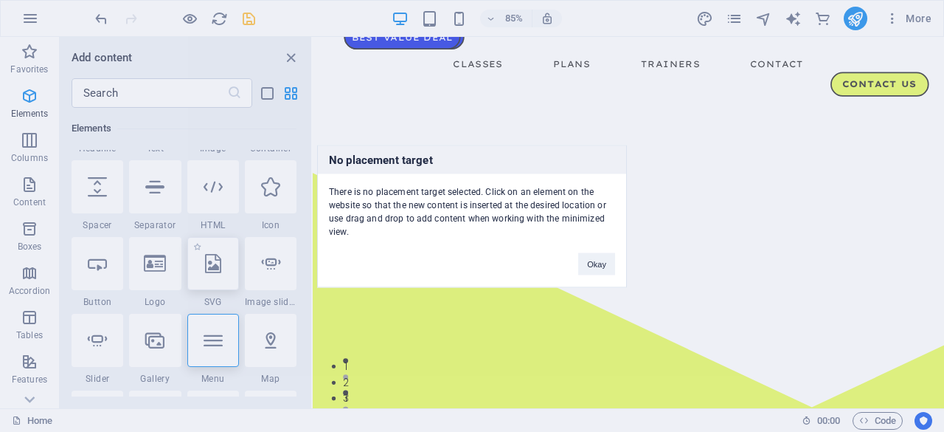
click at [217, 337] on div "No placement target There is no placement target selected. Click on an element …" at bounding box center [472, 216] width 944 height 432
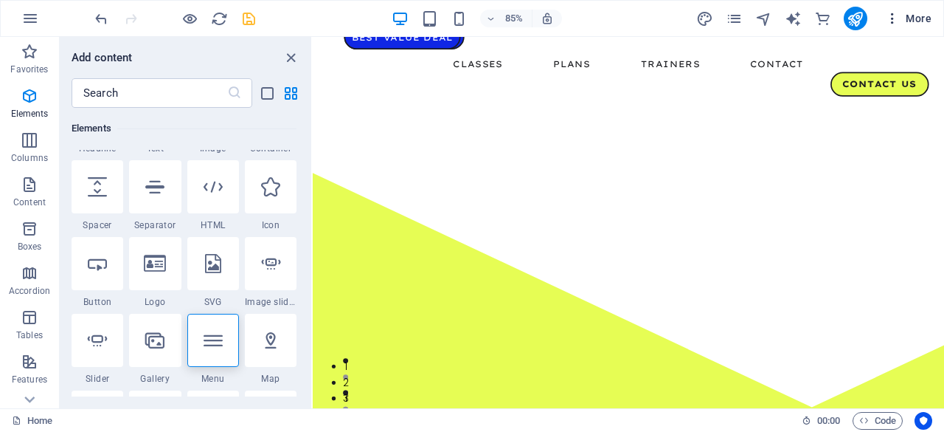
click at [913, 18] on span "More" at bounding box center [908, 18] width 46 height 15
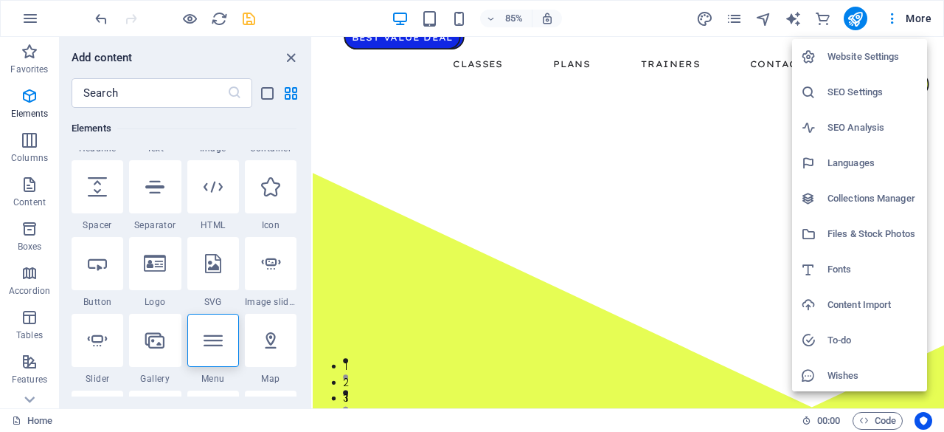
click at [842, 305] on h6 "Content Import" at bounding box center [873, 305] width 91 height 18
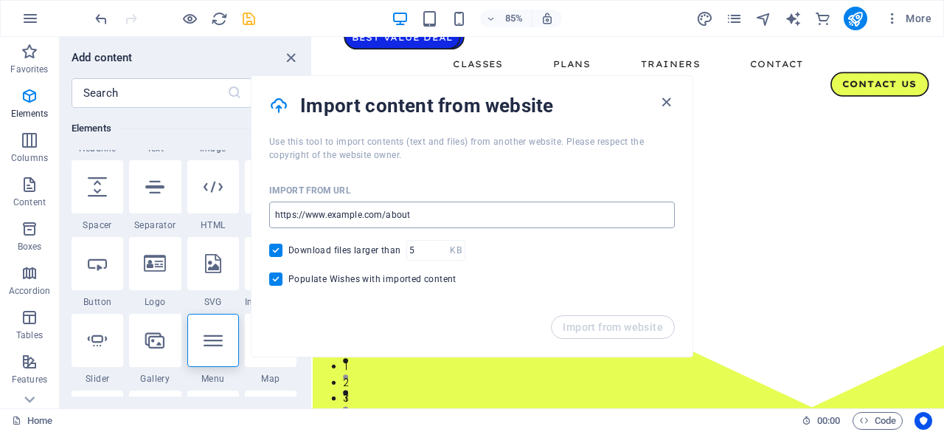
click at [437, 205] on input "url" at bounding box center [472, 214] width 406 height 27
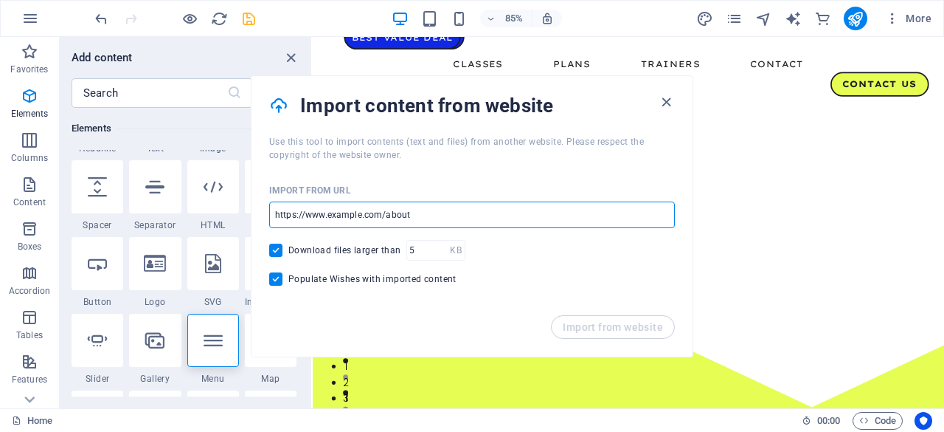
click at [437, 205] on input "url" at bounding box center [472, 214] width 406 height 27
drag, startPoint x: 415, startPoint y: 217, endPoint x: 332, endPoint y: 213, distance: 83.4
click at [332, 213] on input "url" at bounding box center [472, 214] width 406 height 27
drag, startPoint x: 330, startPoint y: 213, endPoint x: 428, endPoint y: 215, distance: 98.1
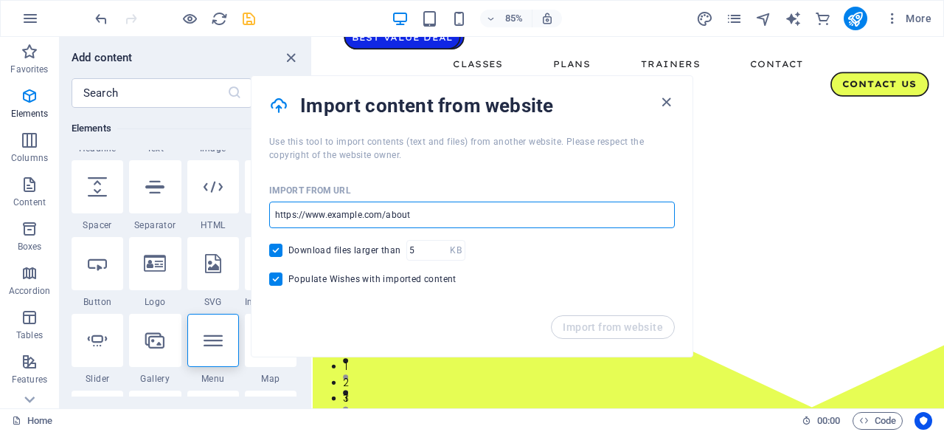
click at [428, 215] on input "url" at bounding box center [472, 214] width 406 height 27
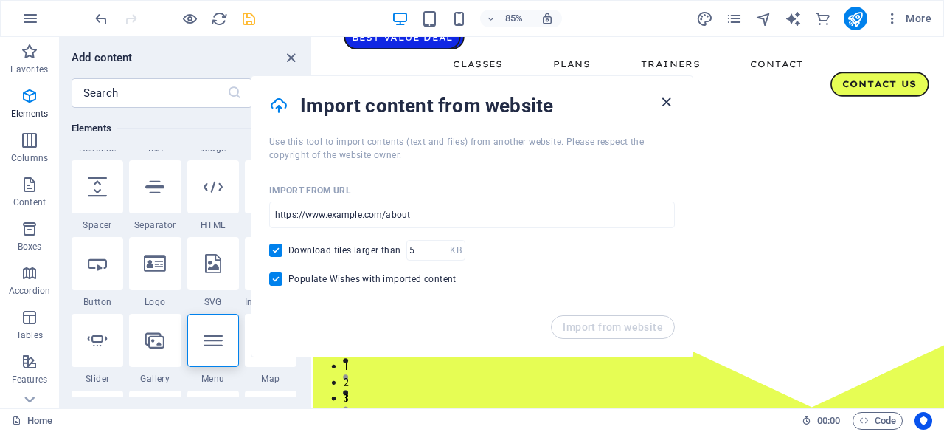
click at [665, 94] on icon "button" at bounding box center [666, 102] width 17 height 17
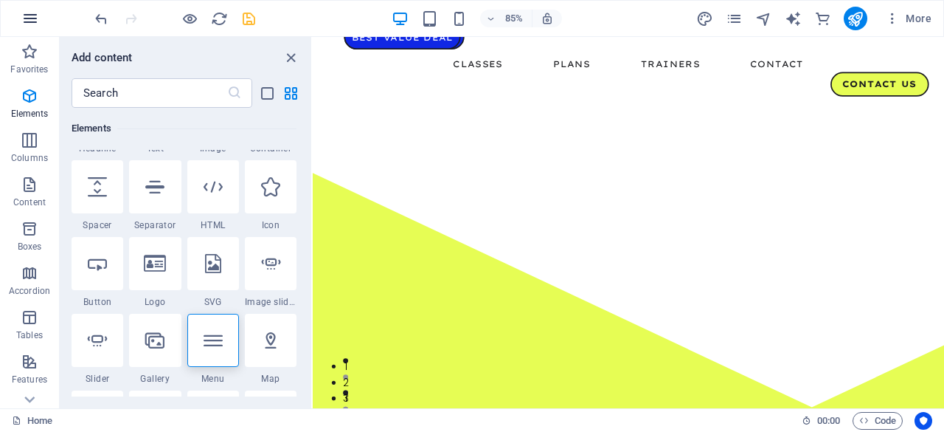
click at [21, 25] on icon "button" at bounding box center [30, 19] width 18 height 18
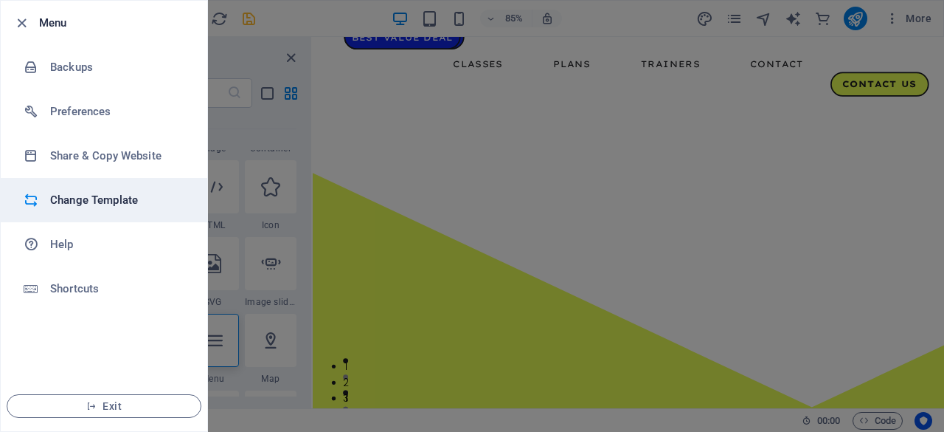
click at [95, 193] on h6 "Change Template" at bounding box center [118, 200] width 136 height 18
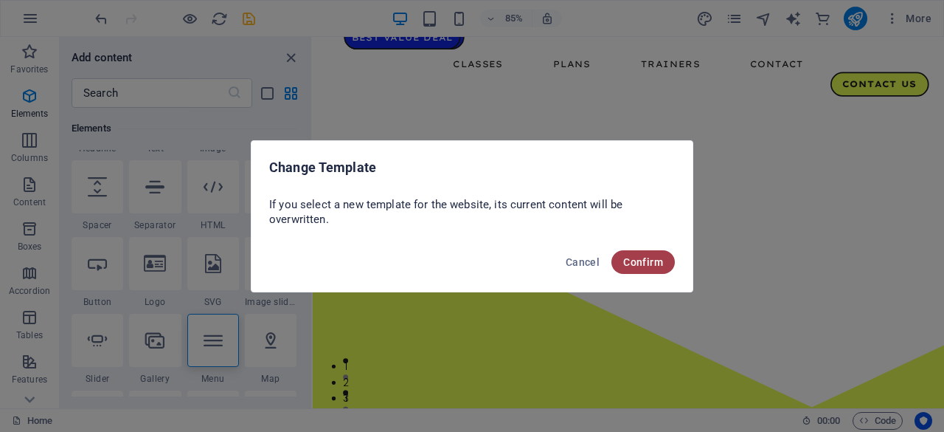
click at [636, 263] on span "Confirm" at bounding box center [643, 262] width 40 height 12
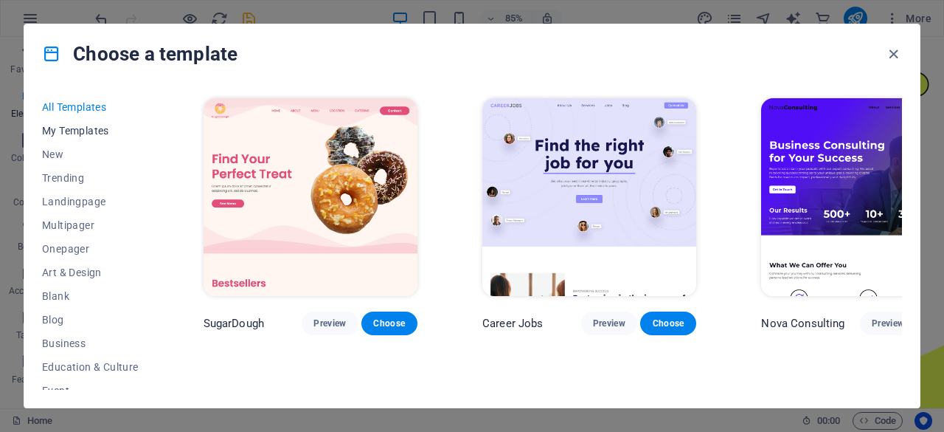
click at [103, 128] on span "My Templates" at bounding box center [90, 131] width 97 height 12
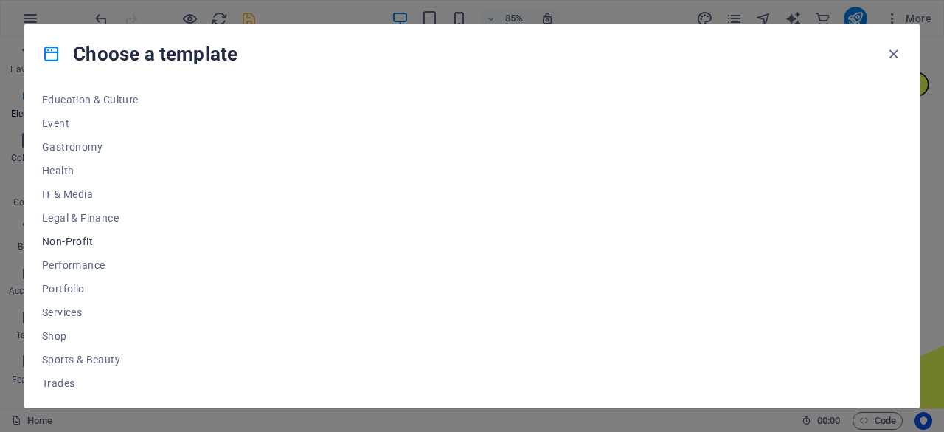
scroll to position [268, 0]
click at [85, 252] on button "Non-Profit" at bounding box center [90, 241] width 97 height 24
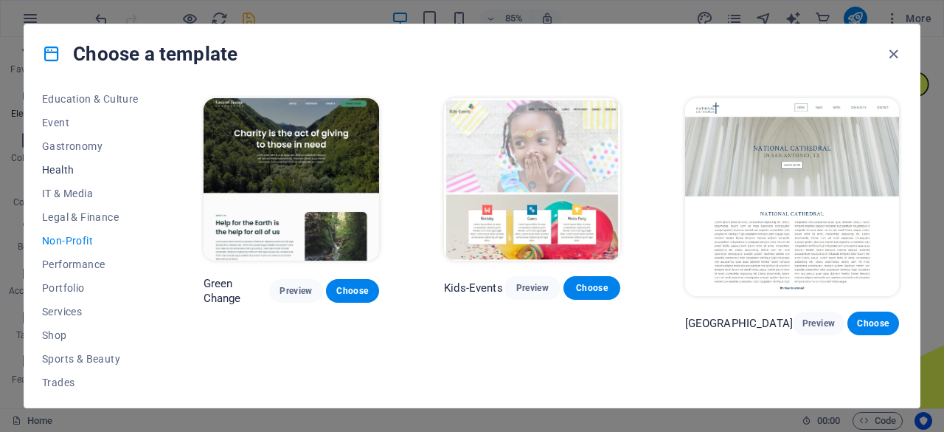
click at [70, 167] on span "Health" at bounding box center [90, 170] width 97 height 12
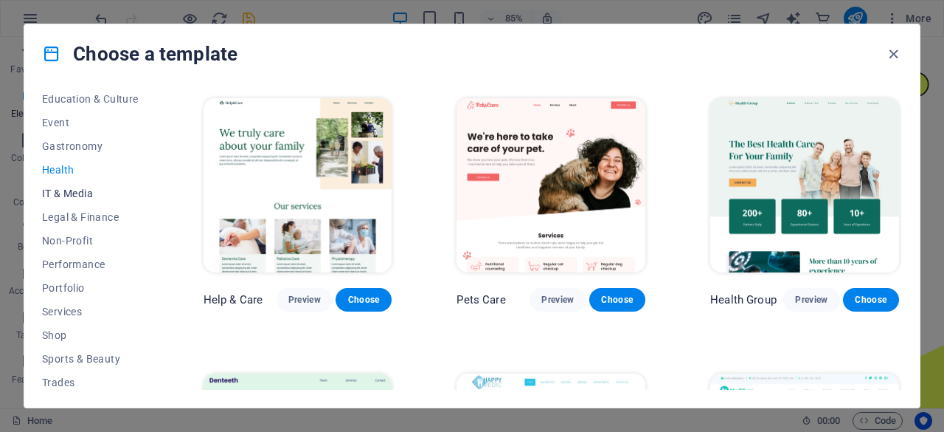
scroll to position [319, 0]
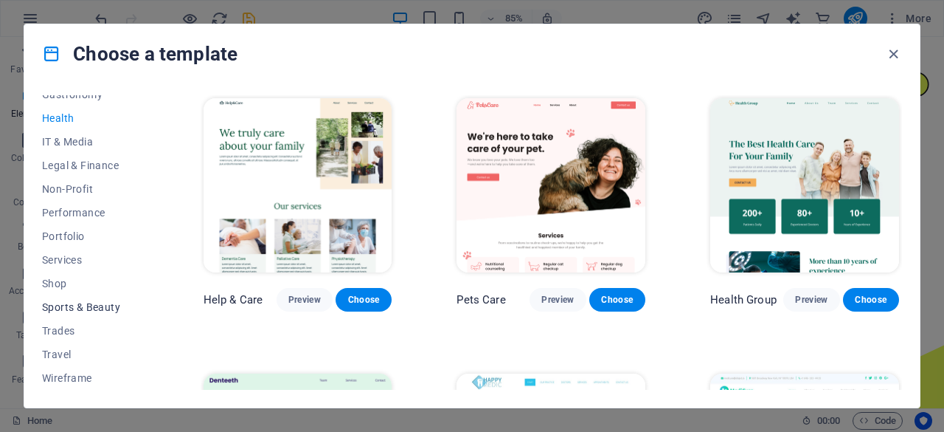
click at [105, 306] on span "Sports & Beauty" at bounding box center [90, 307] width 97 height 12
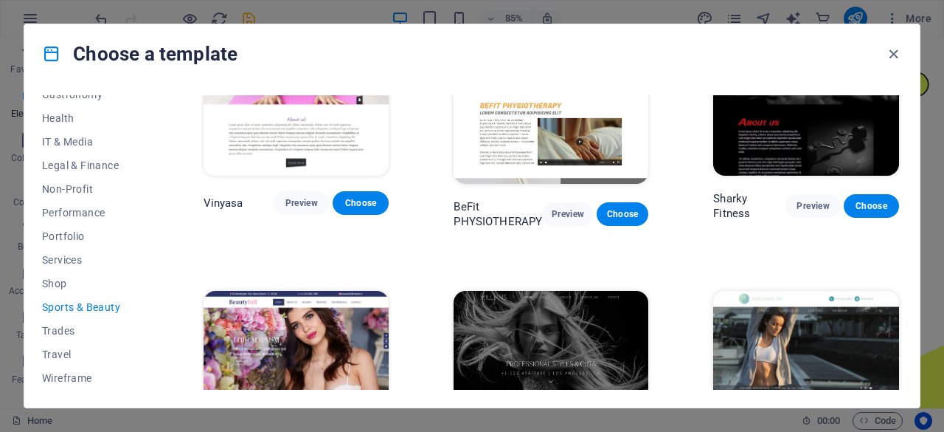
scroll to position [922, 0]
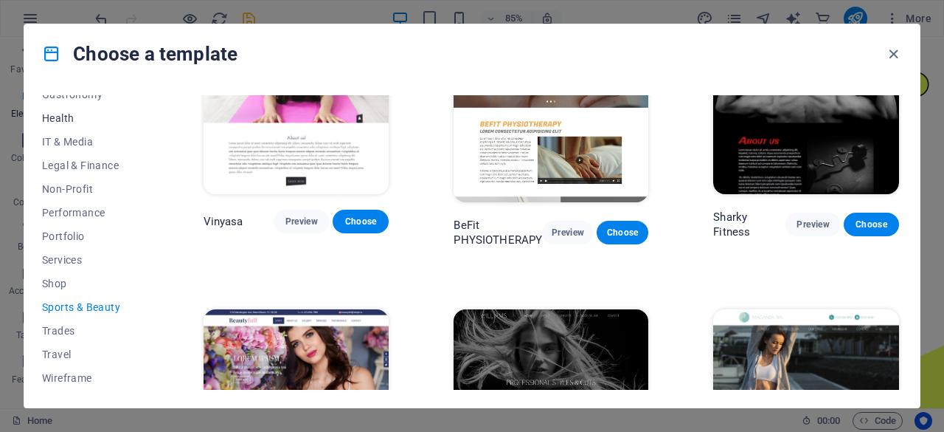
click at [86, 116] on span "Health" at bounding box center [90, 118] width 97 height 12
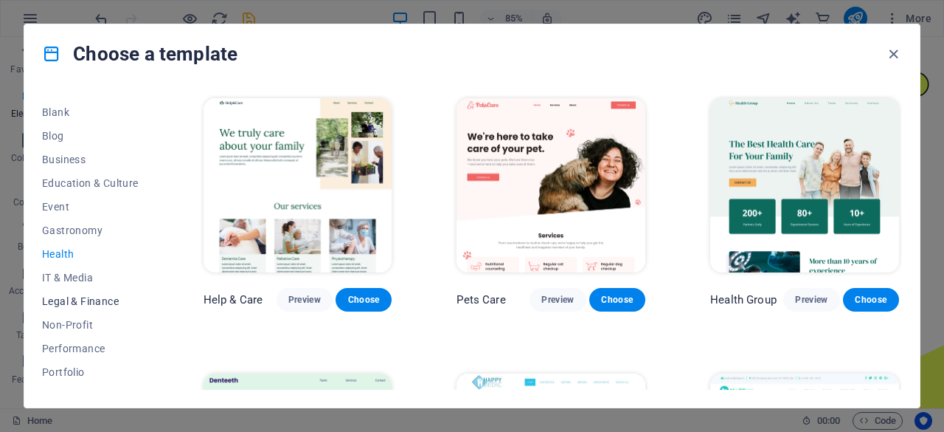
scroll to position [181, 0]
click at [95, 154] on button "Business" at bounding box center [90, 162] width 97 height 24
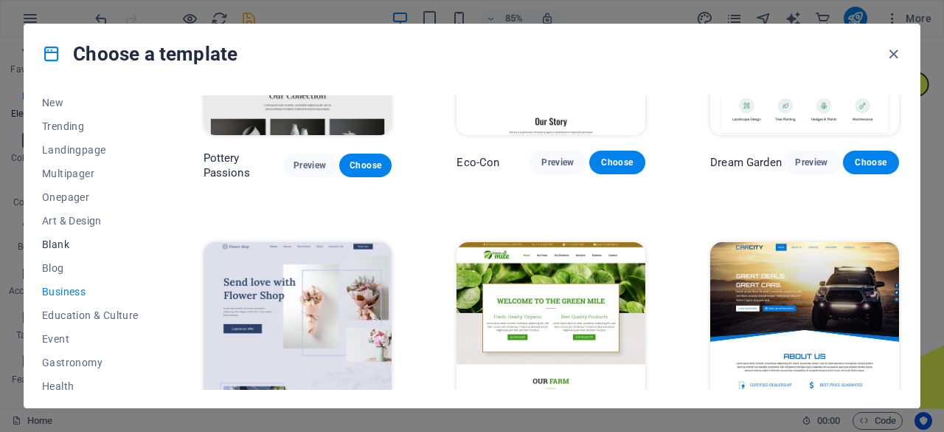
scroll to position [44, 0]
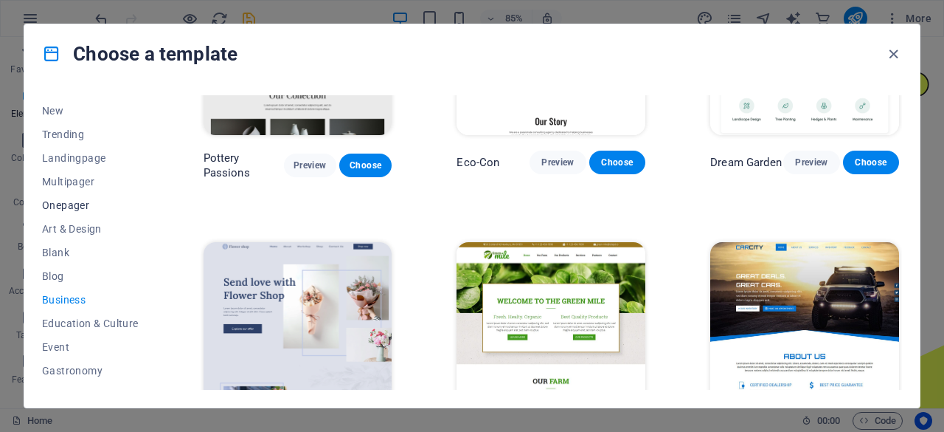
click at [70, 197] on button "Onepager" at bounding box center [90, 205] width 97 height 24
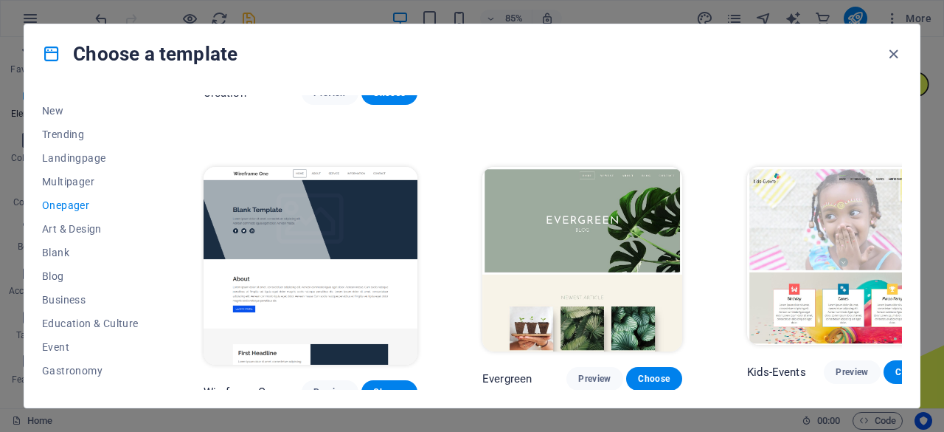
scroll to position [2331, 0]
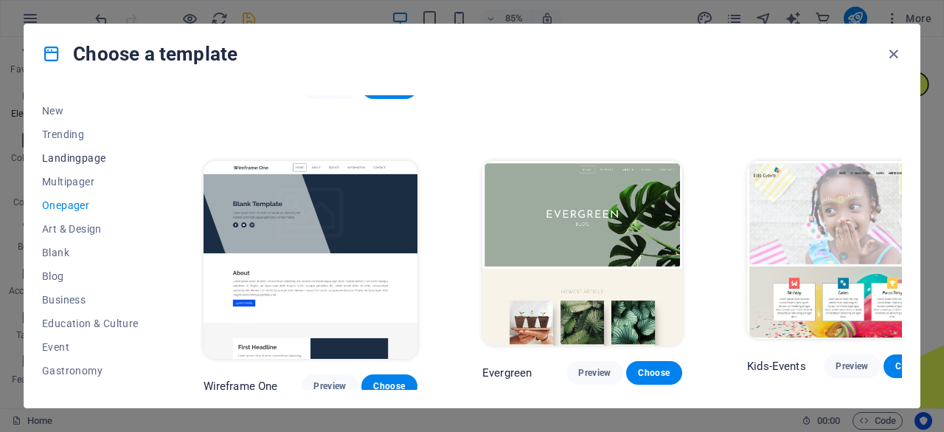
click at [99, 155] on span "Landingpage" at bounding box center [90, 158] width 97 height 12
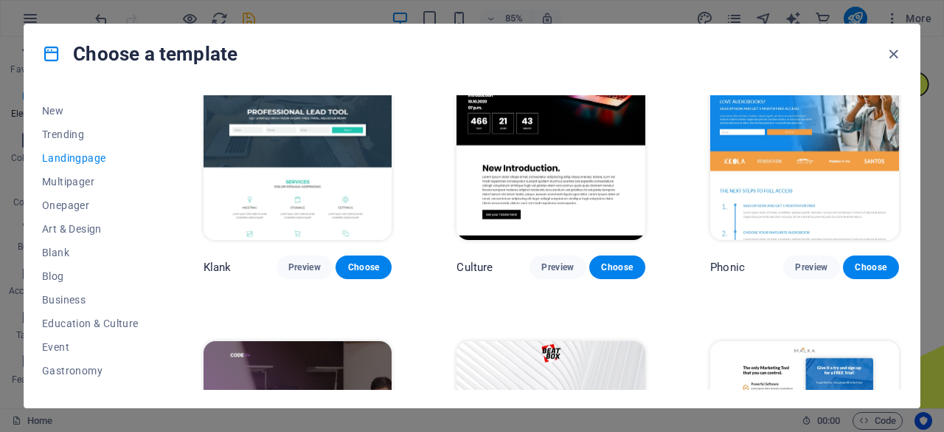
scroll to position [22, 0]
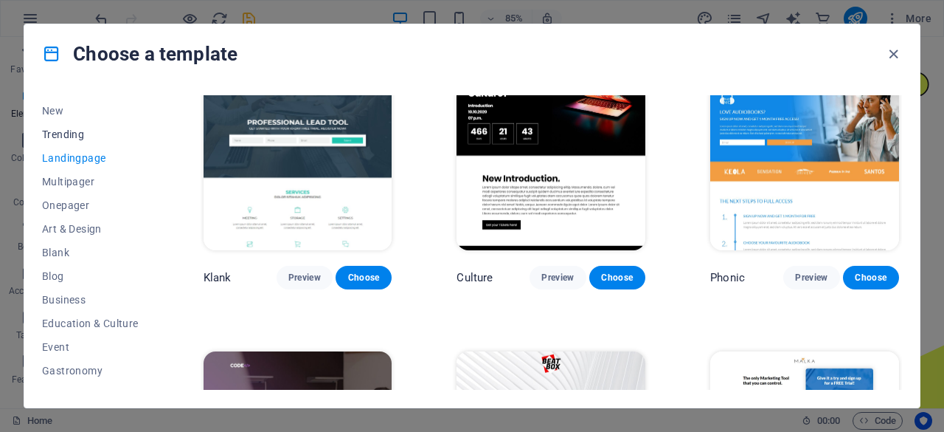
click at [101, 134] on span "Trending" at bounding box center [90, 134] width 97 height 12
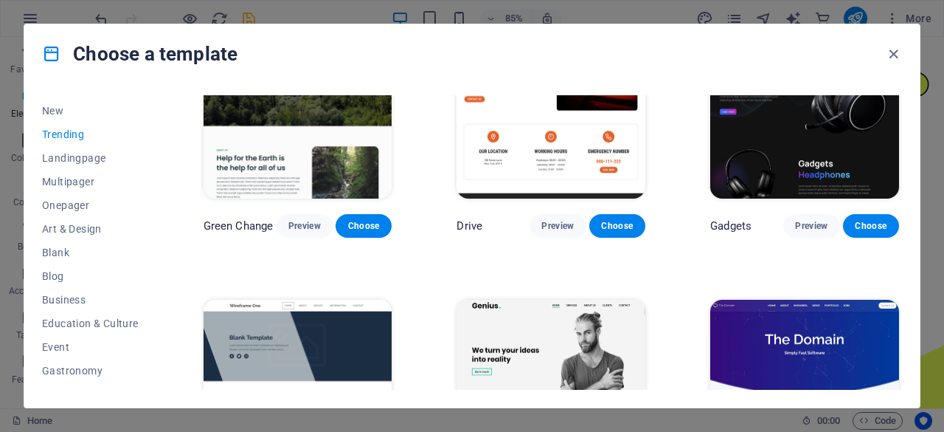
scroll to position [945, 0]
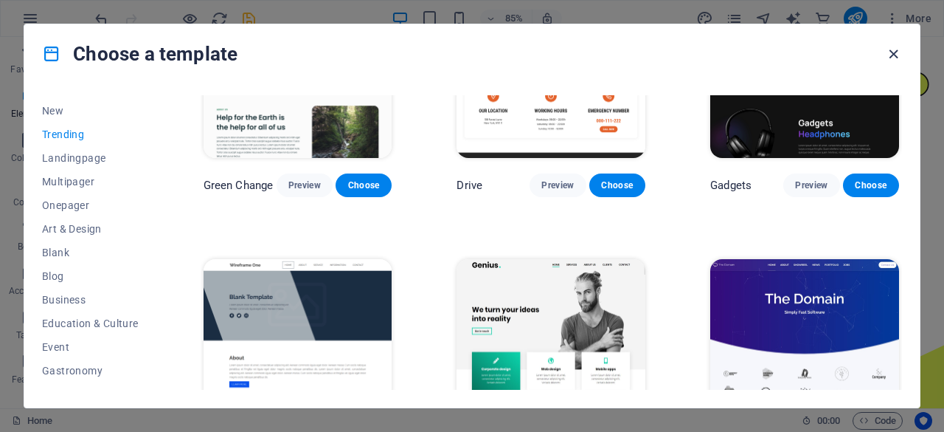
click at [890, 49] on icon "button" at bounding box center [893, 54] width 17 height 17
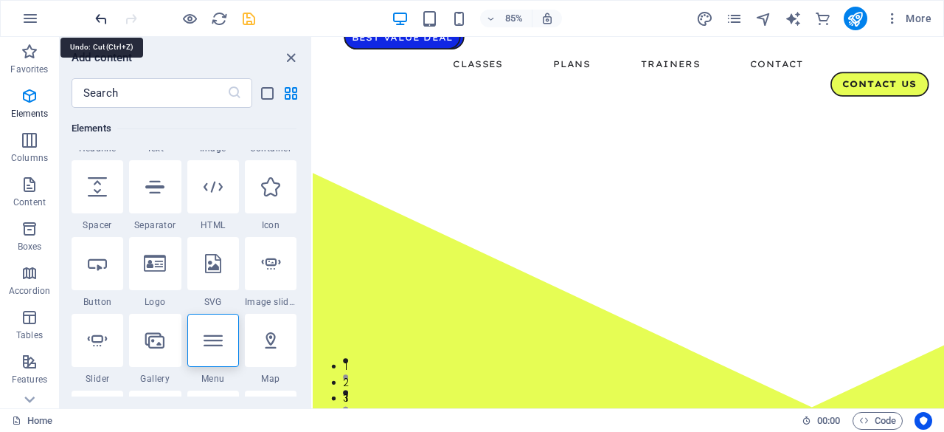
click at [101, 21] on icon "undo" at bounding box center [101, 18] width 17 height 17
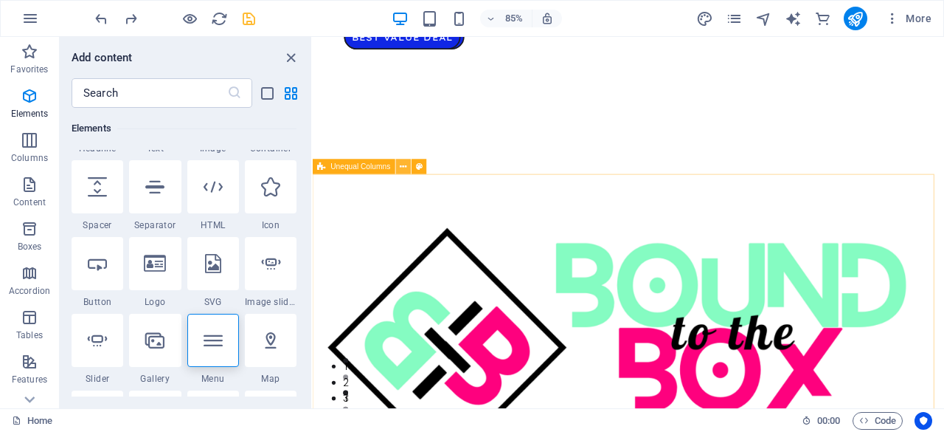
click at [402, 168] on icon at bounding box center [404, 165] width 7 height 13
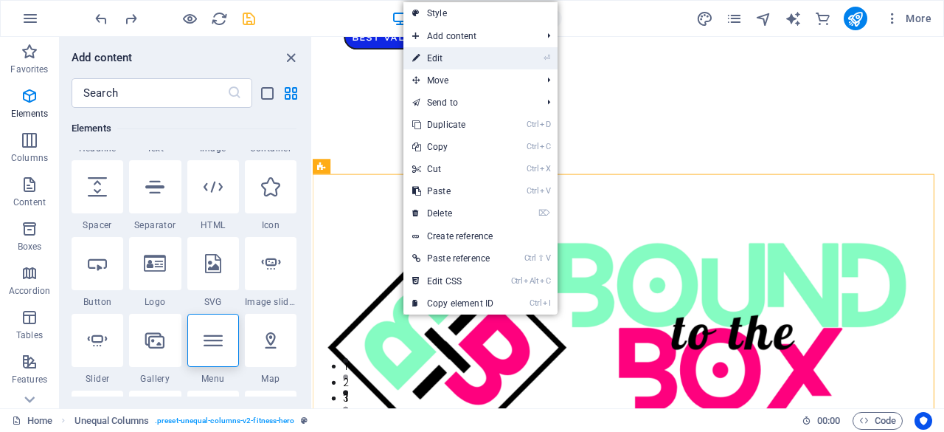
click at [459, 62] on link "⏎ Edit" at bounding box center [453, 58] width 99 height 22
select select "pyramids"
select select "vh"
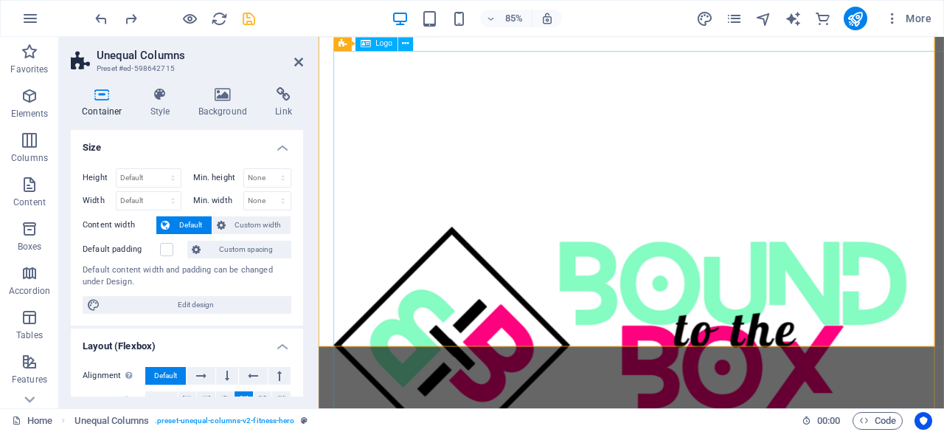
scroll to position [294, 0]
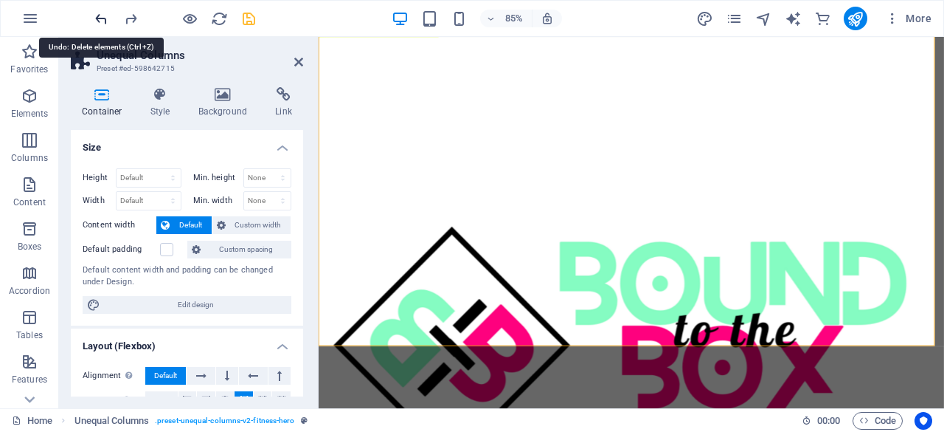
click at [96, 20] on icon "undo" at bounding box center [101, 18] width 17 height 17
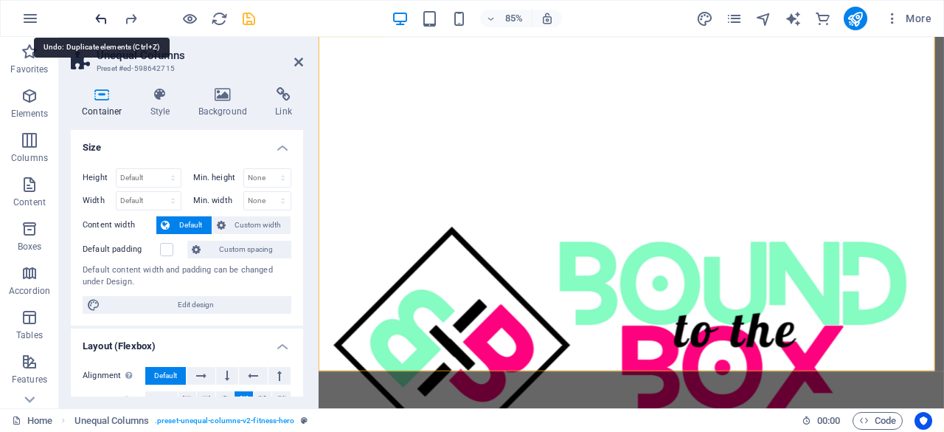
click at [96, 20] on icon "undo" at bounding box center [101, 18] width 17 height 17
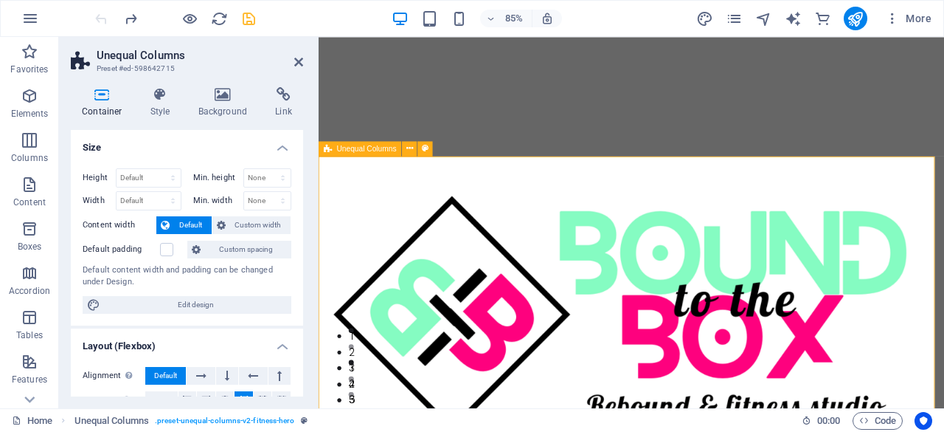
scroll to position [0, 0]
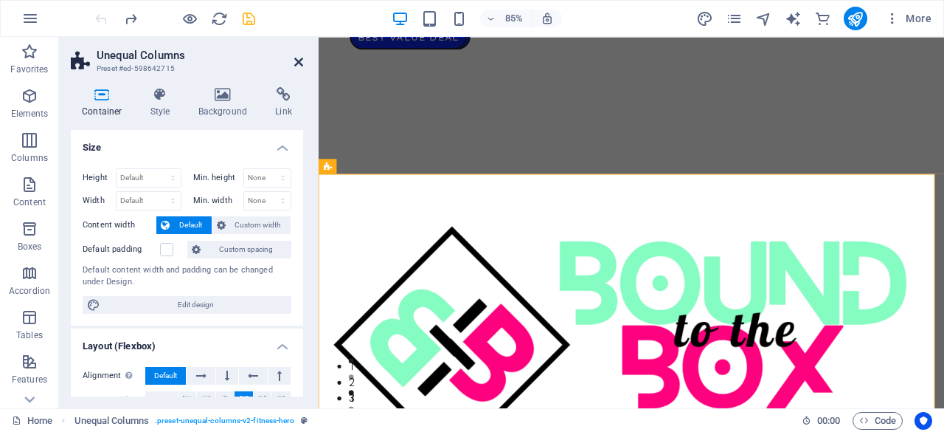
click at [297, 58] on icon at bounding box center [298, 62] width 9 height 12
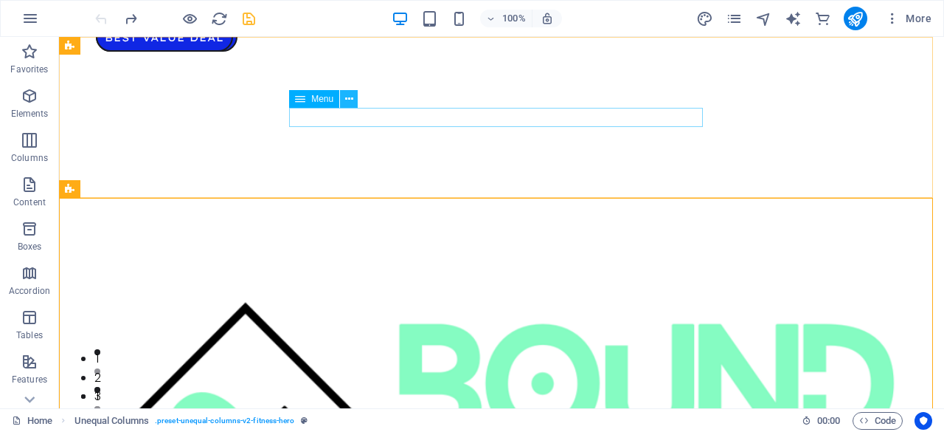
click at [347, 99] on icon at bounding box center [349, 98] width 8 height 15
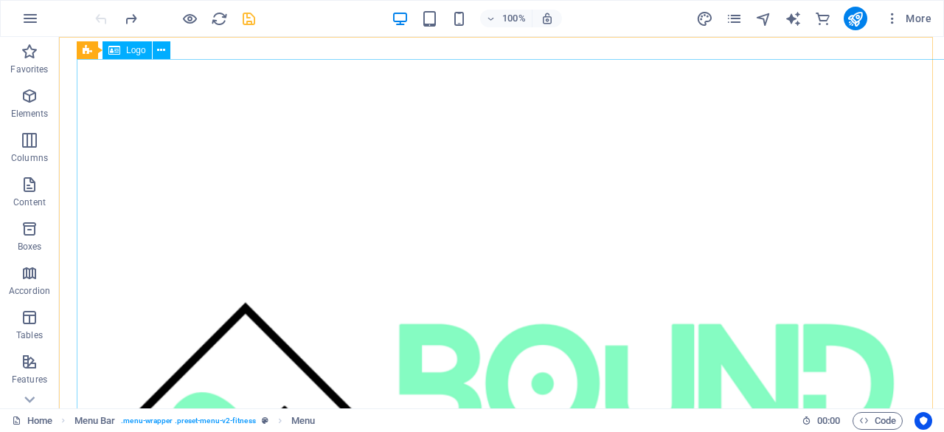
scroll to position [291, 0]
